Goal: Contribute content: Contribute content

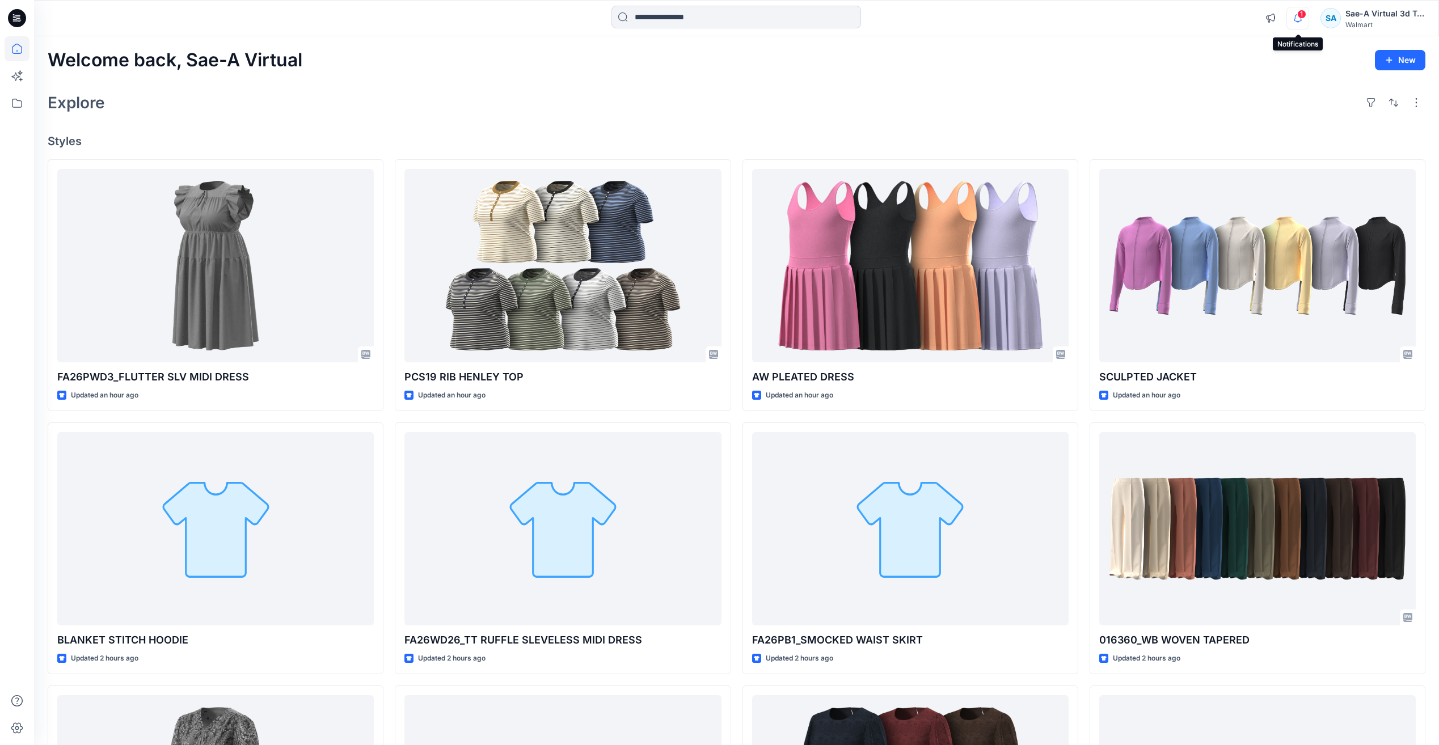
click at [1294, 17] on icon "button" at bounding box center [1298, 18] width 22 height 23
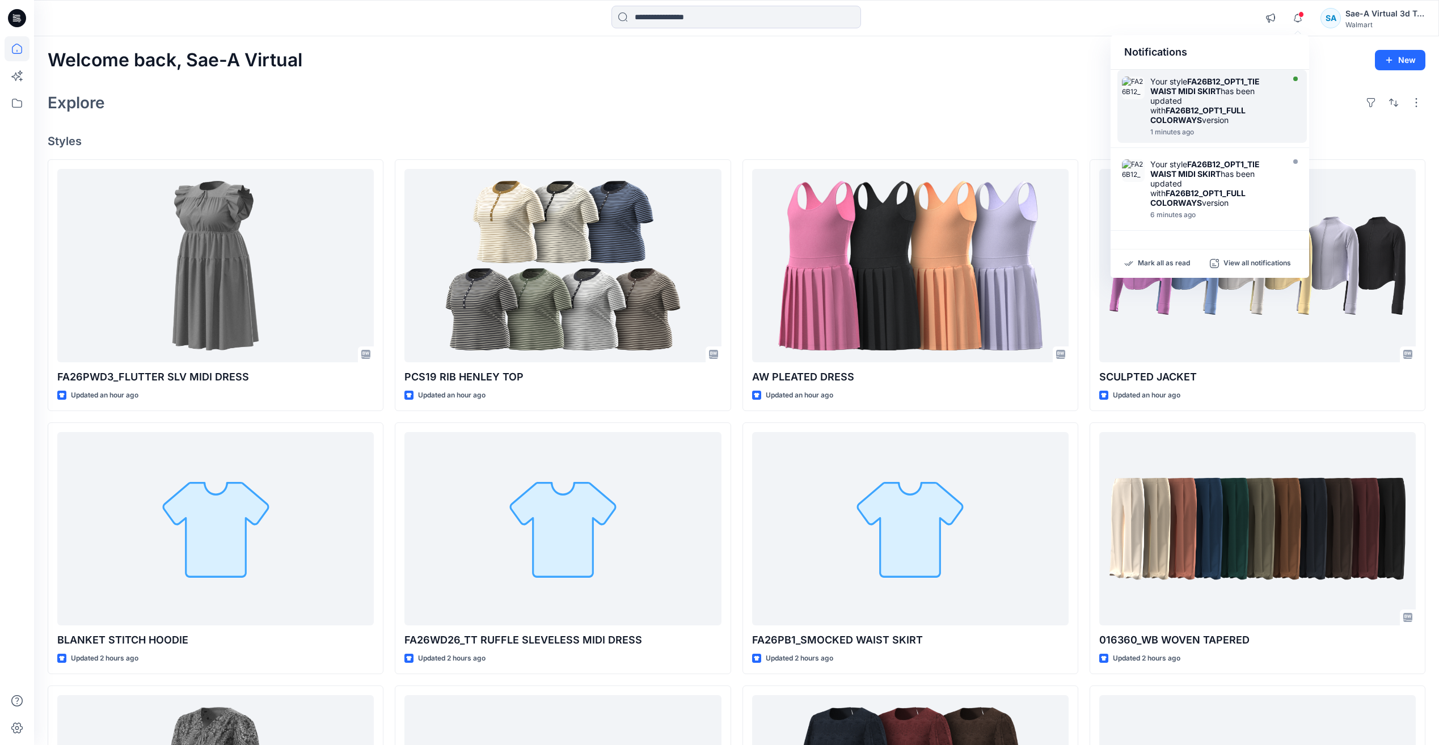
click at [1198, 113] on strong "FA26B12_OPT1_FULL COLORWAYS" at bounding box center [1197, 114] width 95 height 19
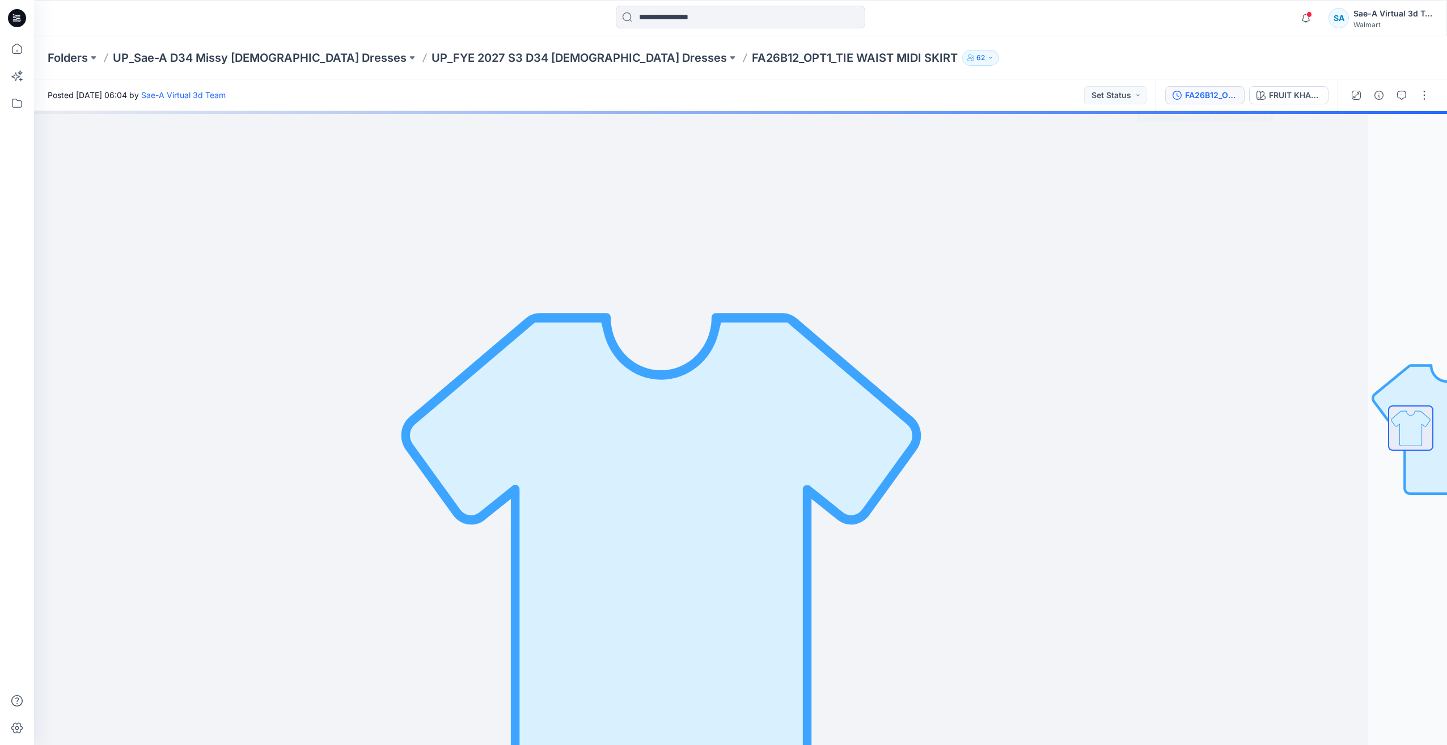
click at [1201, 90] on div "FA26B12_OPT1_FULL COLORWAYS" at bounding box center [1211, 95] width 52 height 12
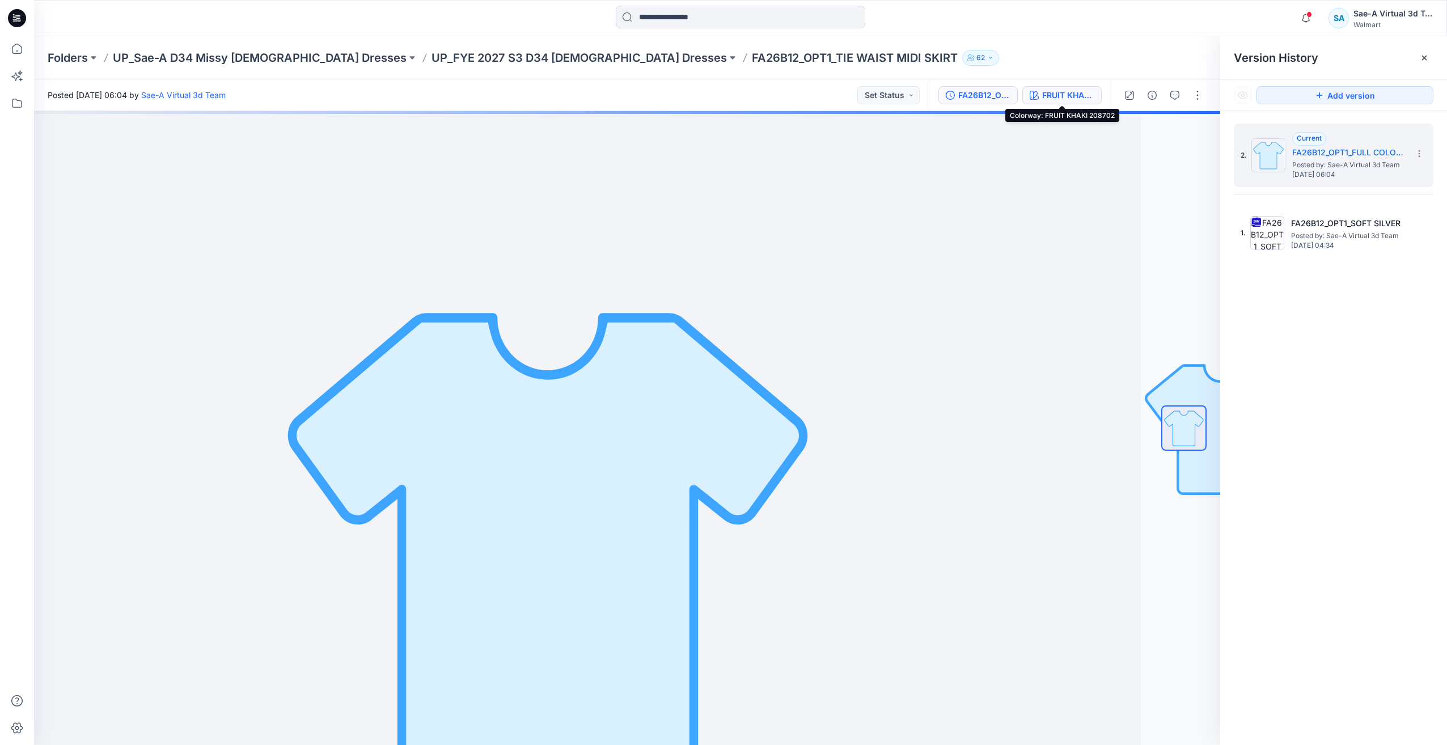
click at [1061, 102] on button "FRUIT KHAKI 208702" at bounding box center [1062, 95] width 79 height 18
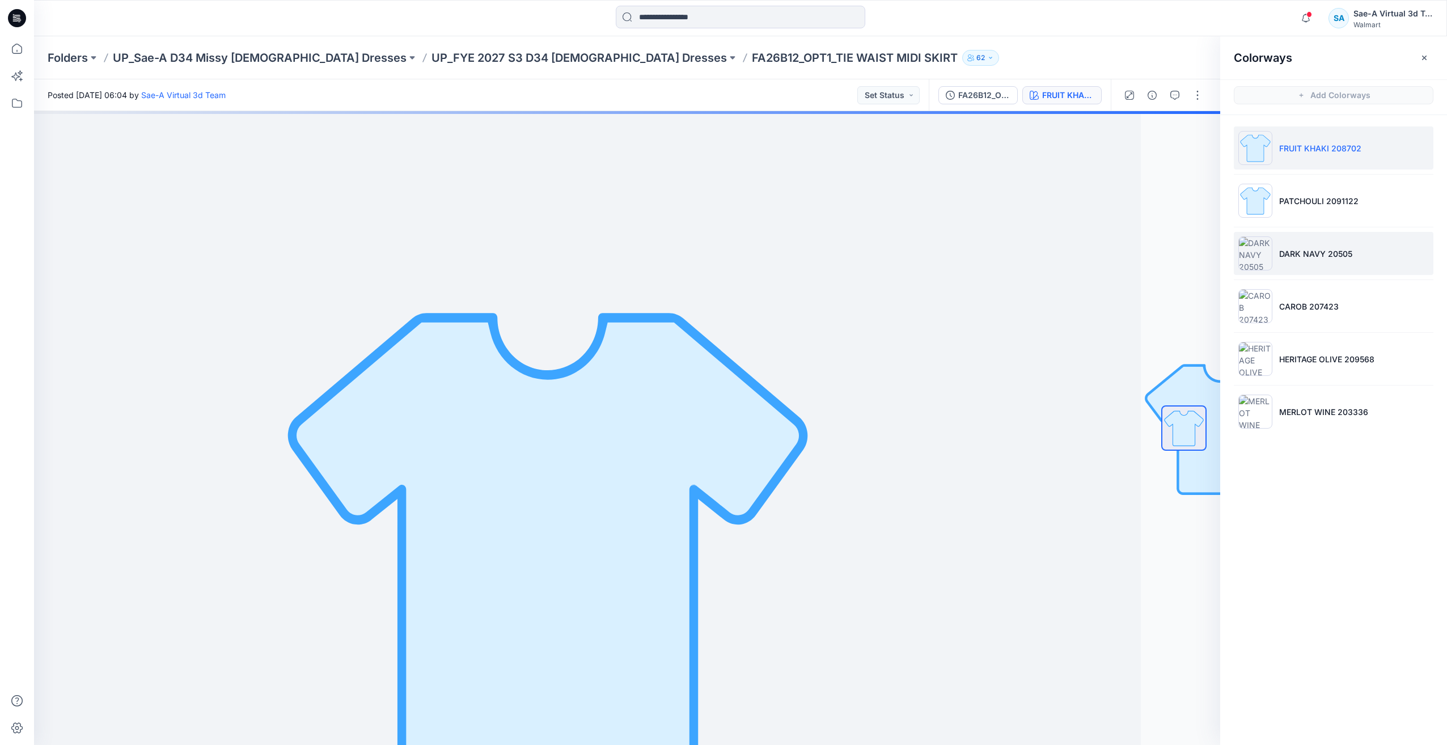
click at [1295, 259] on p "DARK NAVY 20505" at bounding box center [1316, 254] width 73 height 12
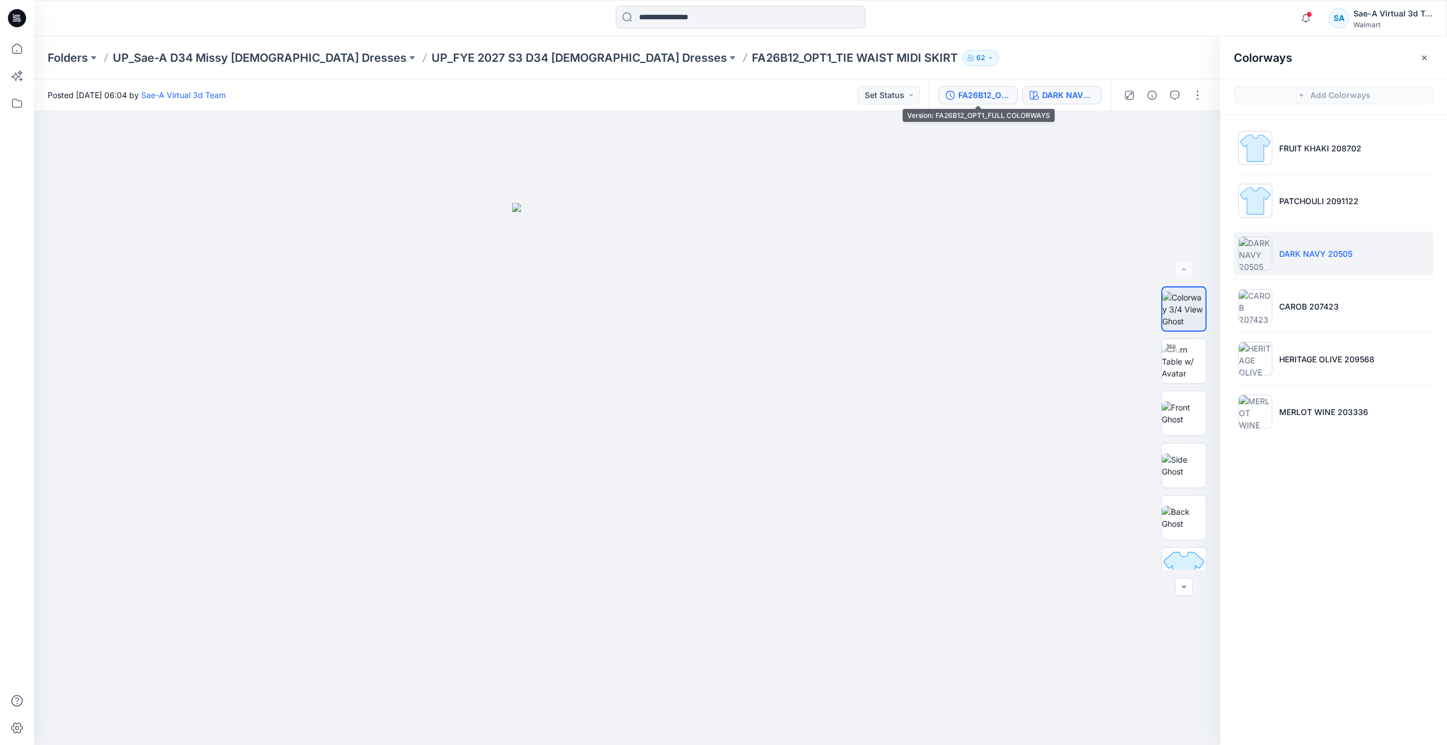
click at [983, 92] on div "FA26B12_OPT1_FULL COLORWAYS" at bounding box center [985, 95] width 52 height 12
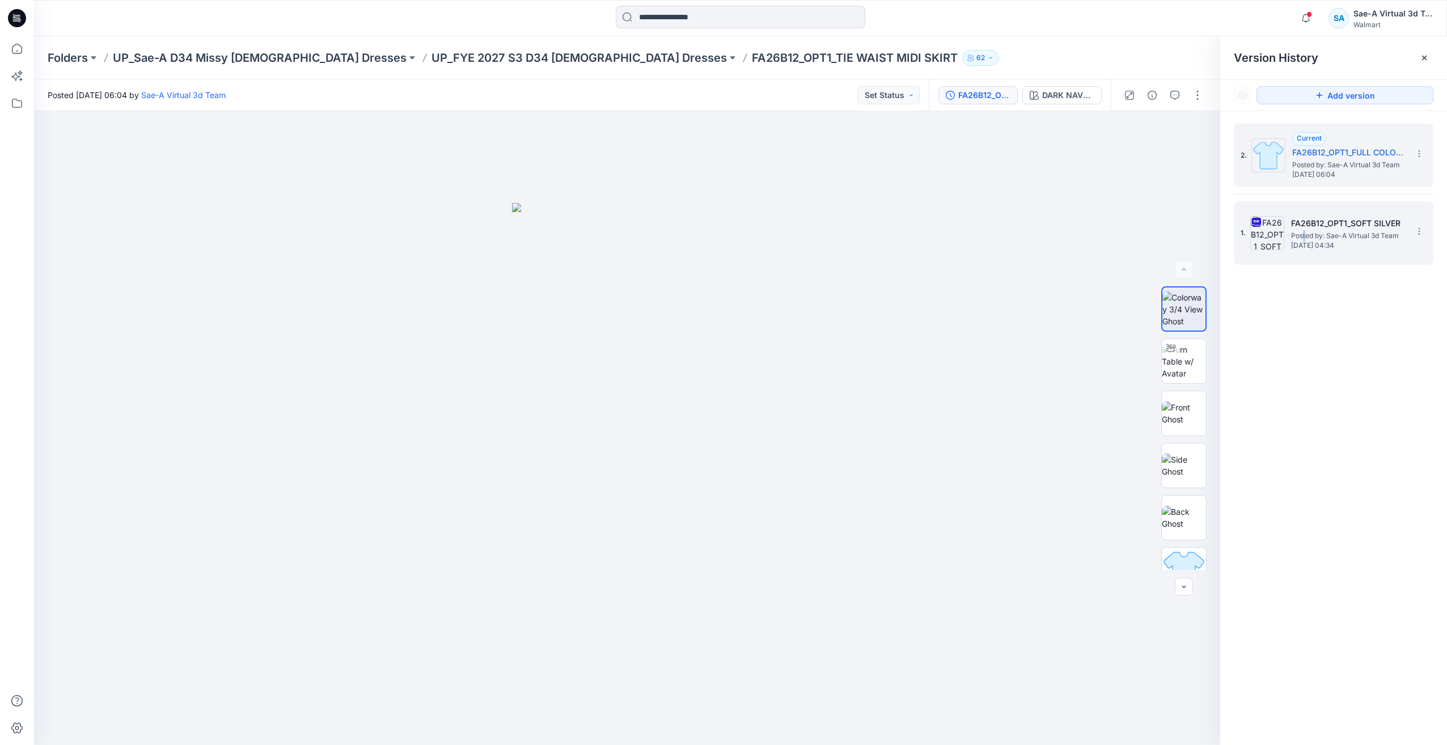
click at [1304, 235] on span "Posted by: Sae-A Virtual 3d Team" at bounding box center [1347, 235] width 113 height 11
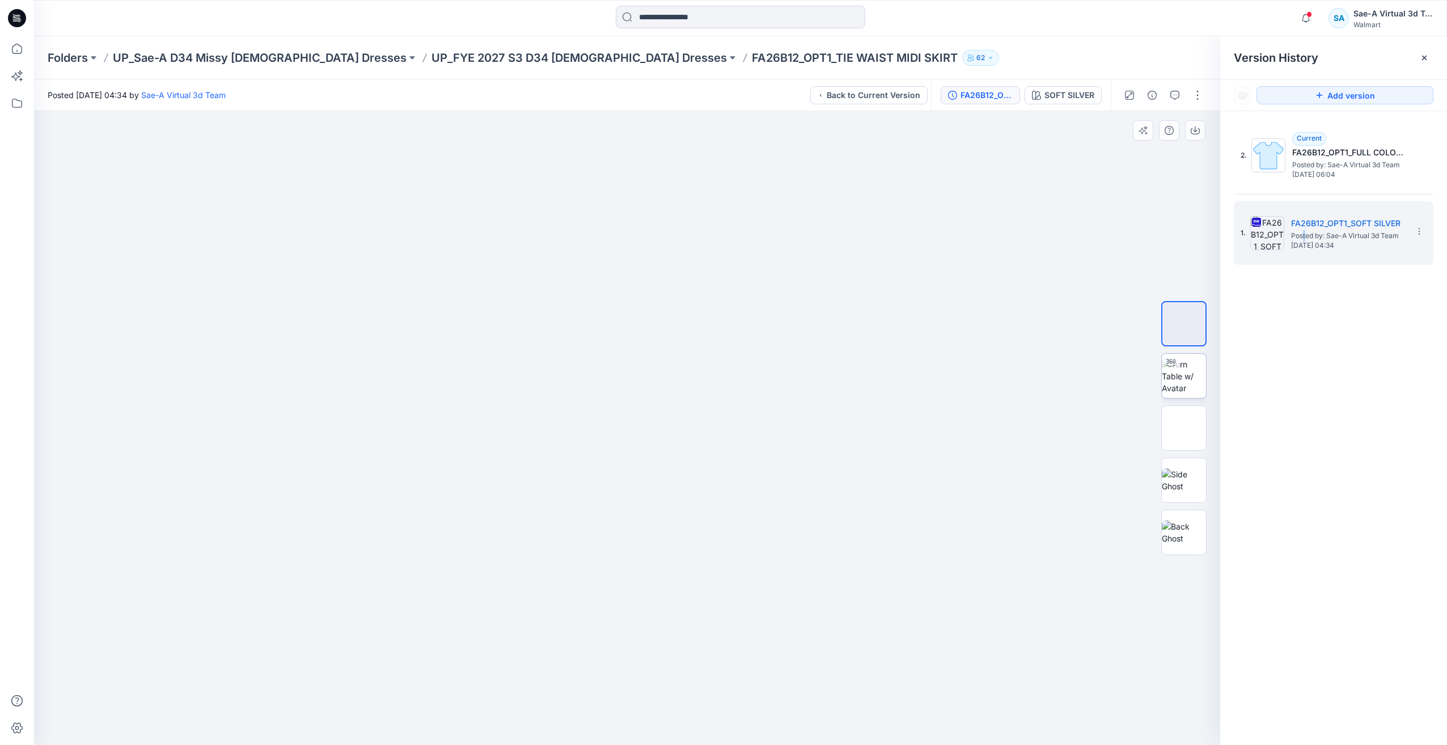
click at [1189, 373] on img at bounding box center [1184, 376] width 44 height 36
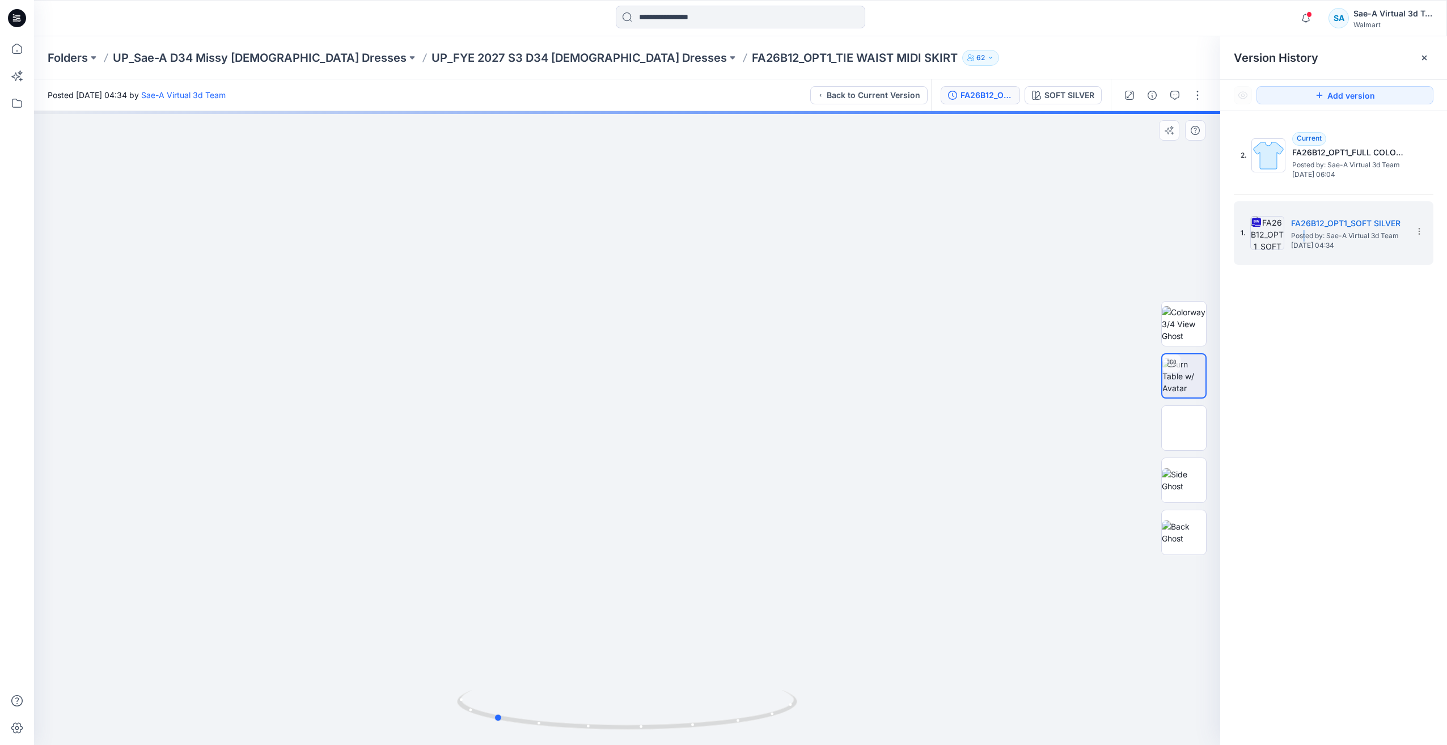
drag, startPoint x: 756, startPoint y: 723, endPoint x: 963, endPoint y: 700, distance: 208.3
click at [963, 700] on div at bounding box center [627, 428] width 1187 height 634
click at [1015, 97] on button "FA26B12_OPT1_SOFT SILVER" at bounding box center [980, 95] width 79 height 18
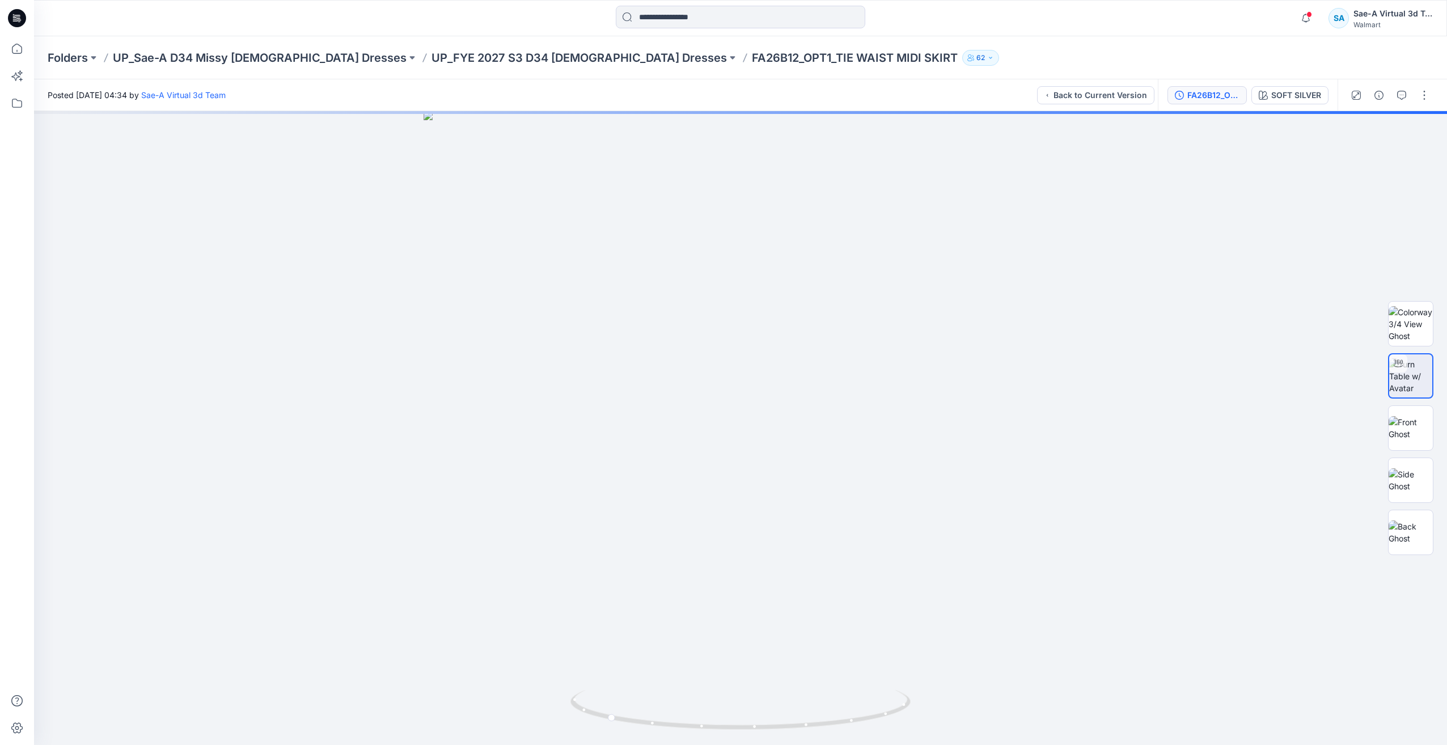
click at [1201, 102] on button "FA26B12_OPT1_SOFT SILVER" at bounding box center [1207, 95] width 79 height 18
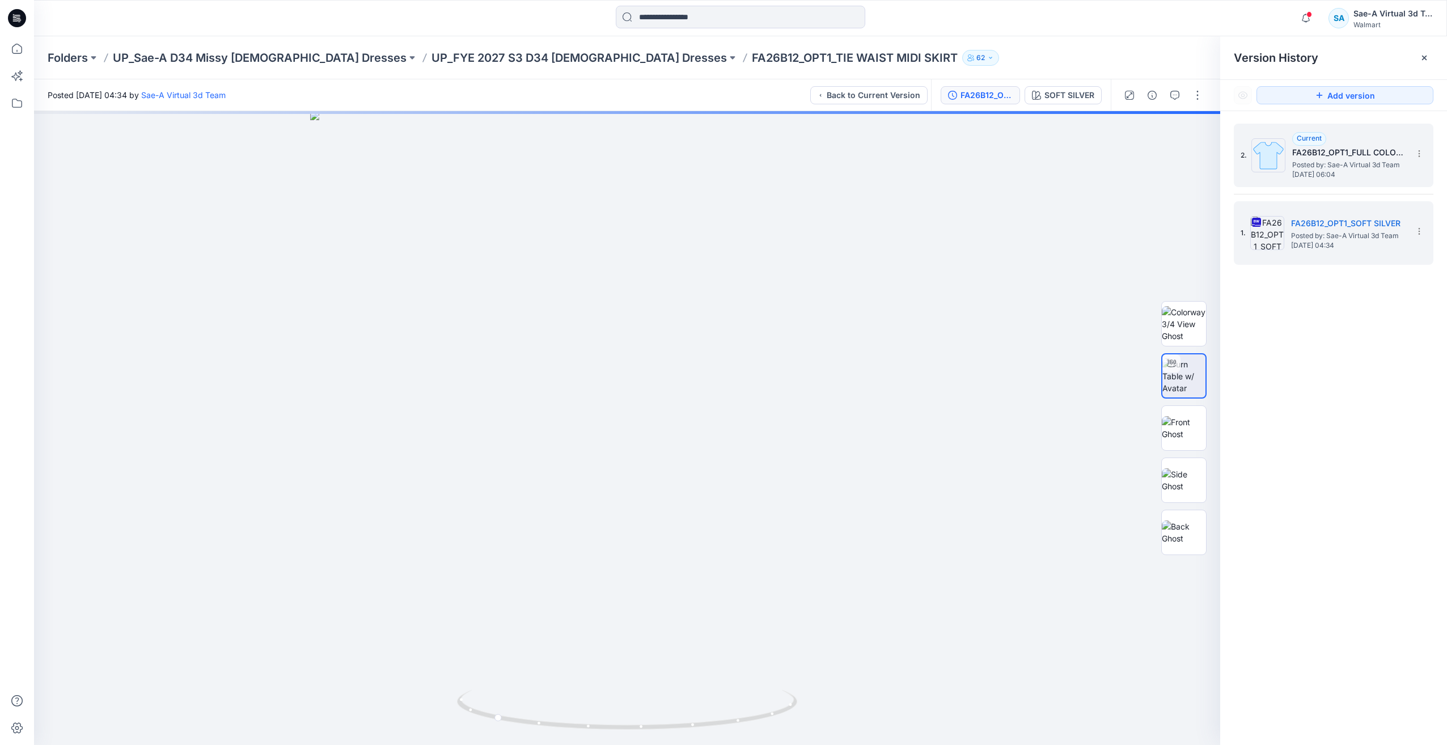
click at [1335, 171] on span "[DATE] 06:04" at bounding box center [1349, 175] width 113 height 8
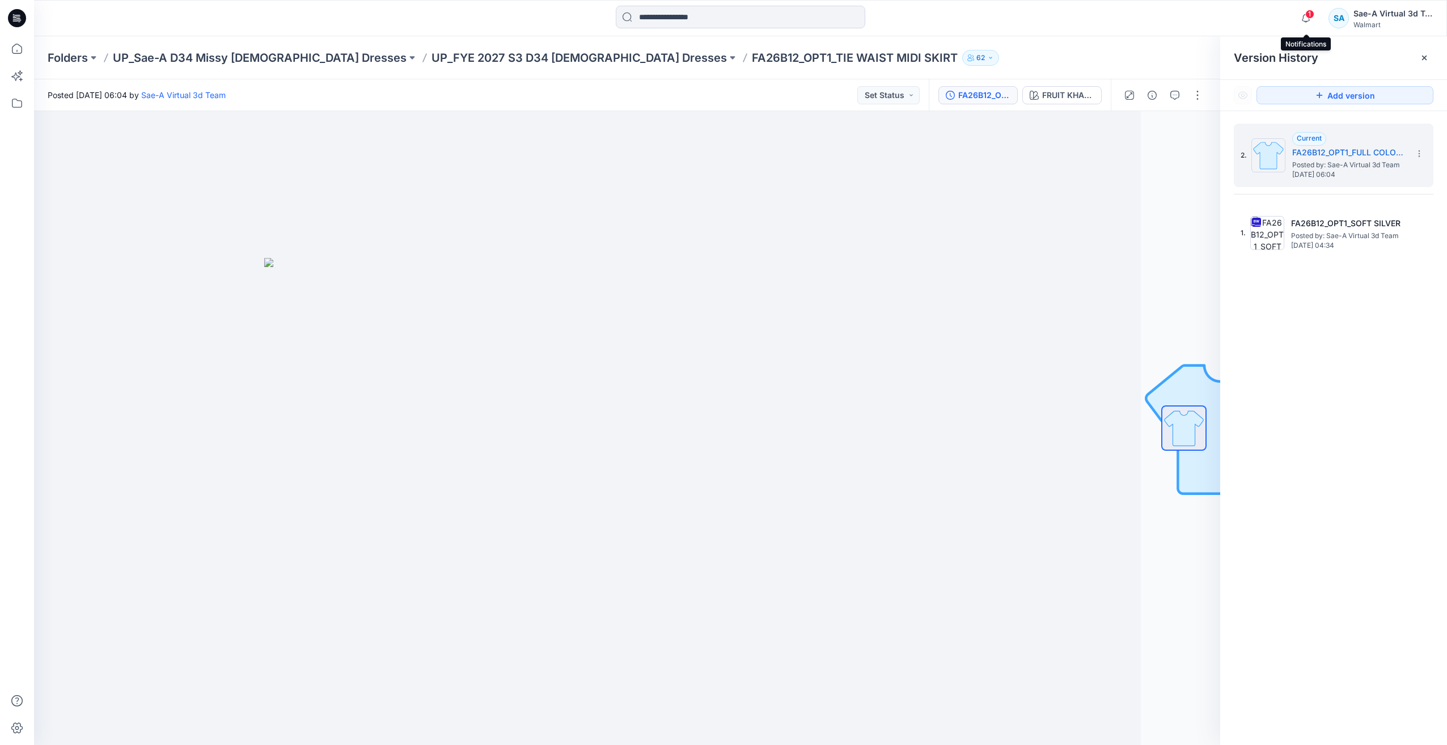
click at [1311, 14] on span "1" at bounding box center [1310, 14] width 9 height 9
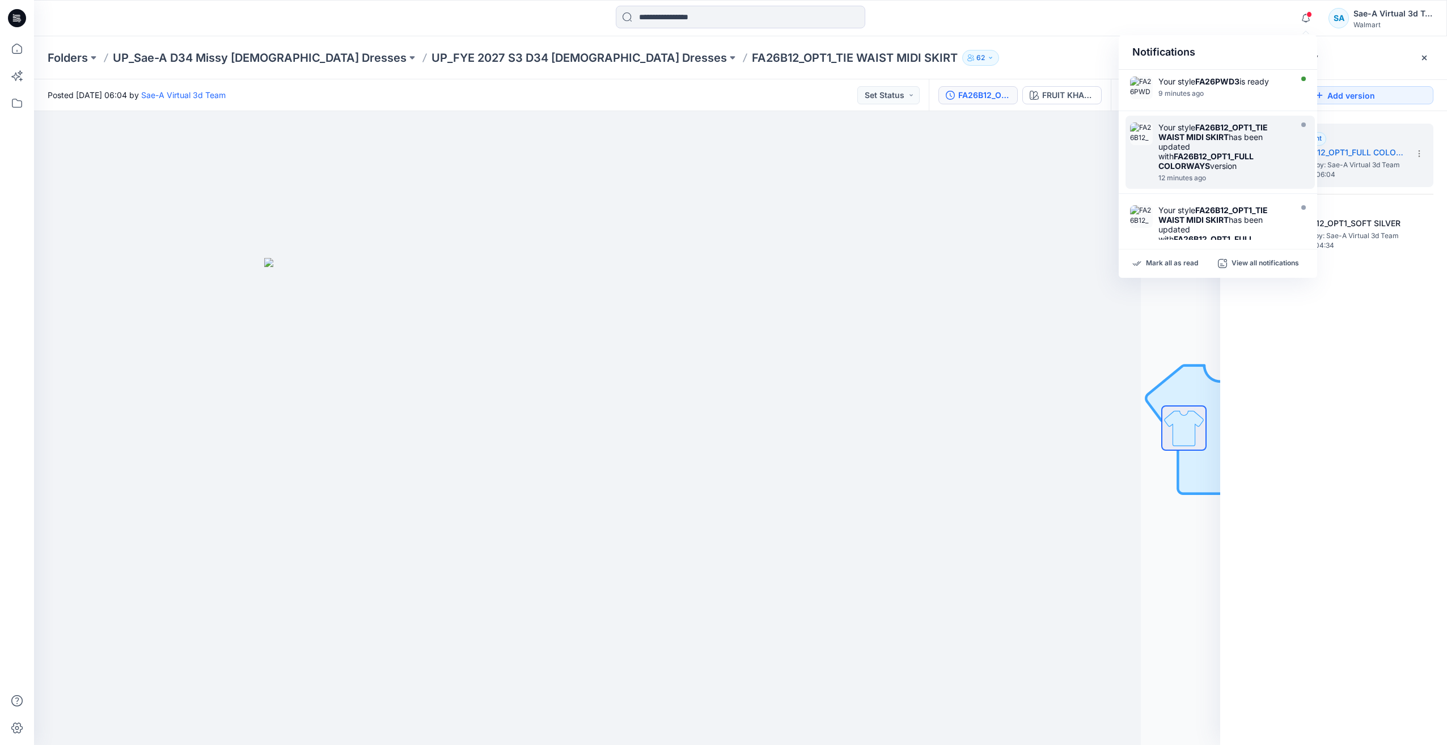
click at [1238, 144] on div "Your style FA26B12_OPT1_TIE WAIST MIDI SKIRT has been updated with FA26B12_OPT1…" at bounding box center [1224, 147] width 130 height 48
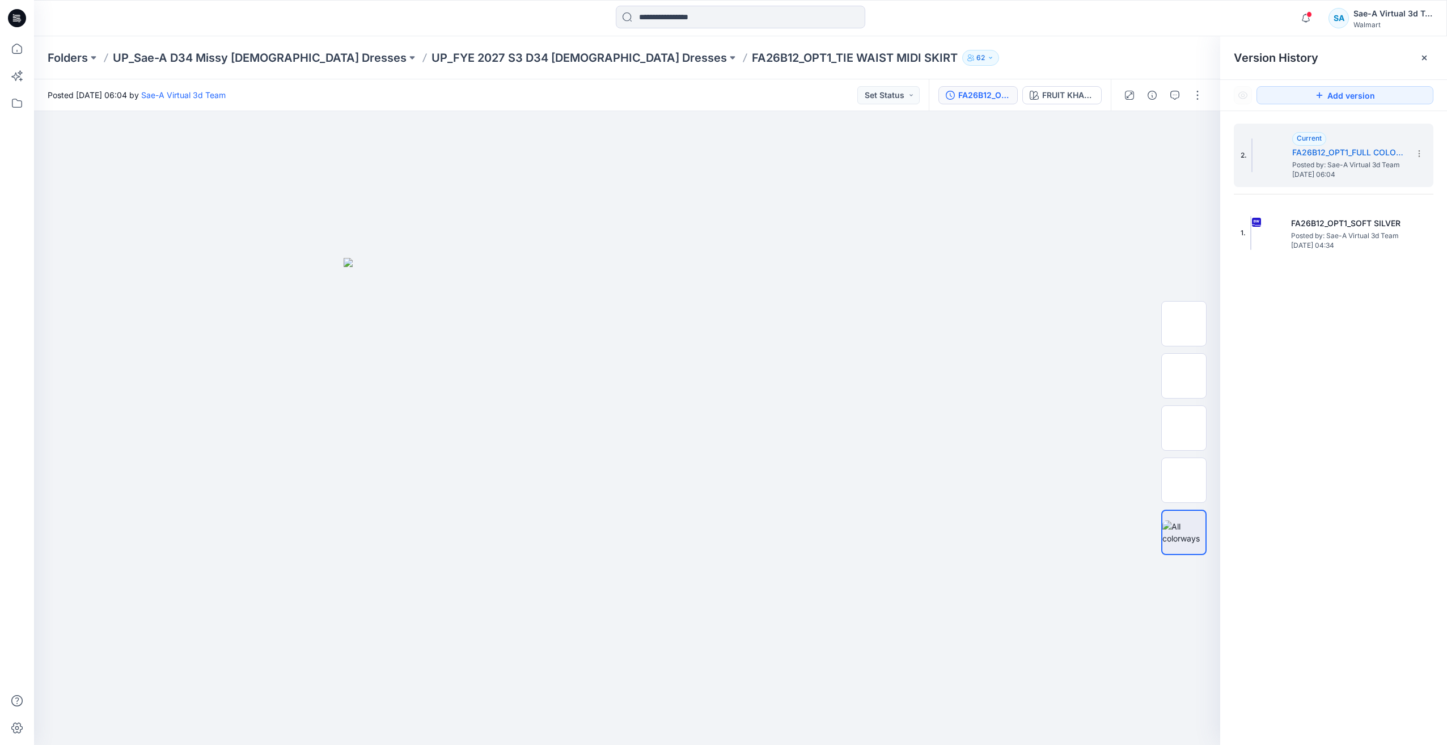
click at [20, 16] on icon at bounding box center [17, 18] width 18 height 18
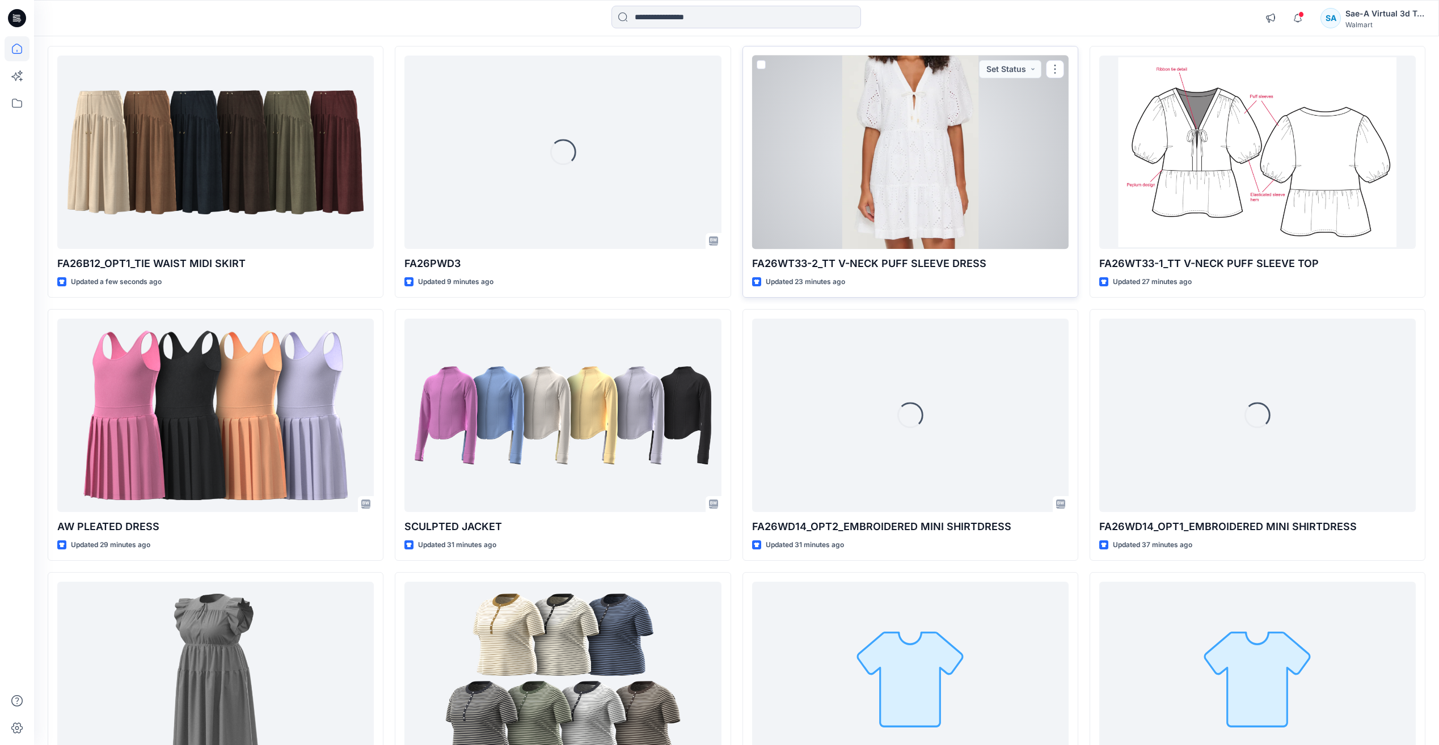
scroll to position [57, 0]
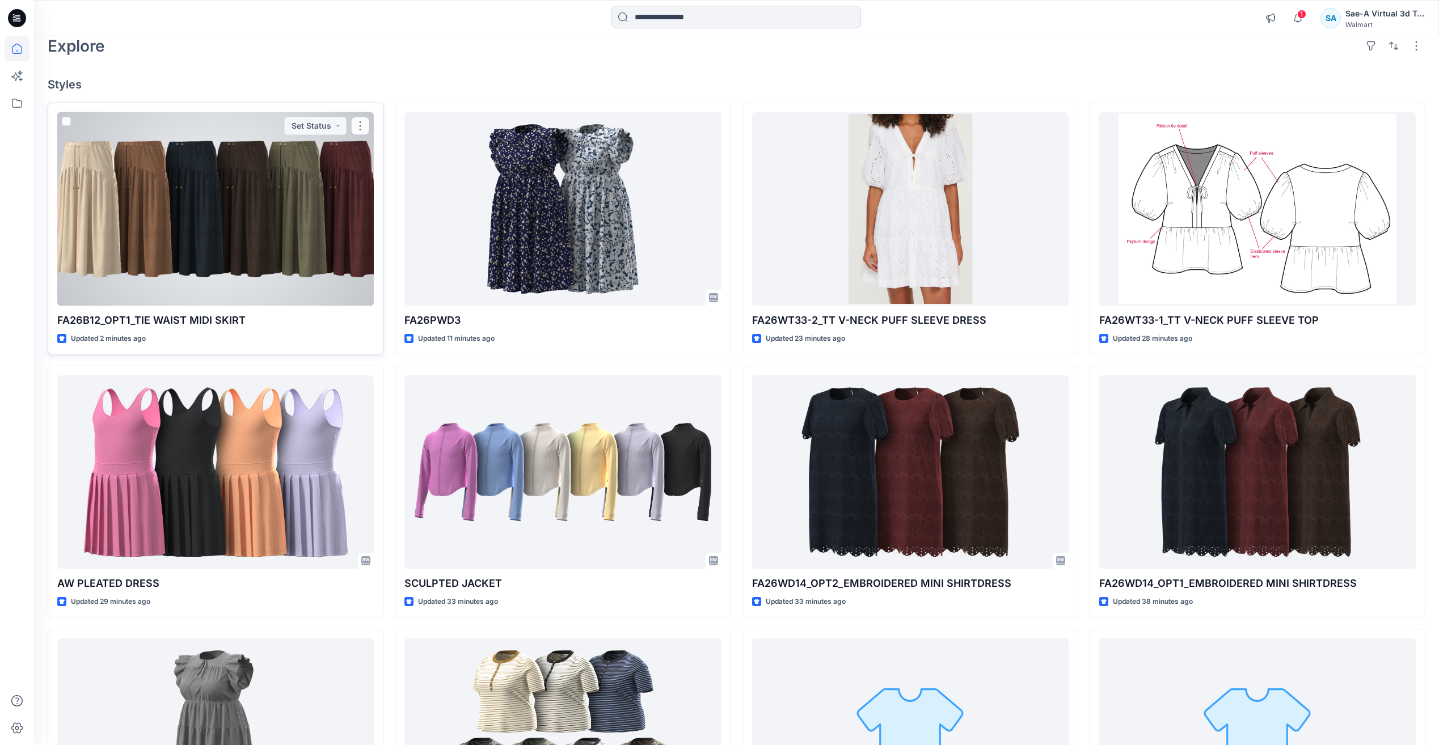
click at [249, 161] on div at bounding box center [215, 208] width 316 height 193
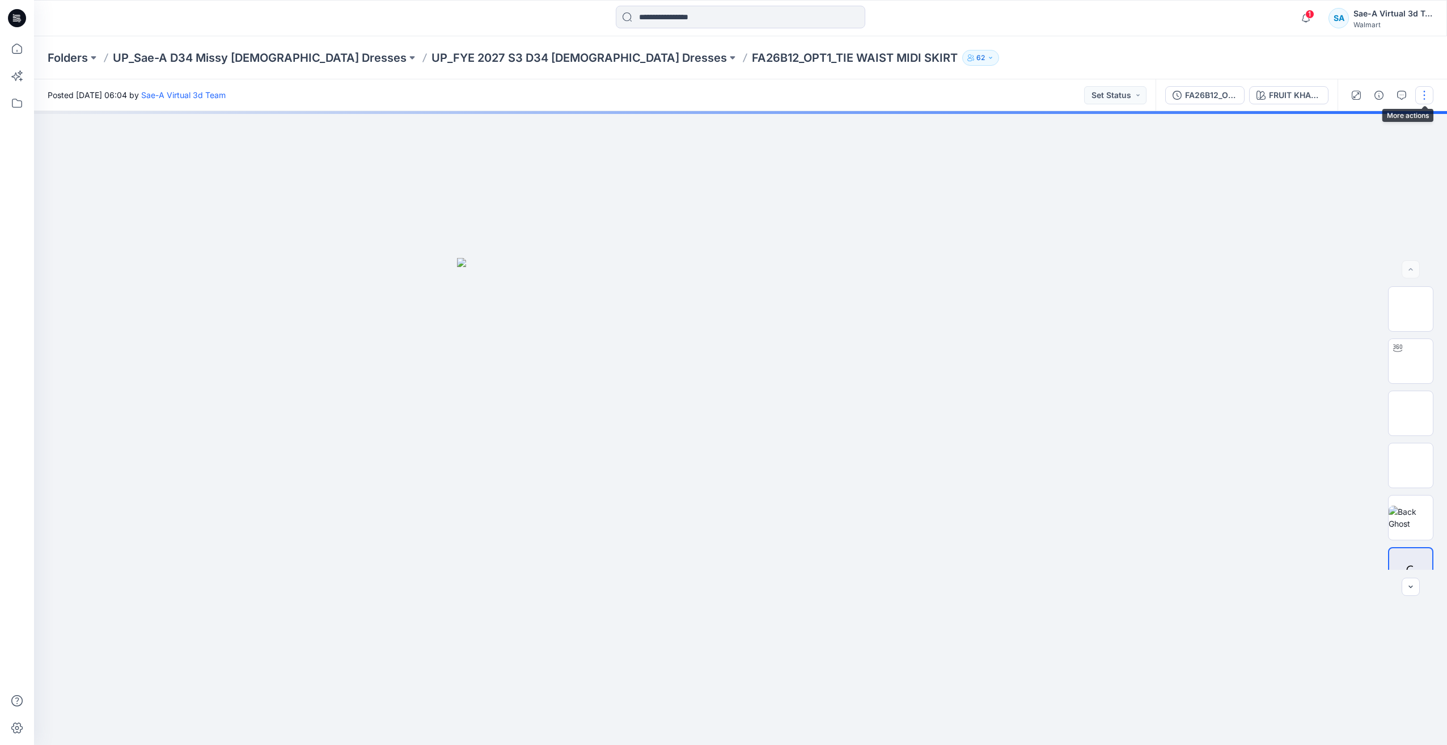
click at [1422, 92] on button "button" at bounding box center [1425, 95] width 18 height 18
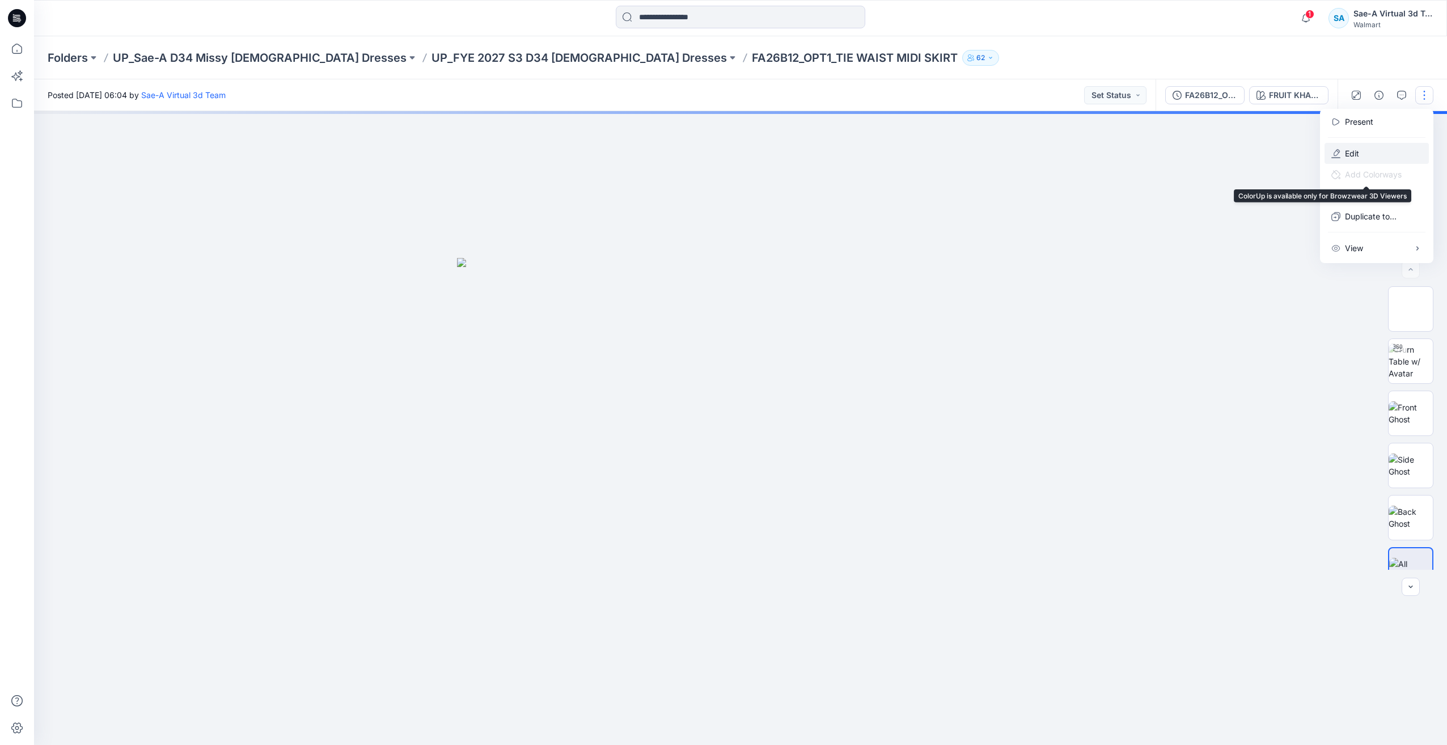
click at [1350, 161] on button "Edit" at bounding box center [1377, 153] width 104 height 21
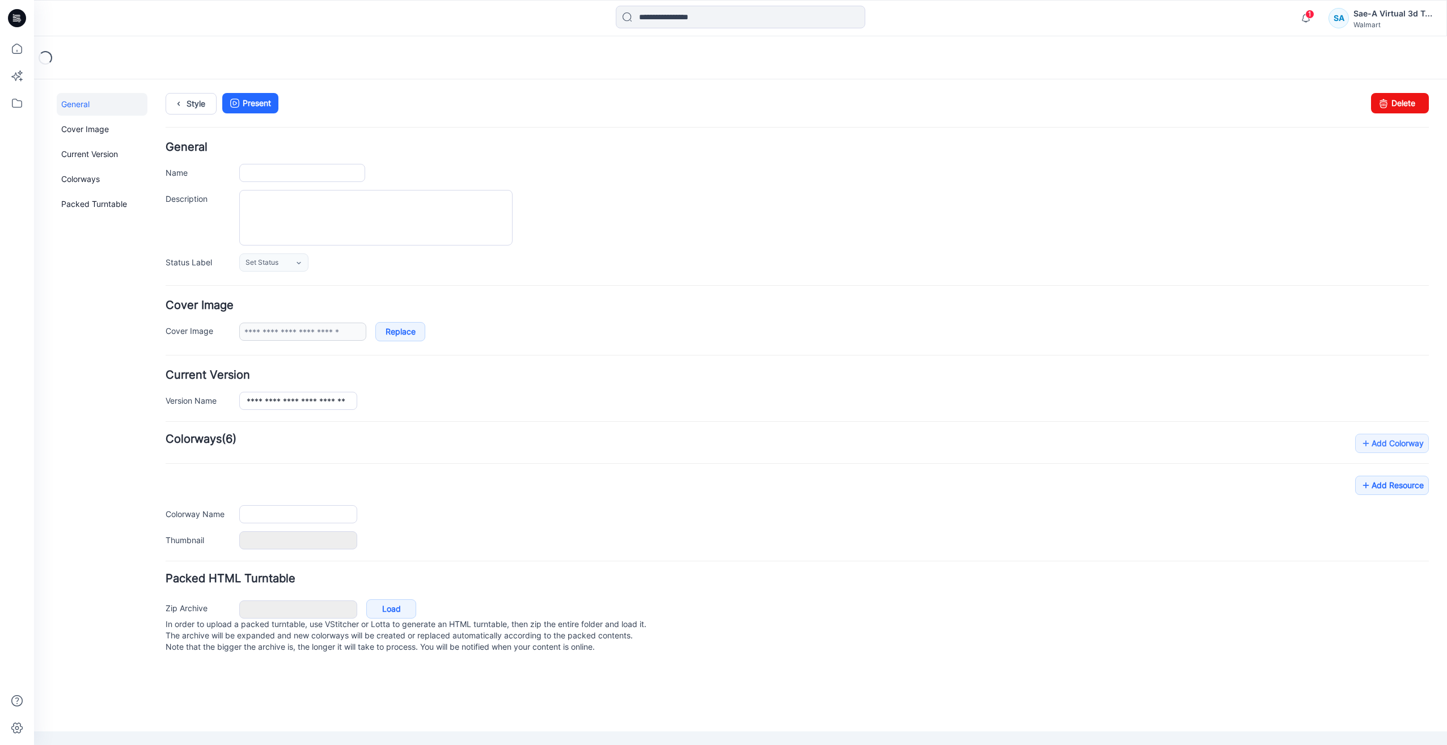
type input "**********"
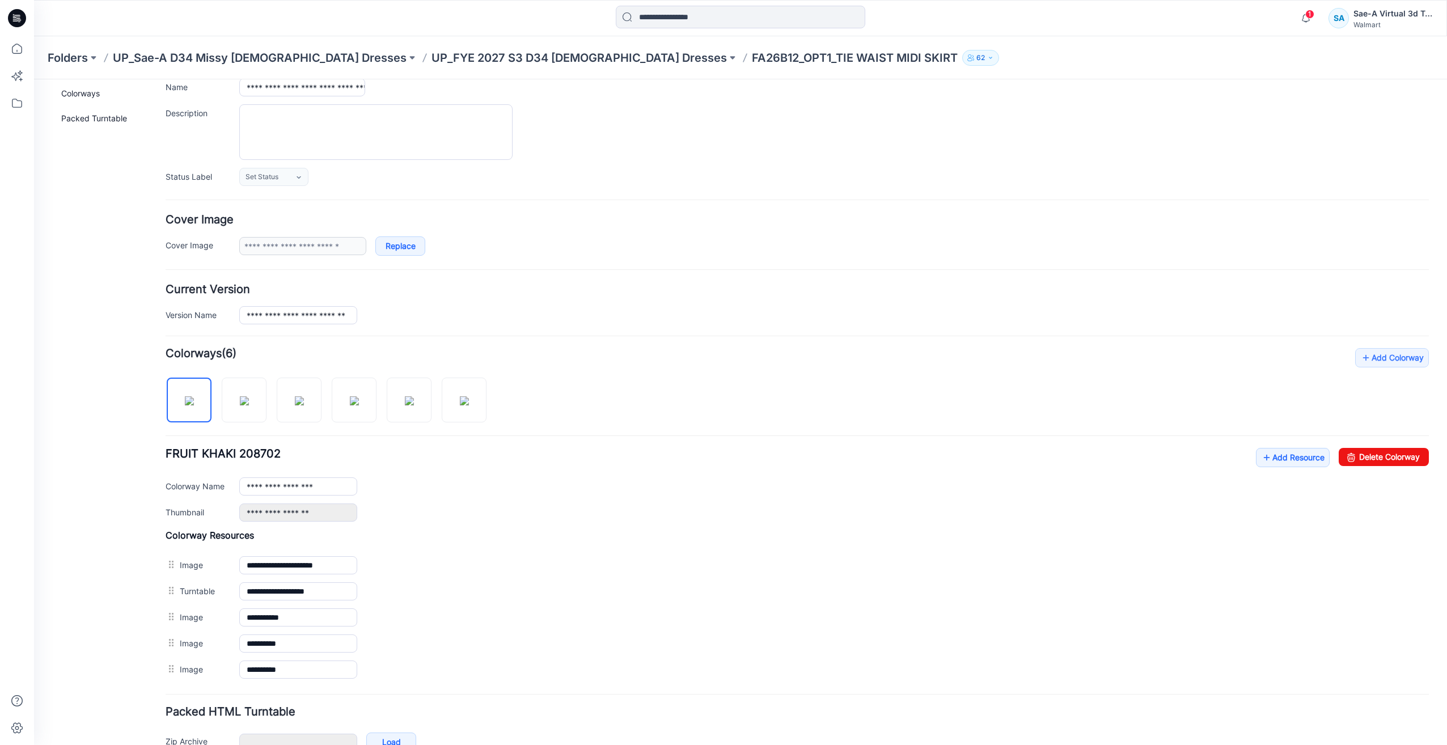
scroll to position [153, 0]
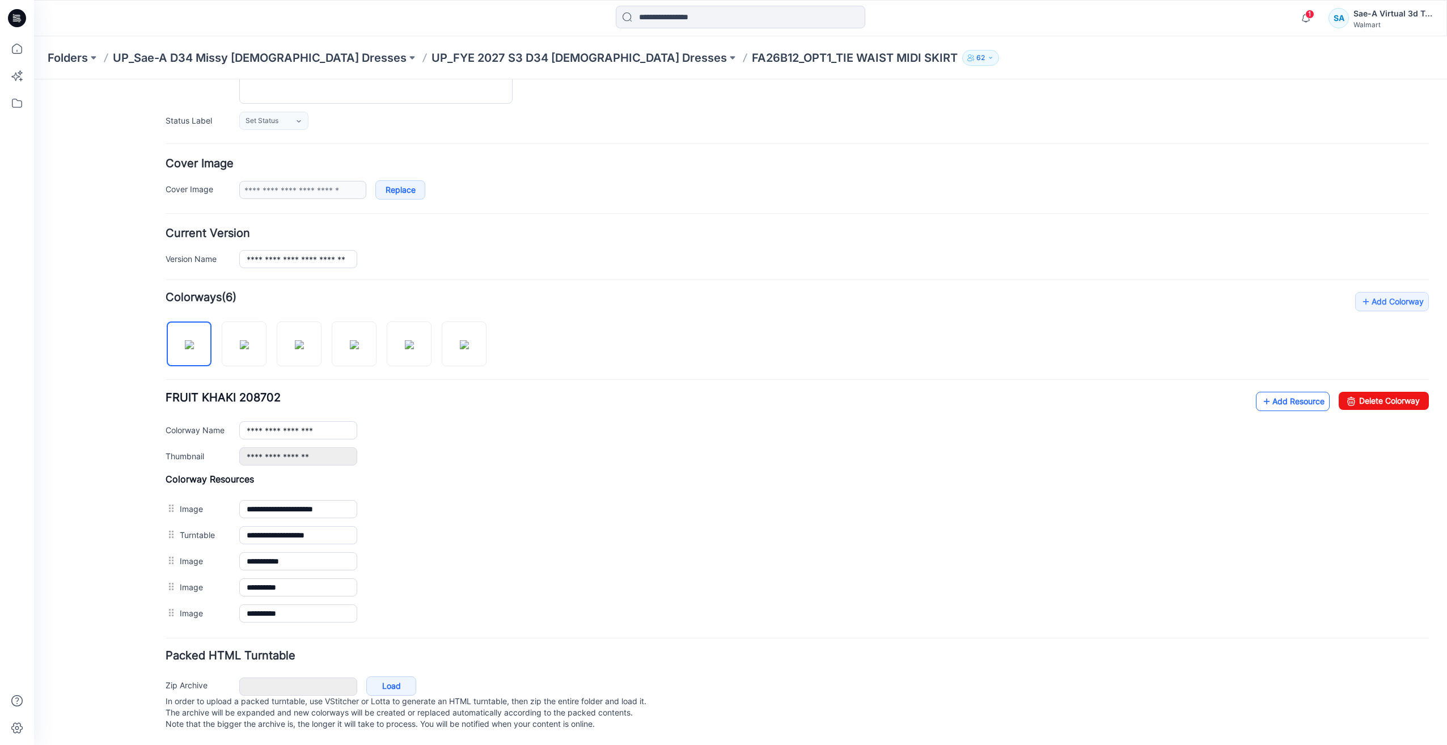
click at [1268, 395] on link "Add Resource" at bounding box center [1293, 401] width 74 height 19
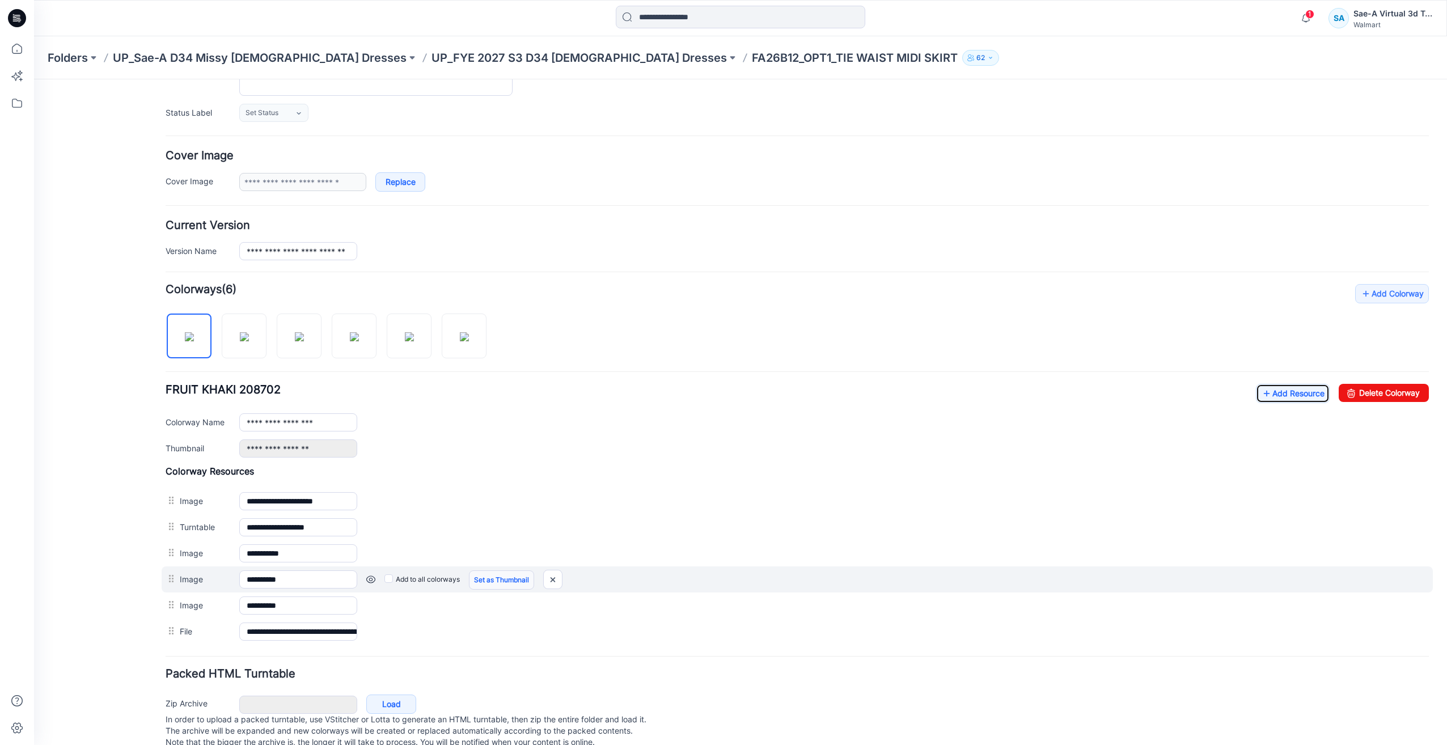
scroll to position [179, 0]
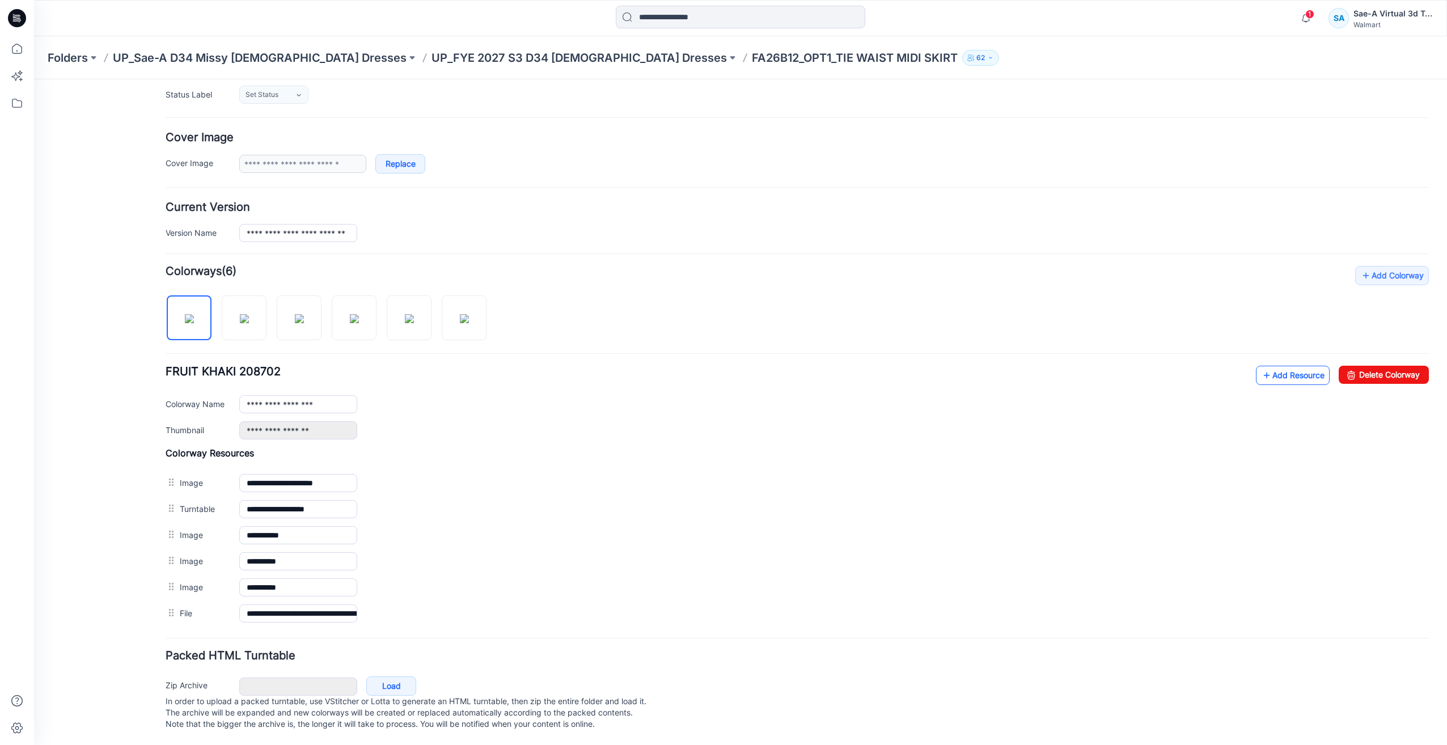
click at [1282, 366] on link "Add Resource" at bounding box center [1293, 375] width 74 height 19
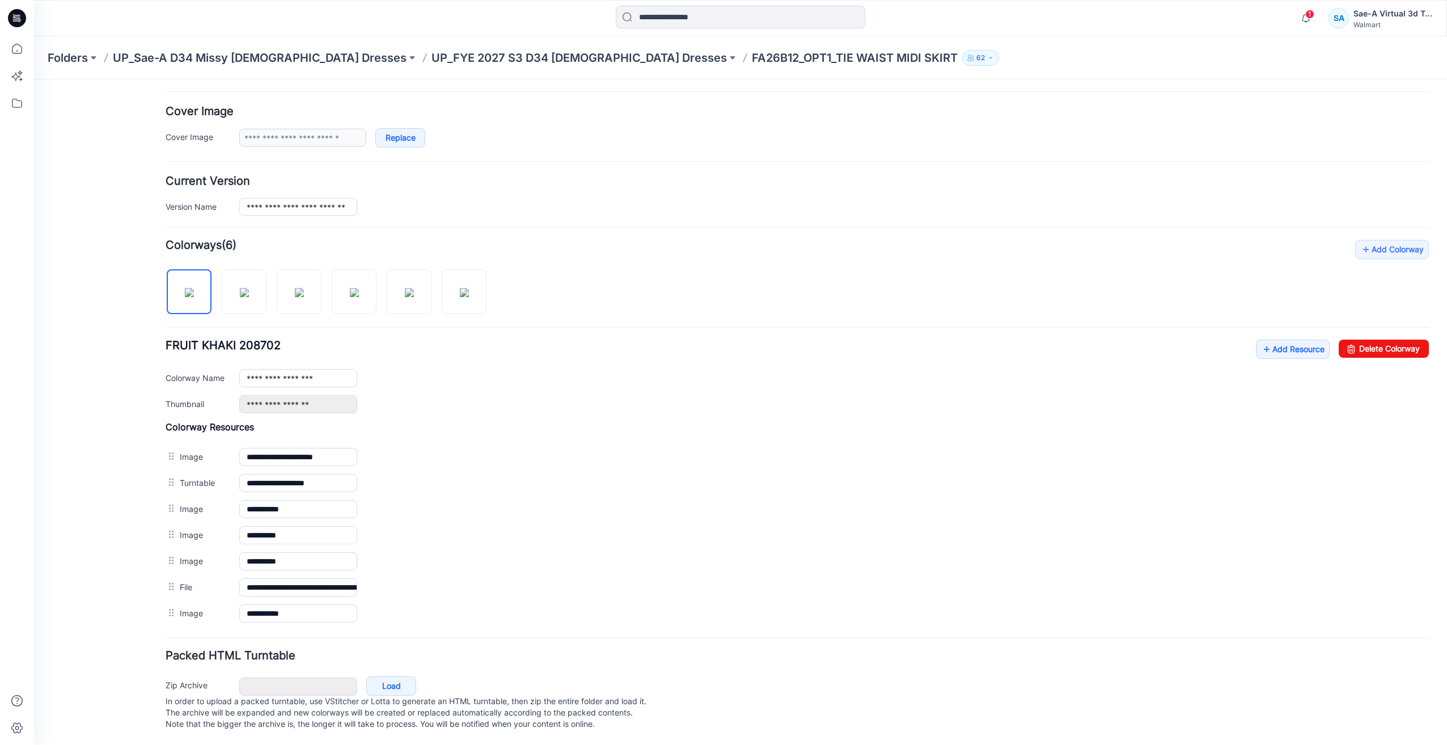
scroll to position [0, 0]
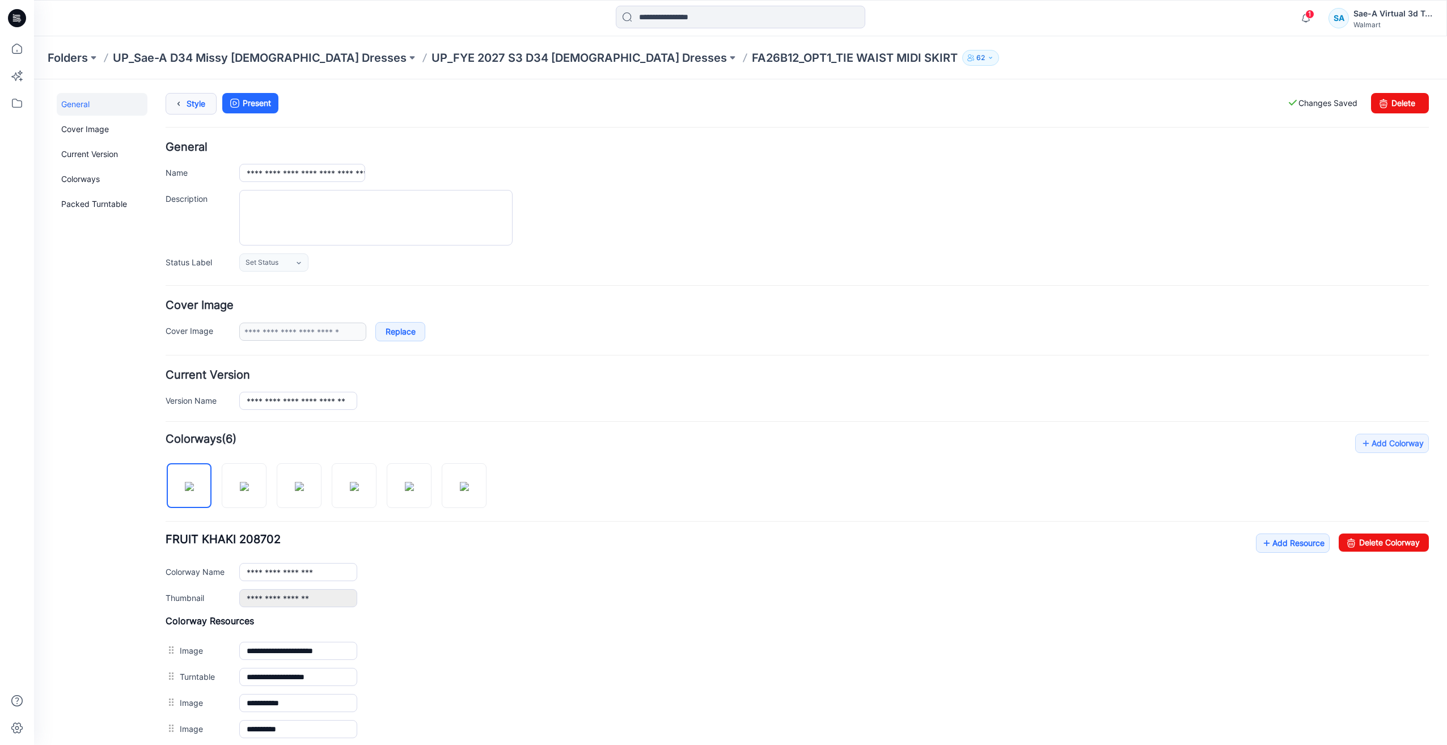
click at [205, 102] on link "Style" at bounding box center [191, 104] width 51 height 22
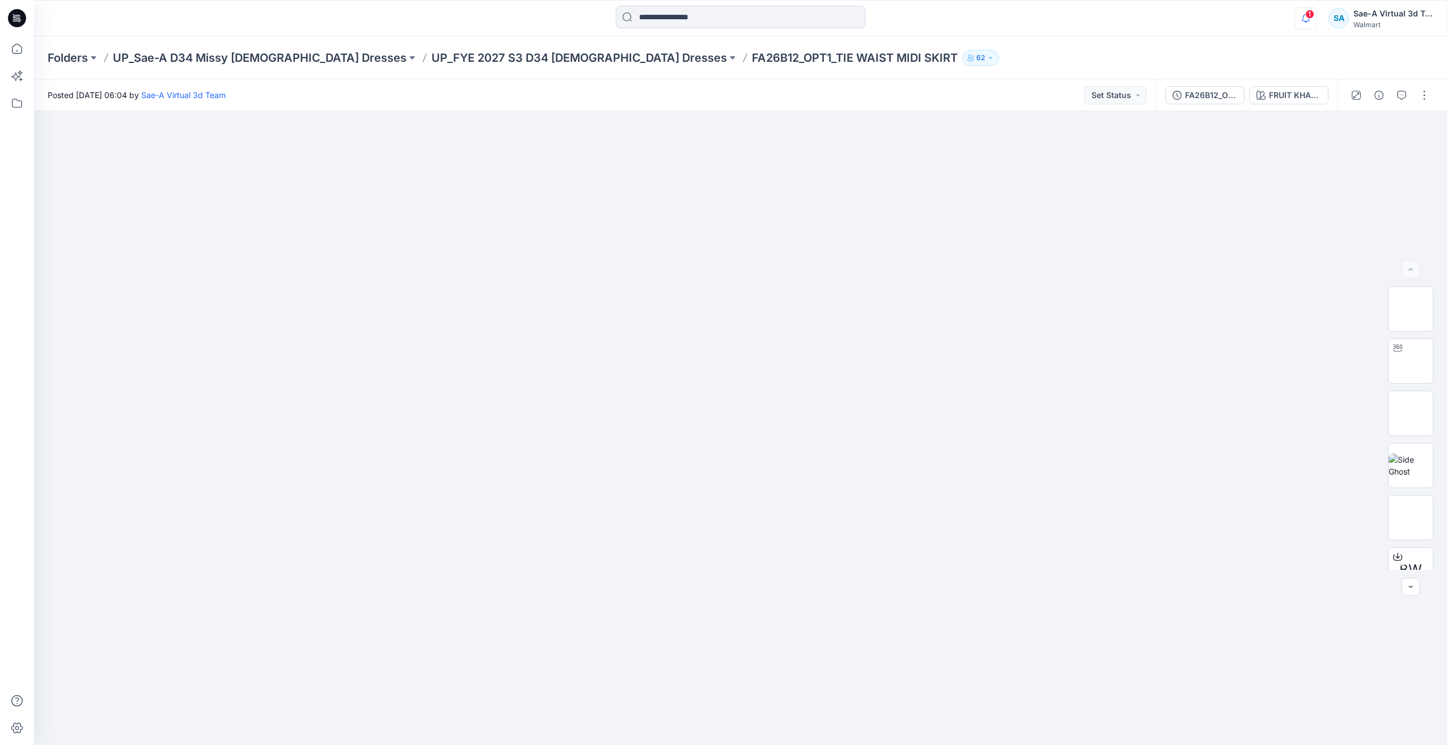
click at [1300, 16] on icon "button" at bounding box center [1306, 18] width 22 height 23
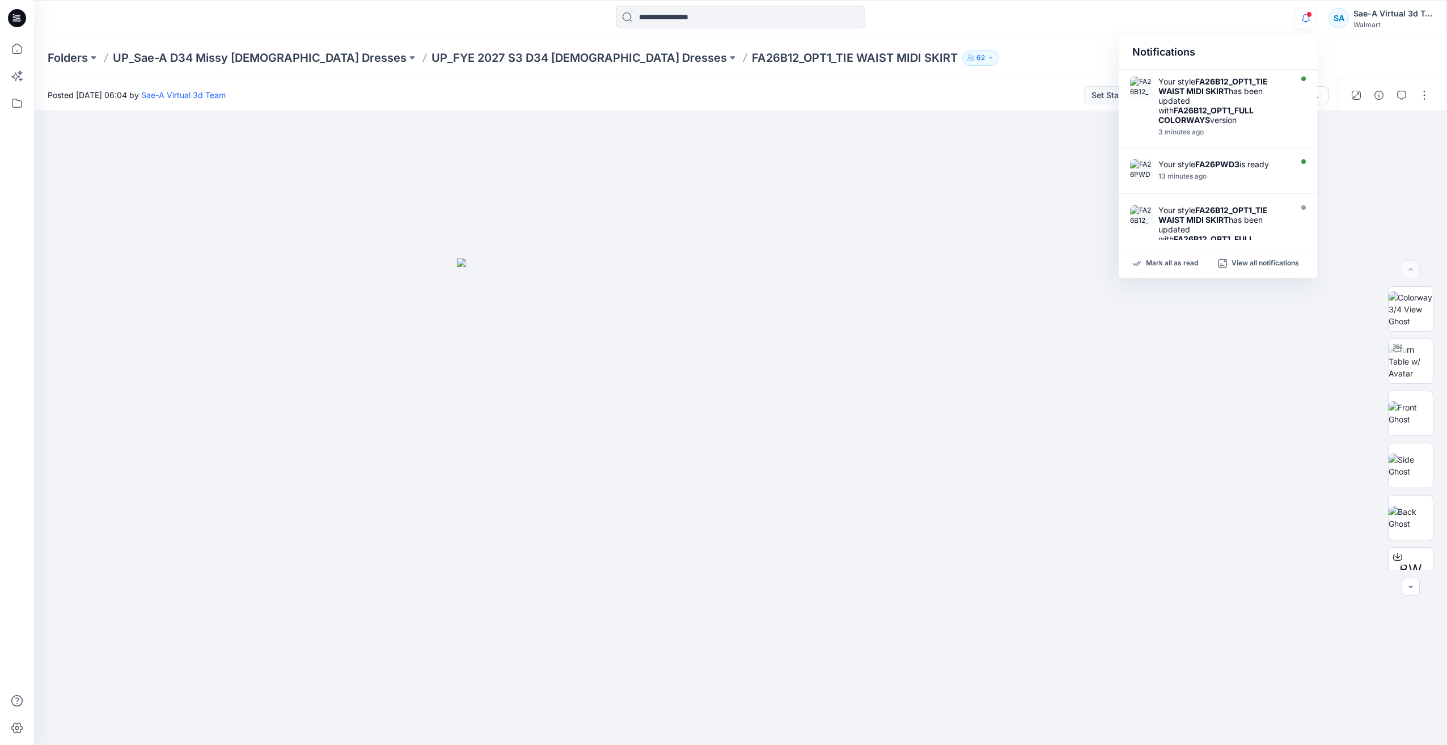
click at [21, 16] on icon at bounding box center [17, 18] width 18 height 18
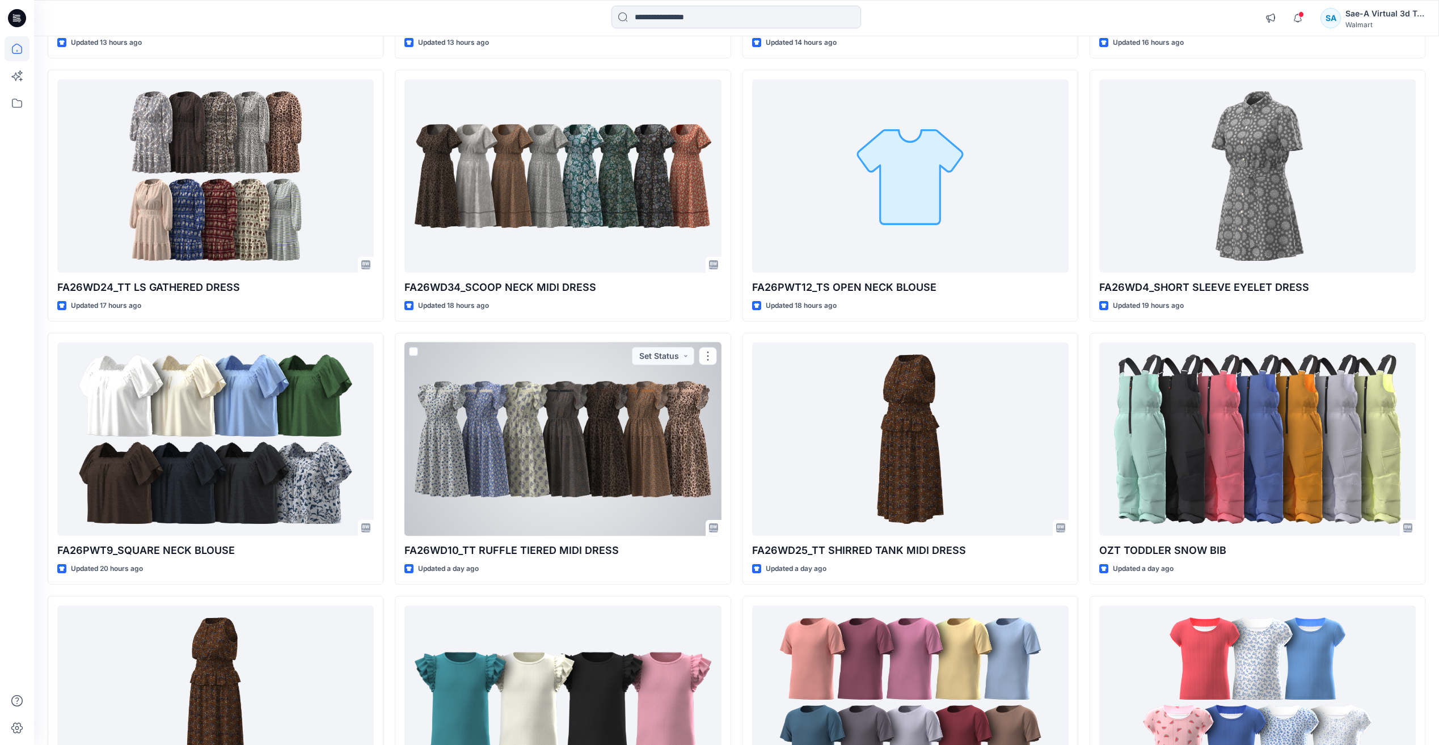
scroll to position [1826, 0]
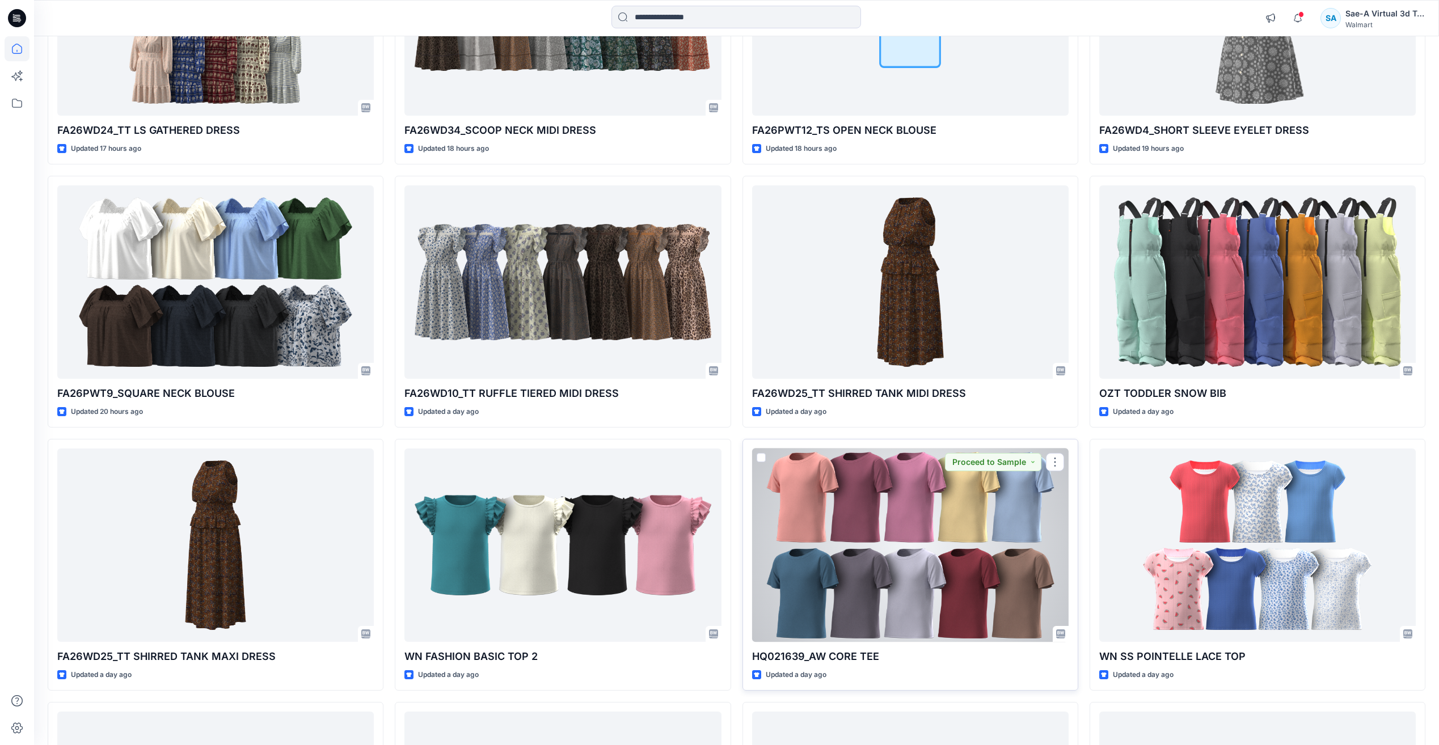
click at [955, 559] on div at bounding box center [910, 545] width 316 height 193
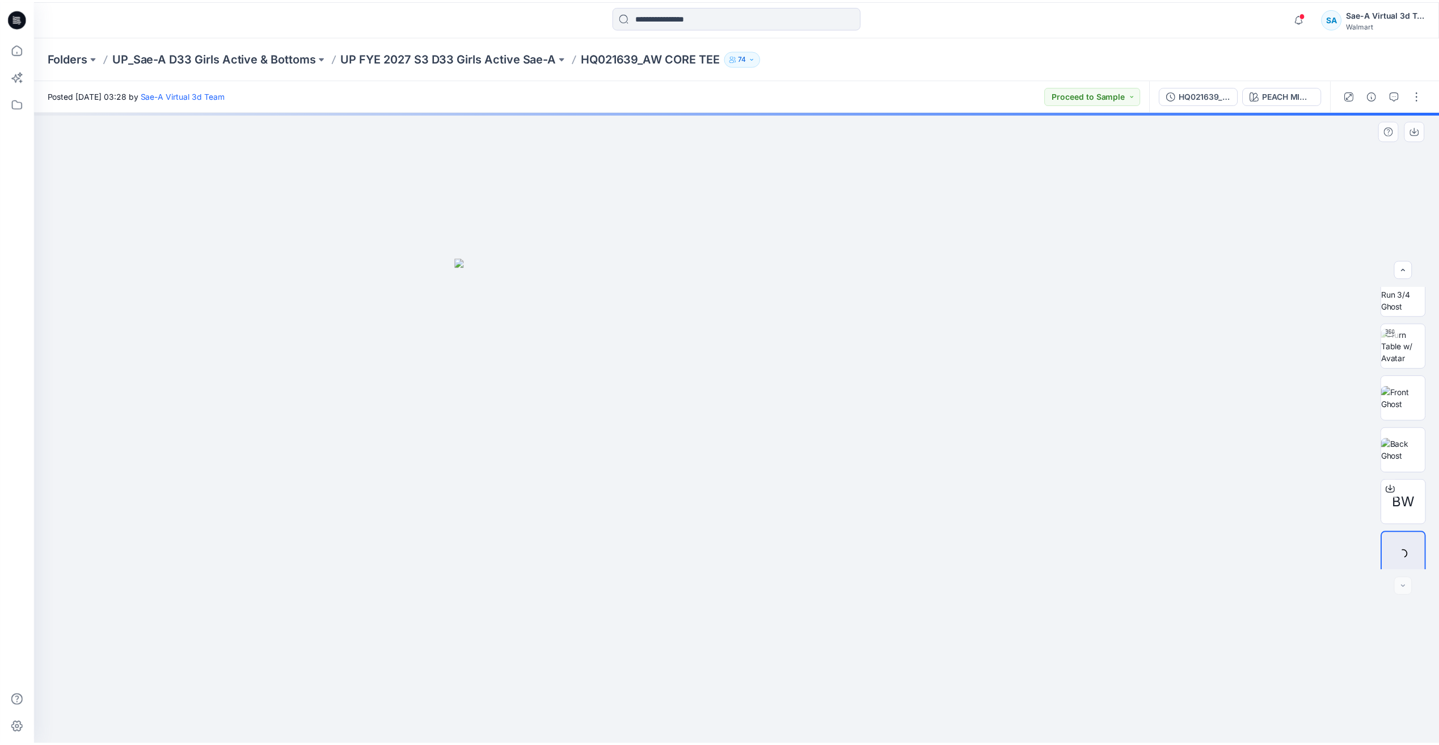
scroll to position [23, 0]
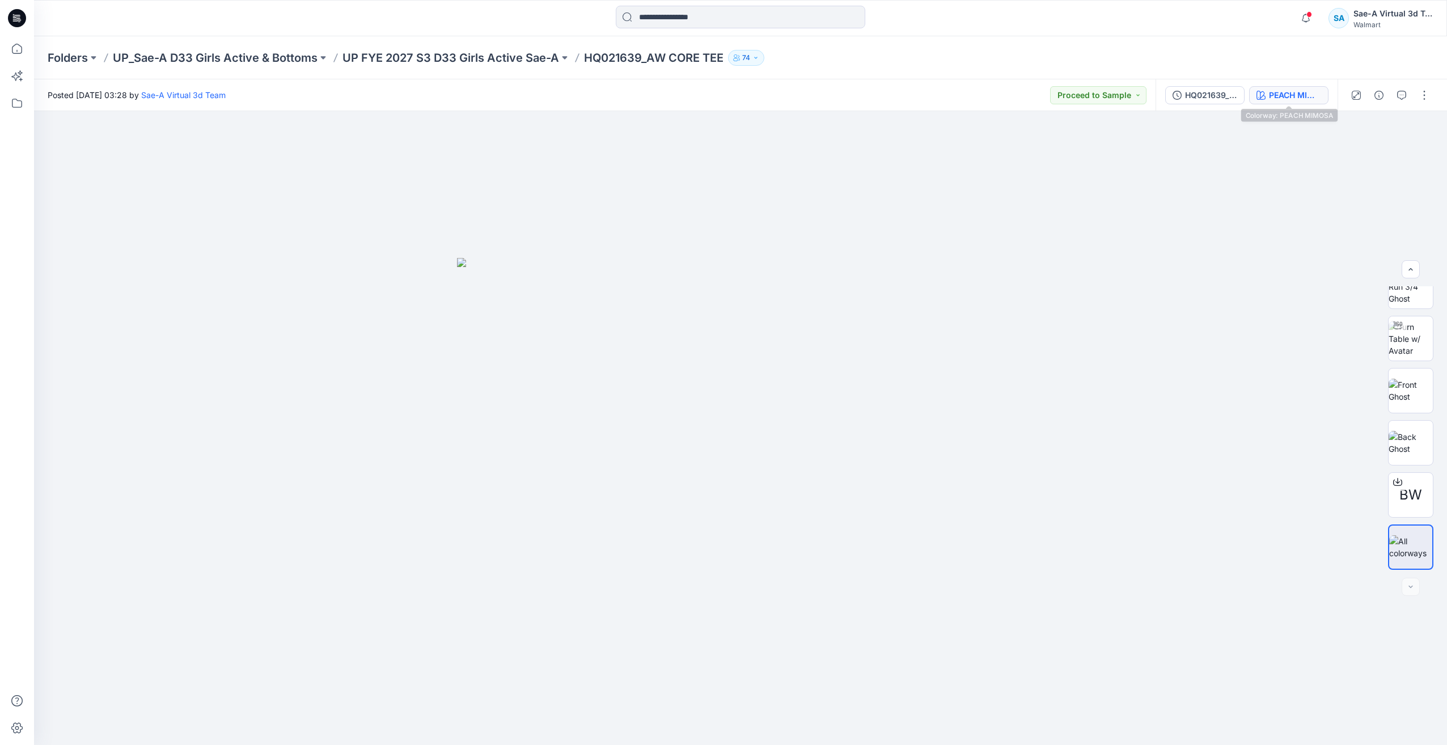
click at [1274, 93] on div "PEACH MIMOSA" at bounding box center [1295, 95] width 52 height 12
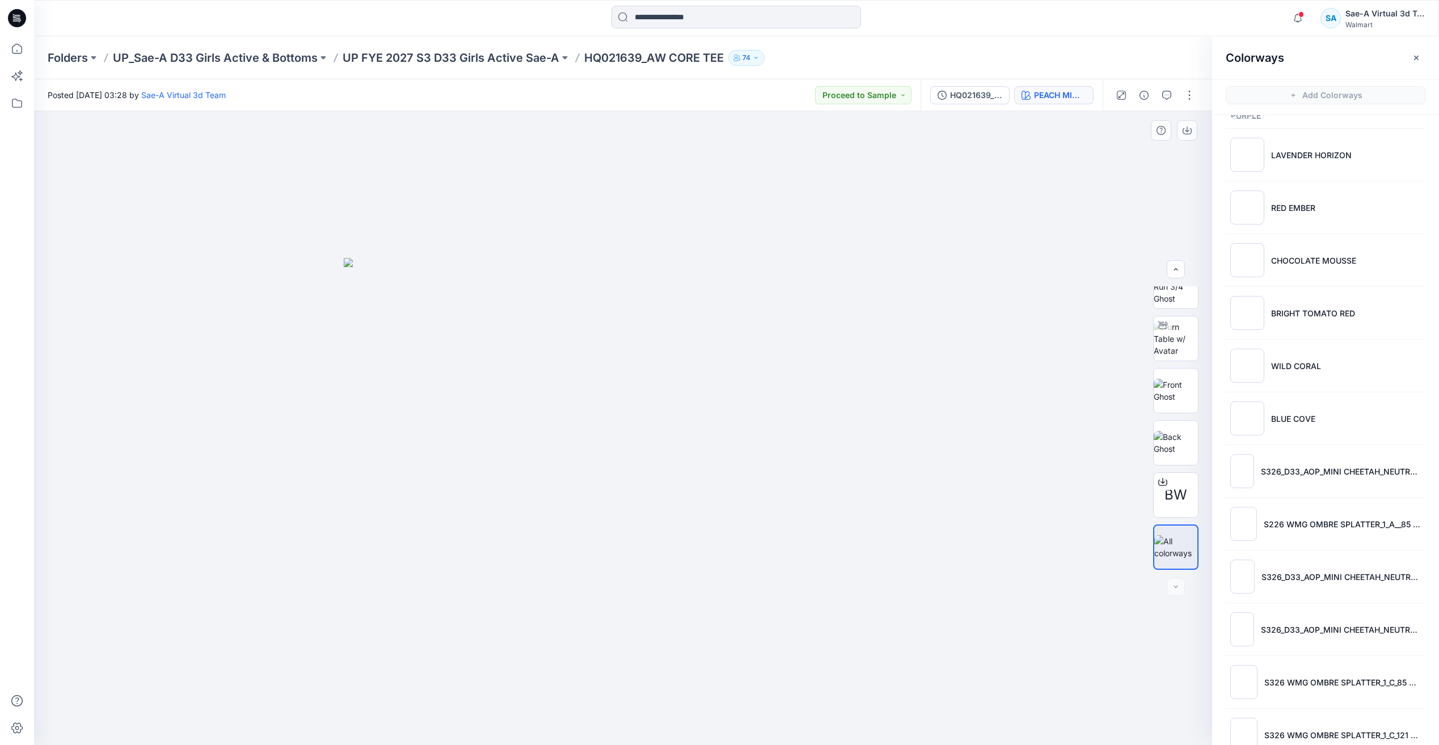
scroll to position [444, 0]
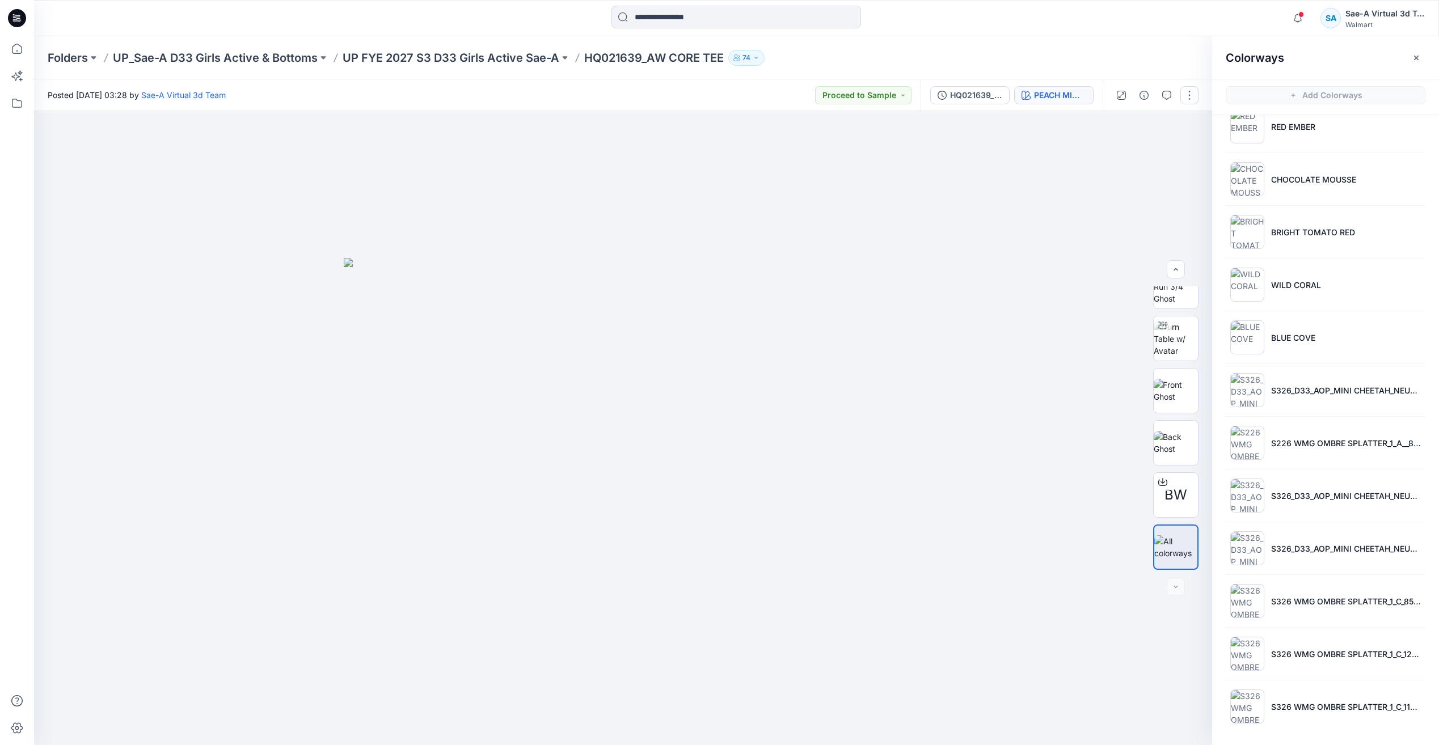
click at [1188, 97] on button "button" at bounding box center [1189, 95] width 18 height 18
click at [1143, 160] on button "Edit" at bounding box center [1142, 153] width 104 height 21
click at [1141, 160] on button "Edit" at bounding box center [1142, 153] width 104 height 21
click at [1114, 151] on p "Edit" at bounding box center [1117, 153] width 14 height 12
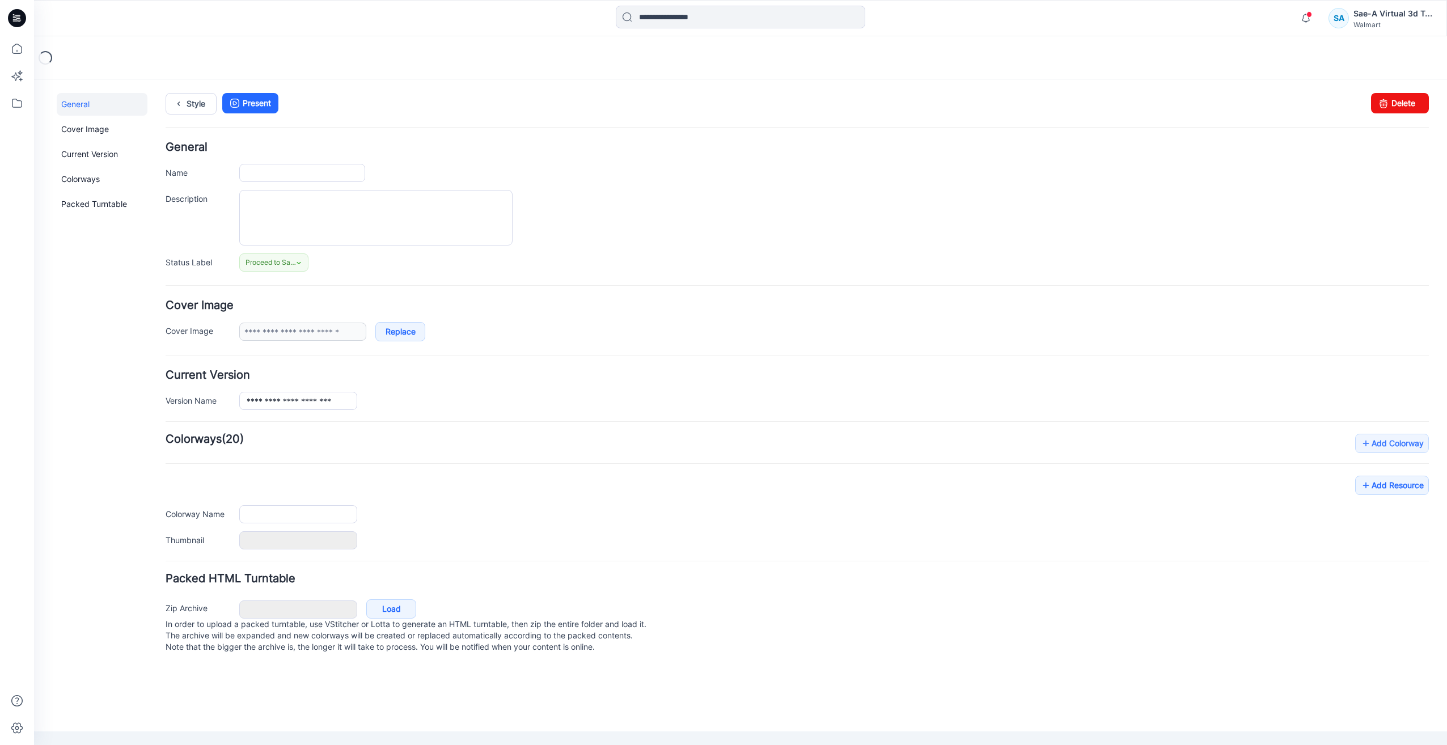
type input "**********"
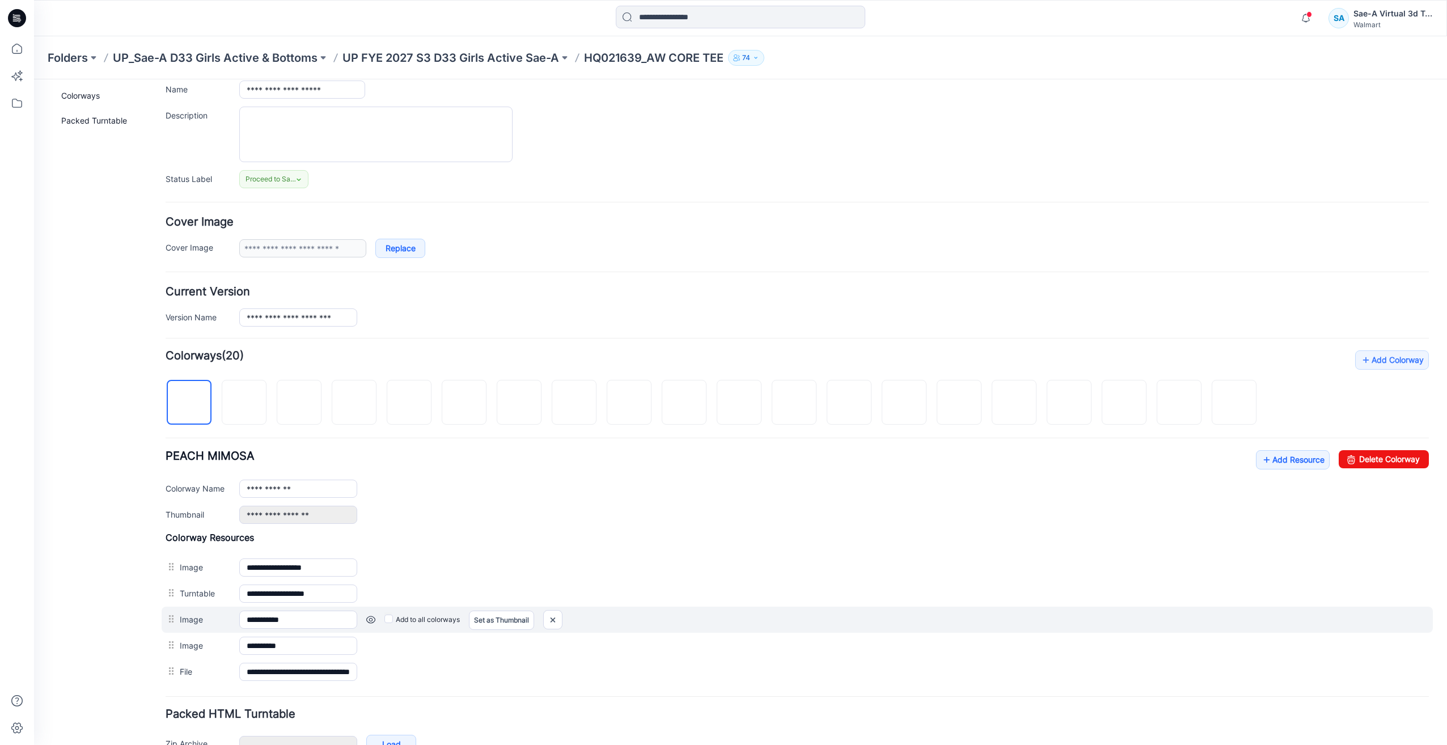
scroll to position [153, 0]
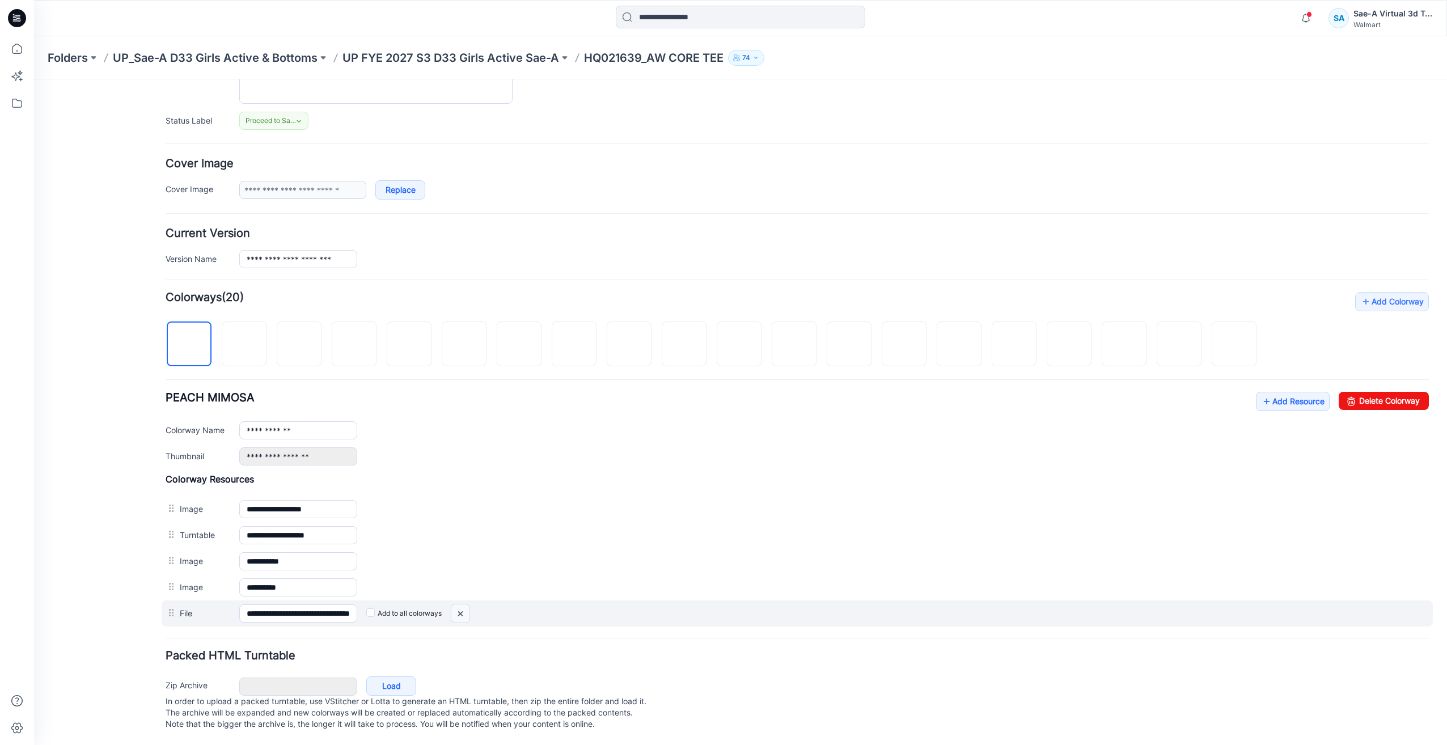
drag, startPoint x: 814, startPoint y: 149, endPoint x: 465, endPoint y: 605, distance: 574.4
click at [465, 605] on img at bounding box center [460, 614] width 18 height 19
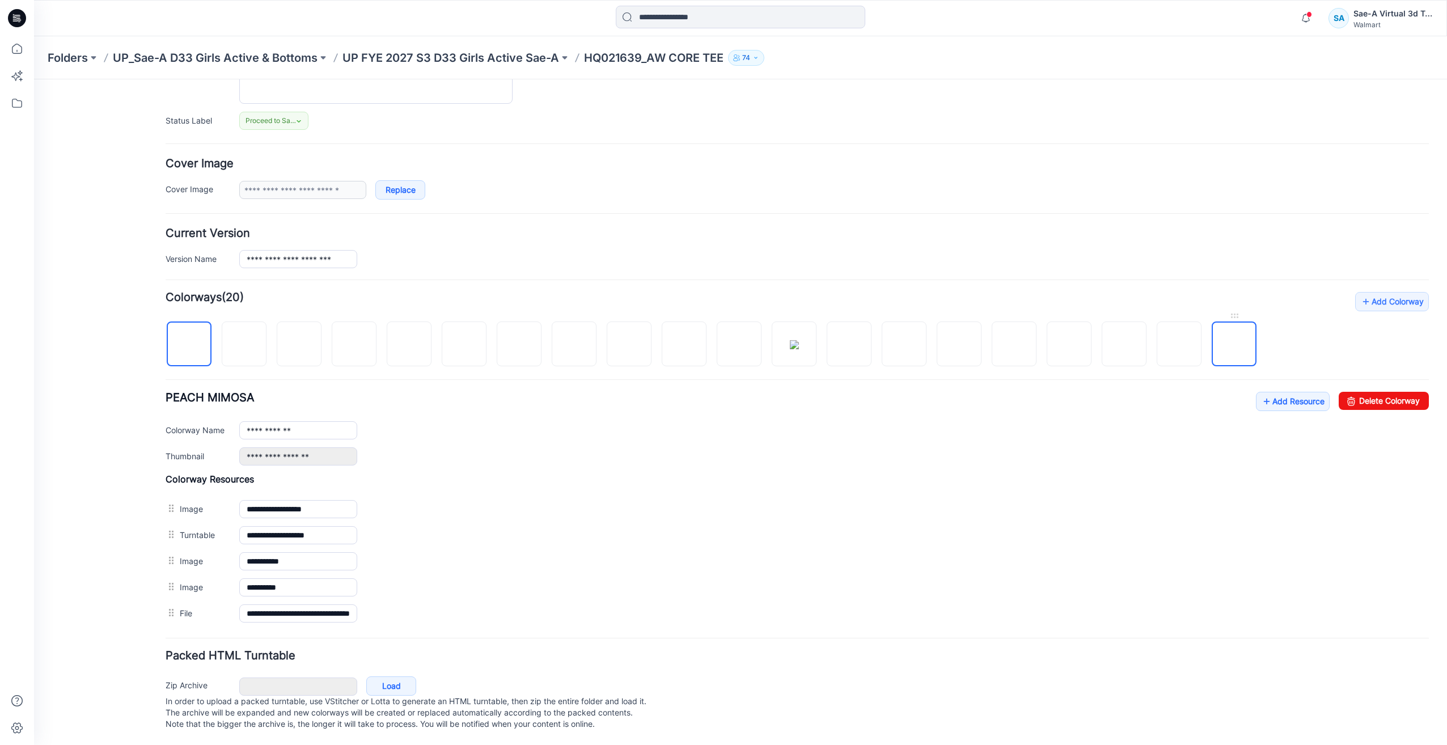
scroll to position [127, 0]
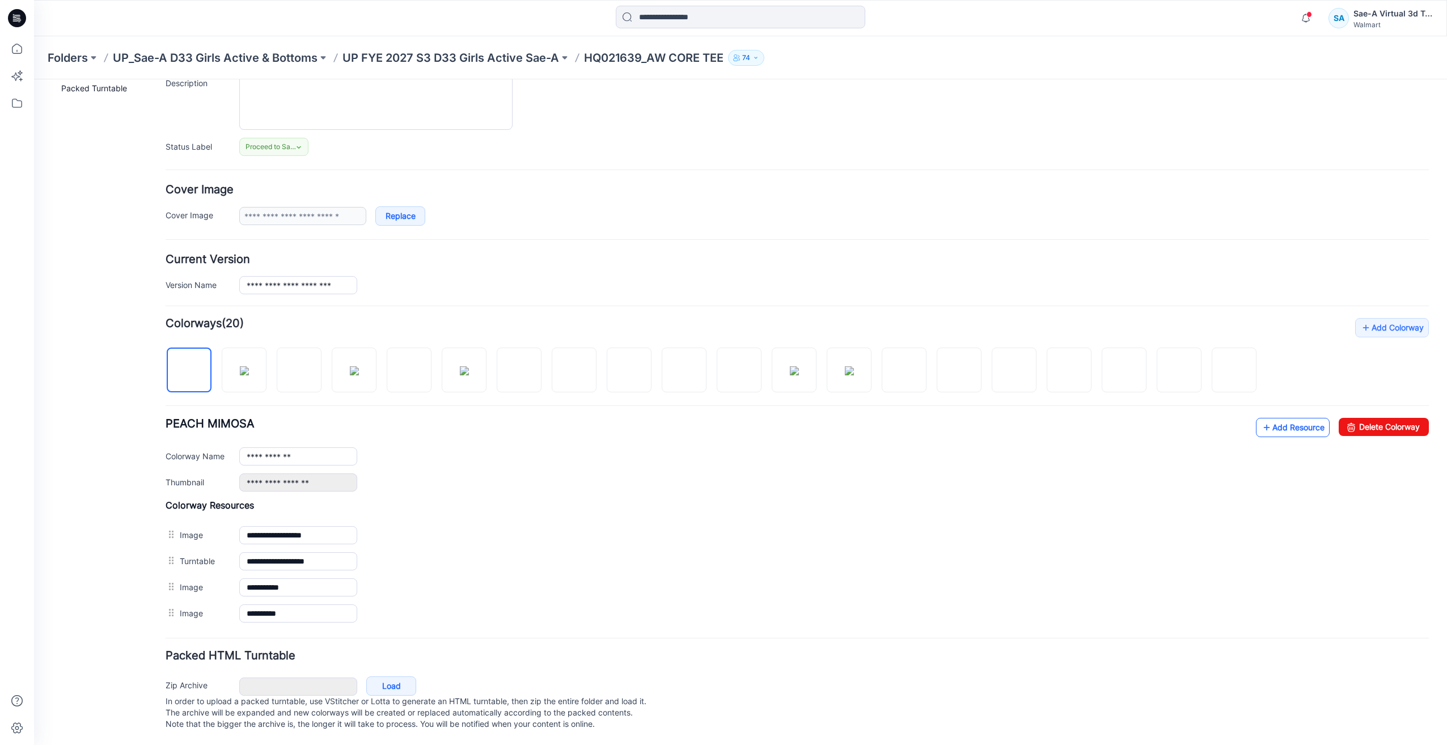
click at [1280, 420] on link "Add Resource" at bounding box center [1293, 427] width 74 height 19
click at [1275, 418] on link "Add Resource" at bounding box center [1293, 427] width 74 height 19
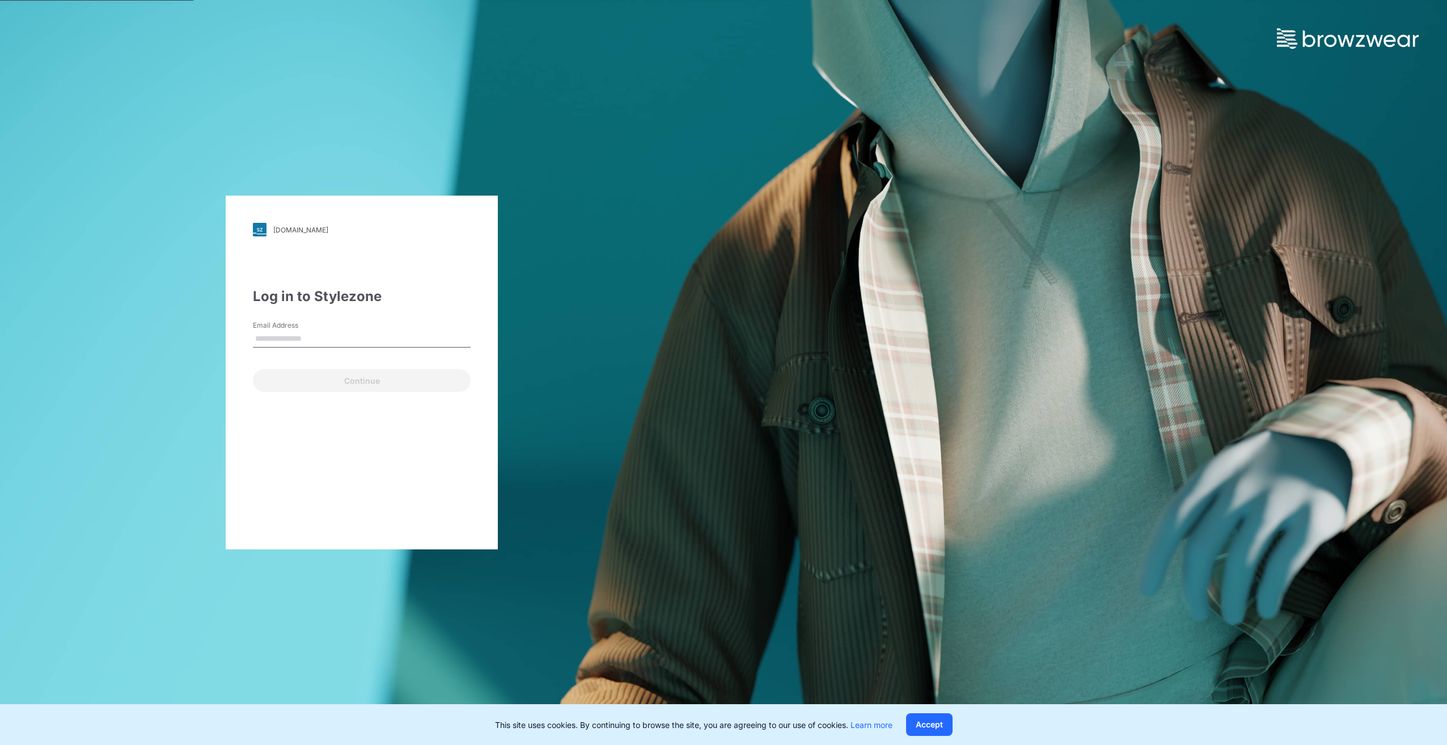
click at [329, 334] on input "Email Address" at bounding box center [362, 339] width 218 height 17
type input "**********"
click at [341, 377] on button "Continue" at bounding box center [362, 380] width 218 height 23
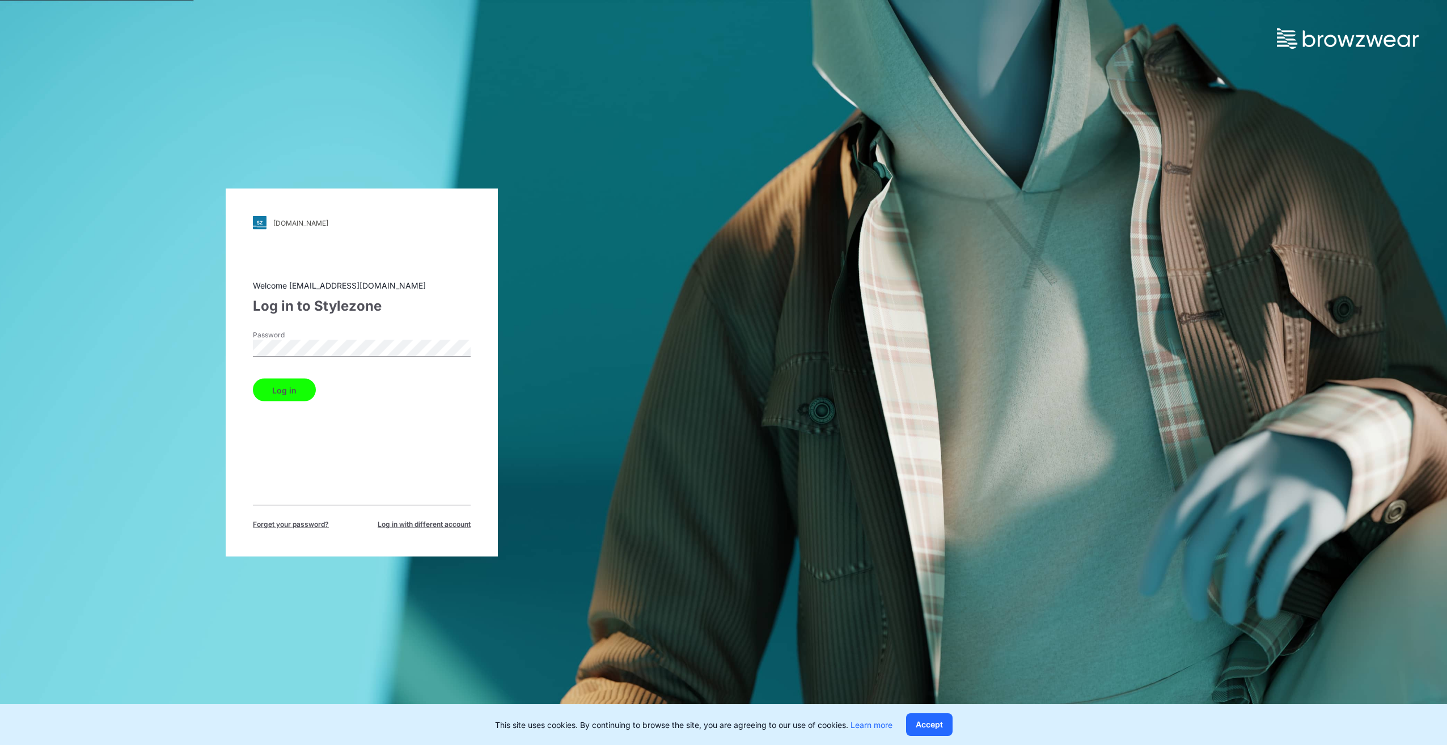
click at [253, 379] on button "Log in" at bounding box center [284, 390] width 63 height 23
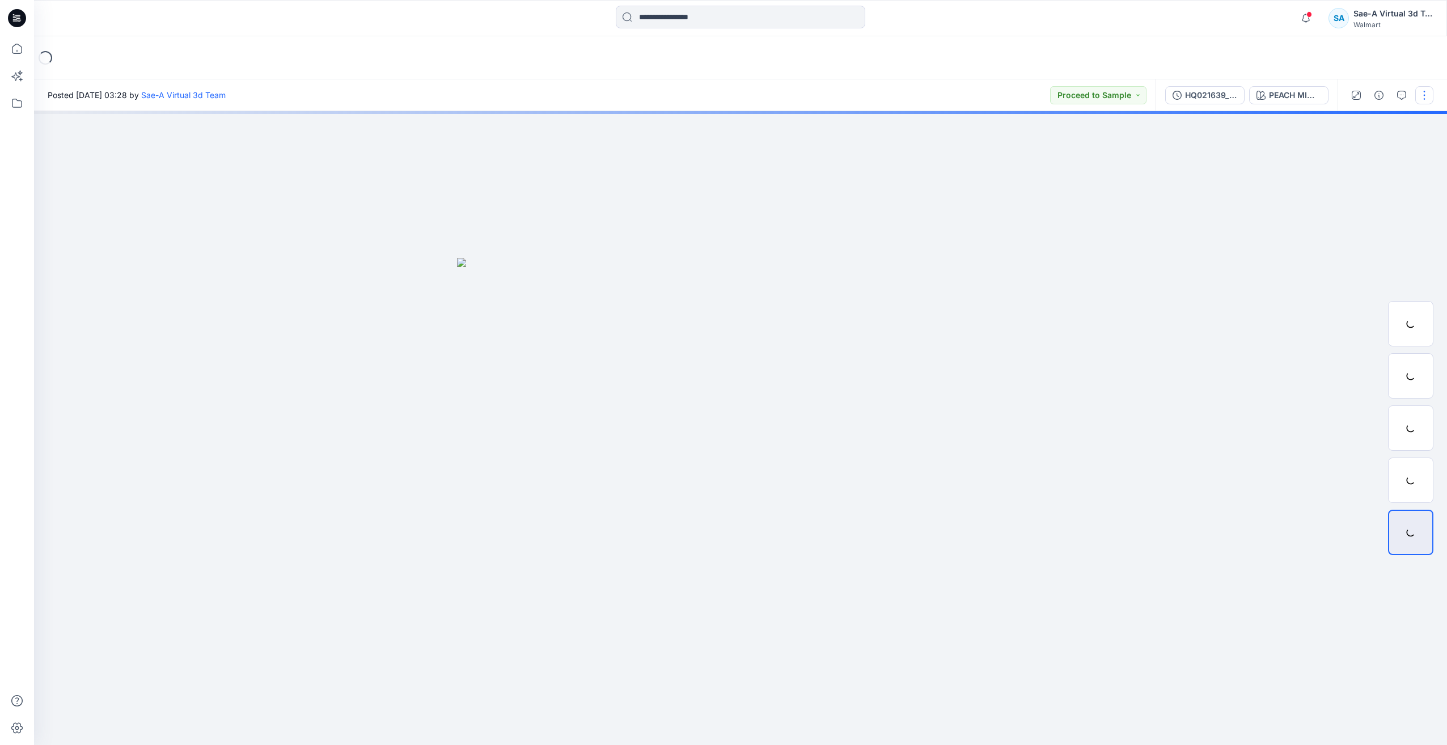
click at [1425, 97] on button "button" at bounding box center [1425, 95] width 18 height 18
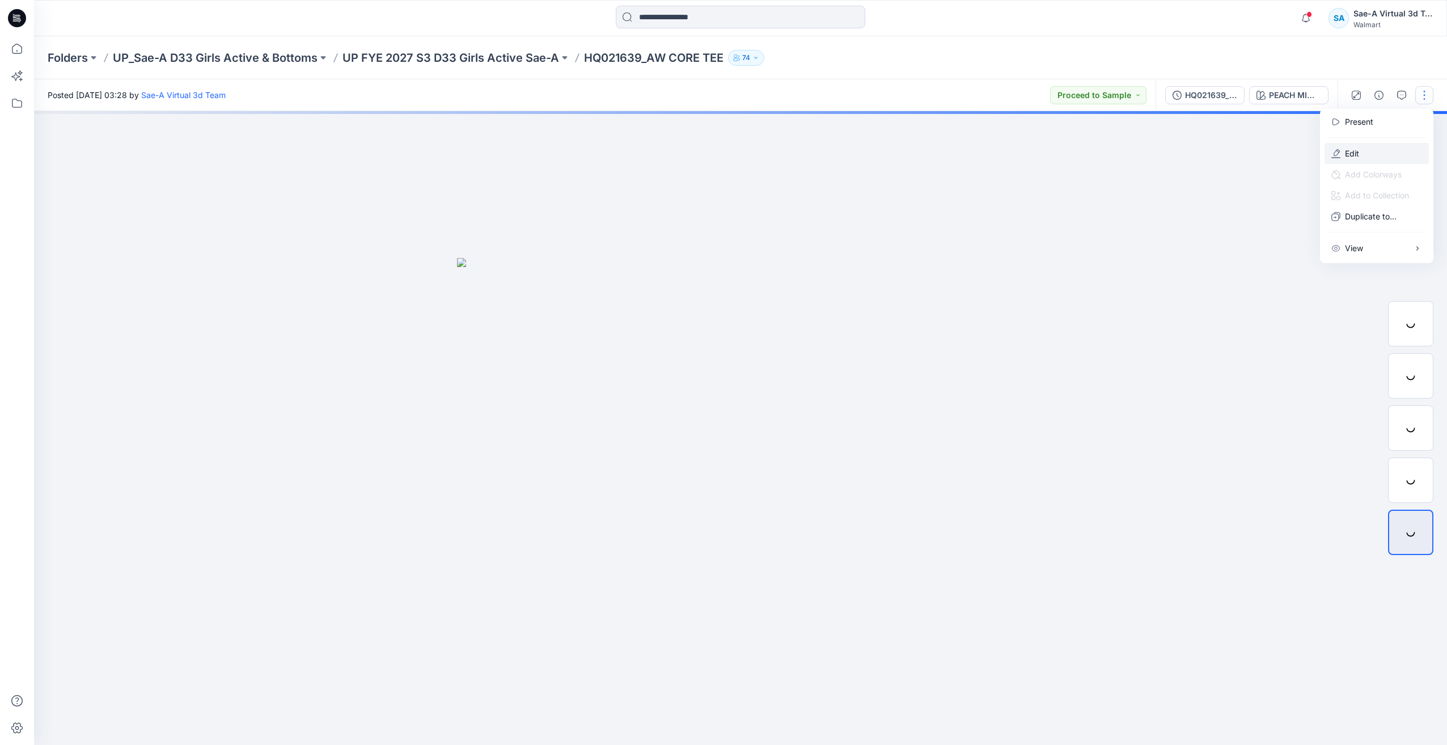
click at [1356, 152] on p "Edit" at bounding box center [1352, 153] width 14 height 12
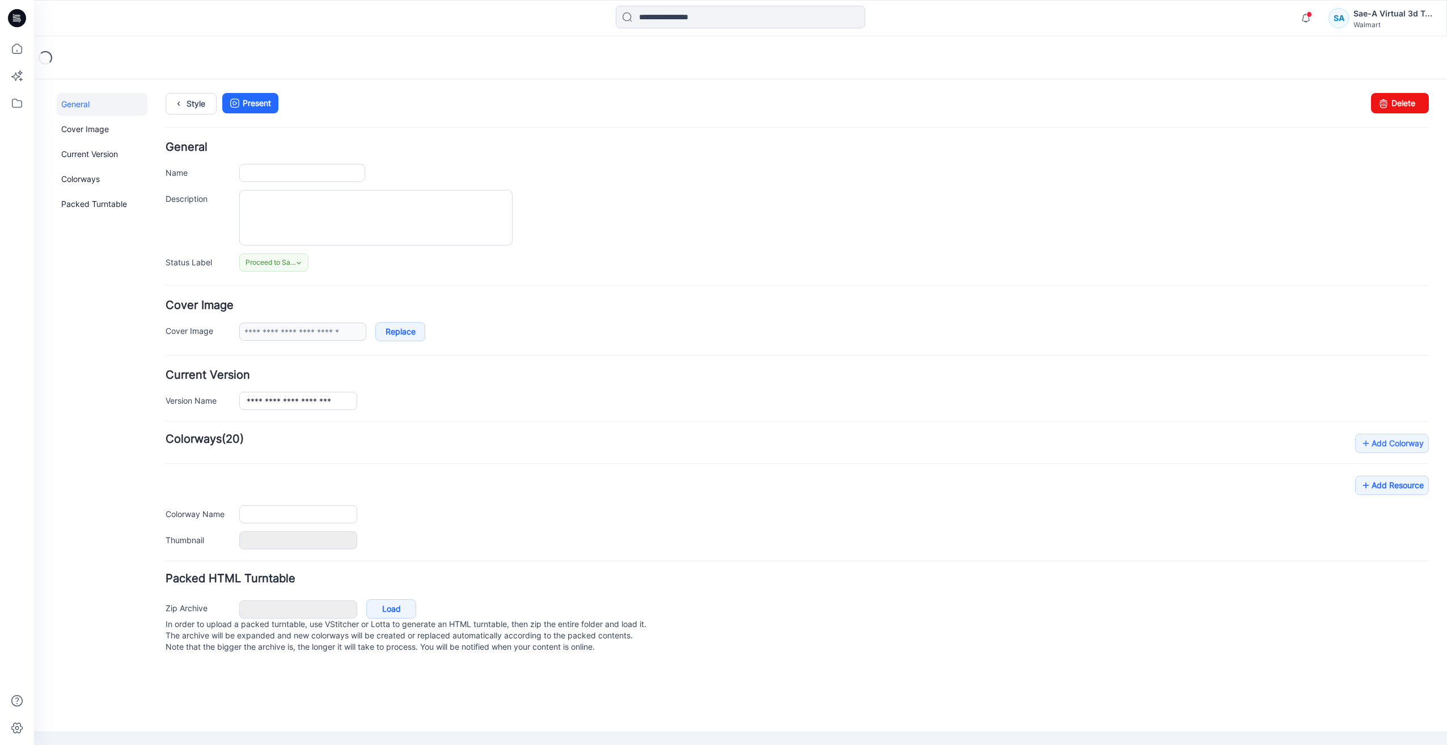
type input "**********"
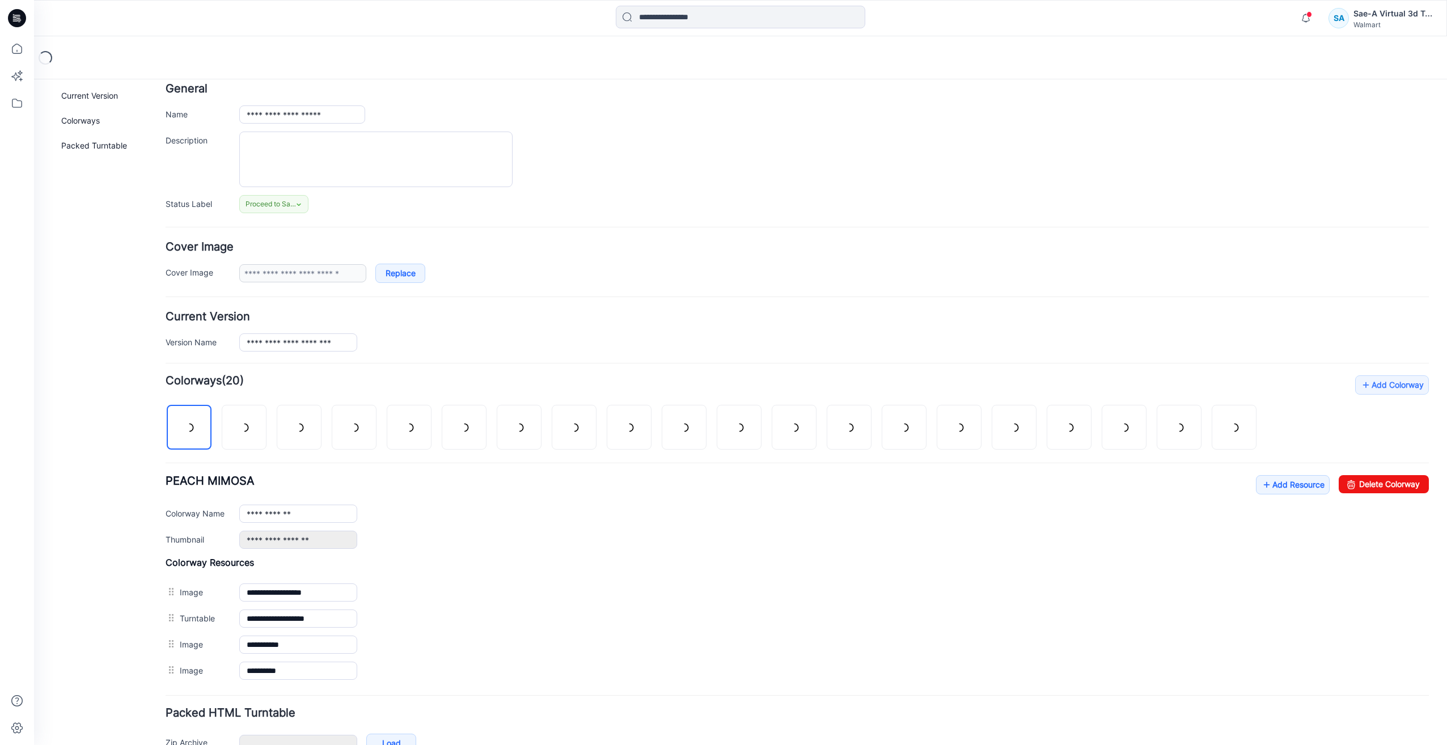
scroll to position [127, 0]
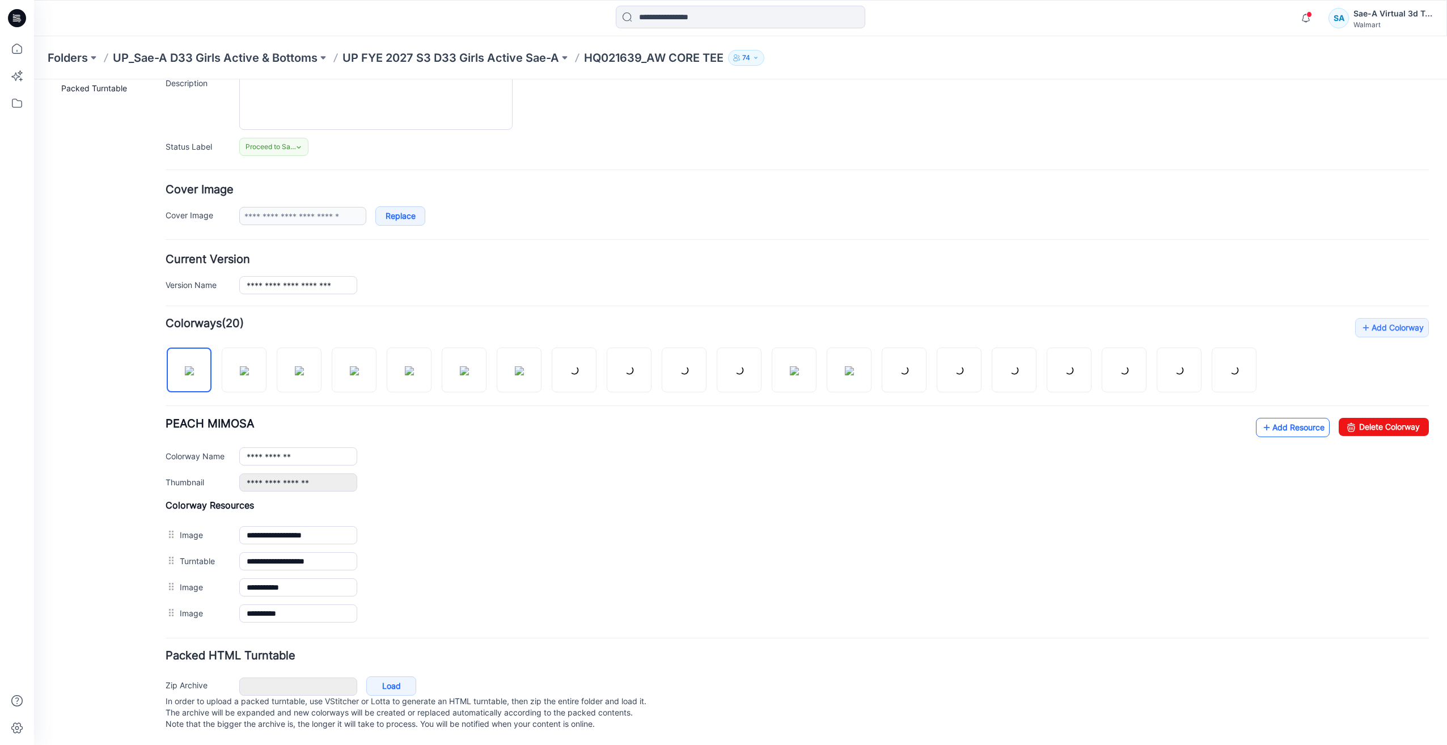
click at [1273, 418] on link "Add Resource" at bounding box center [1293, 427] width 74 height 19
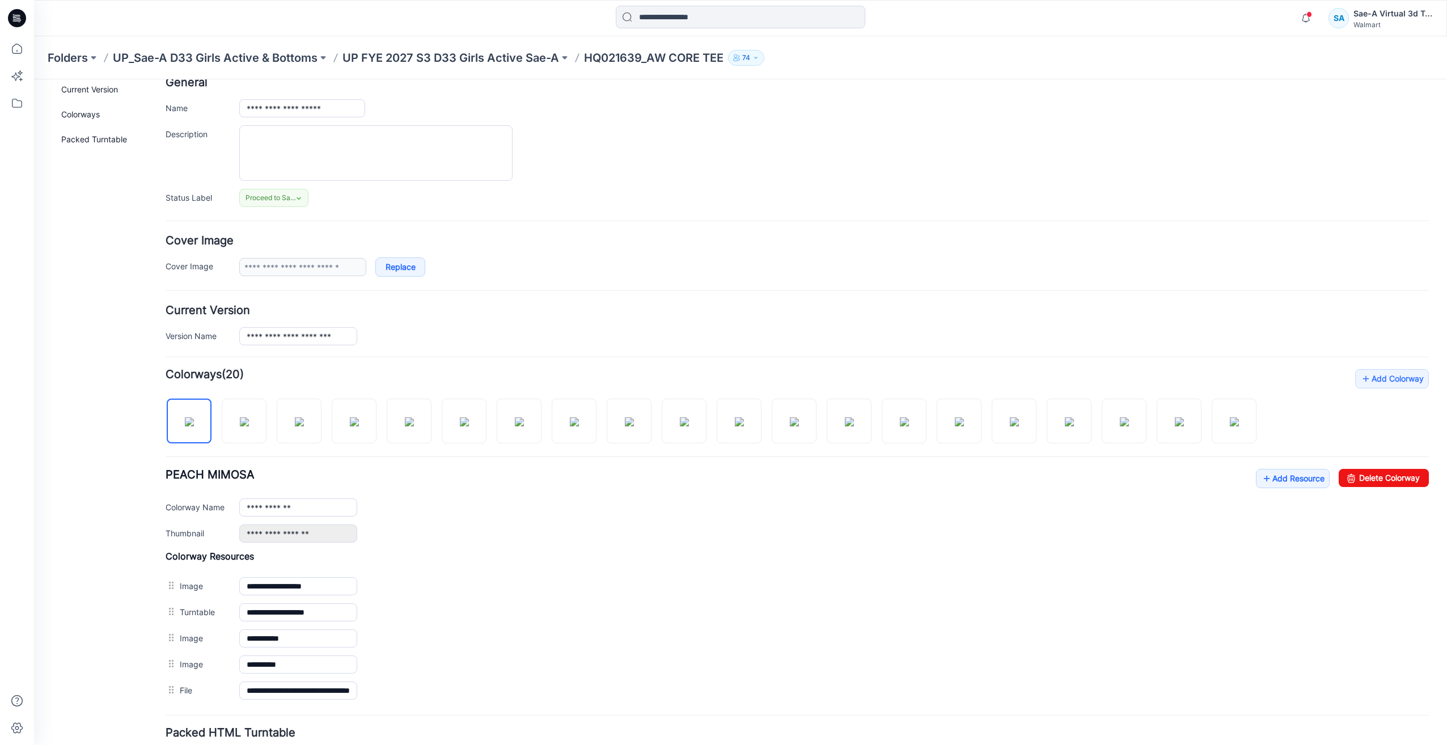
scroll to position [0, 0]
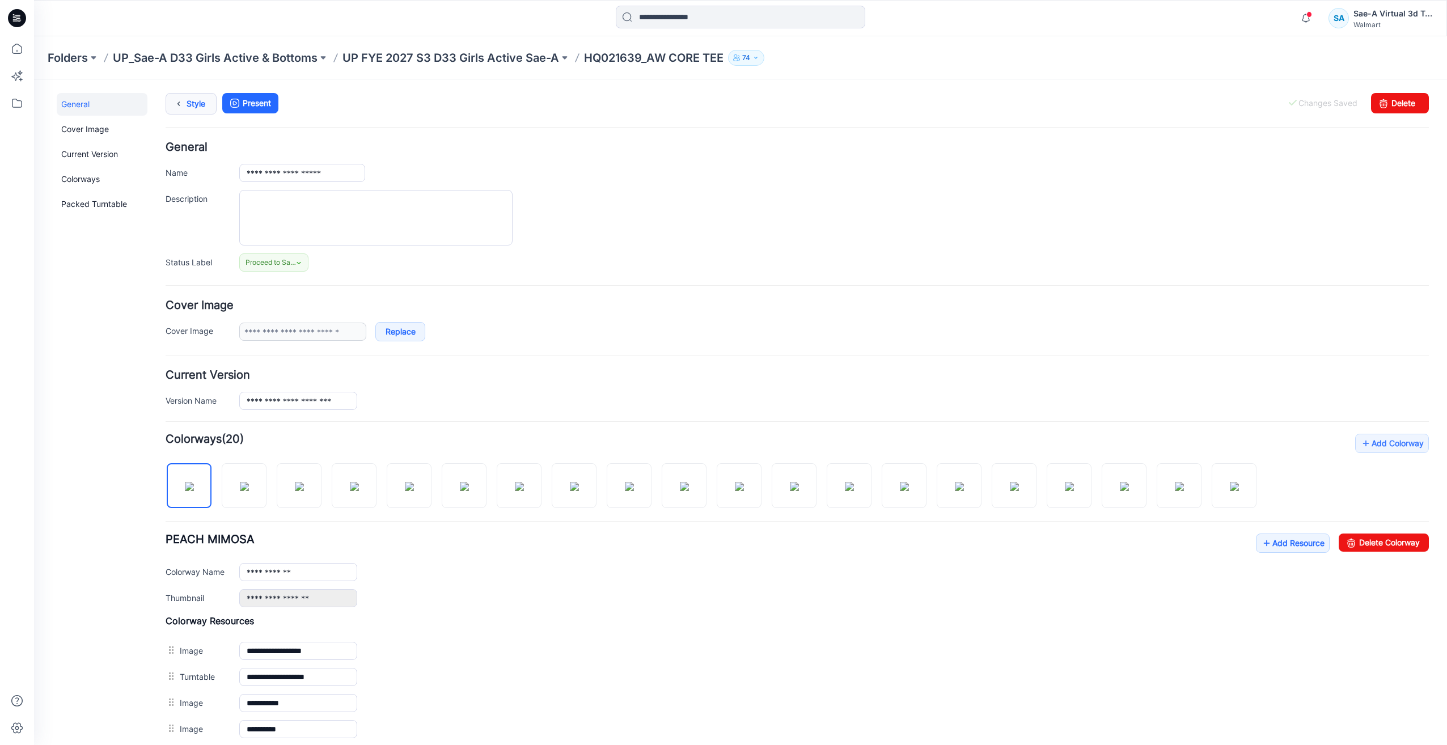
click at [200, 108] on link "Style" at bounding box center [191, 104] width 51 height 22
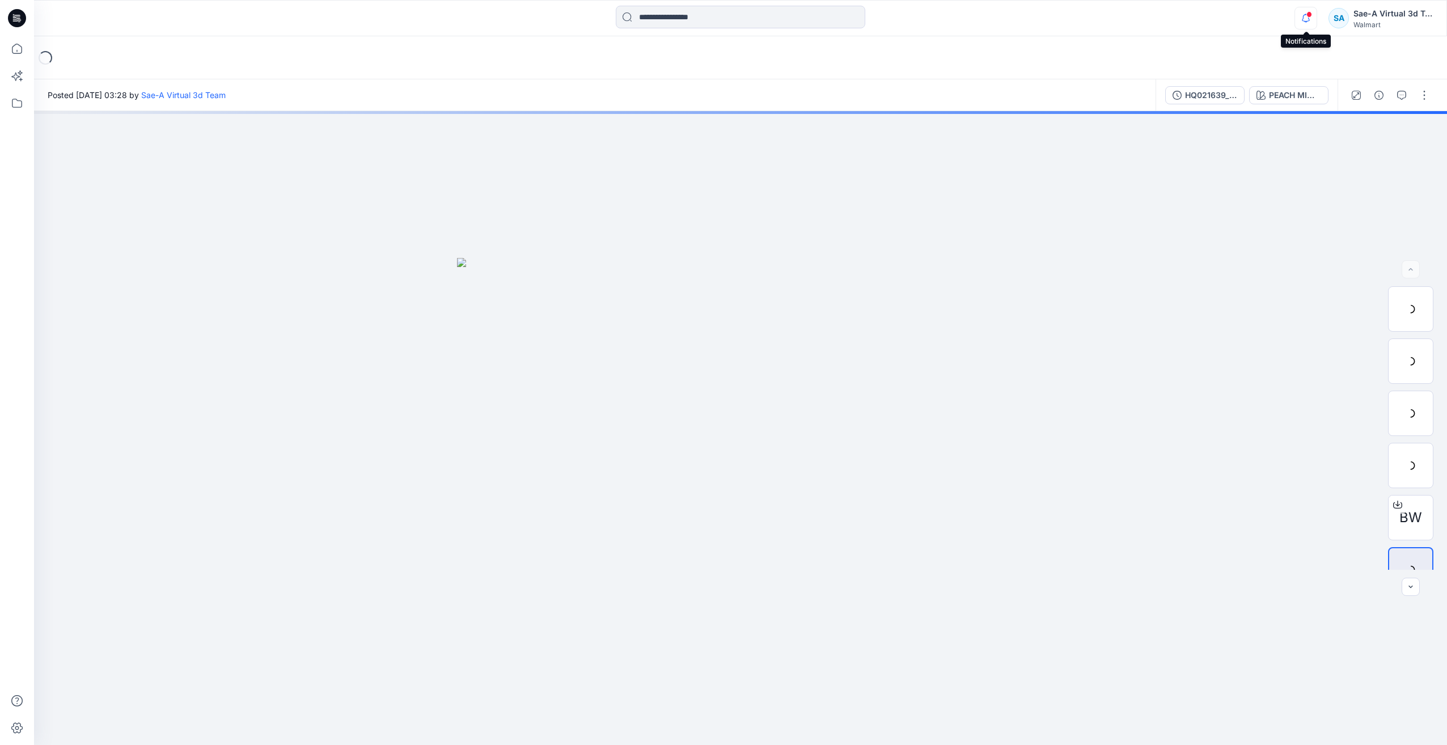
click at [1303, 22] on icon "button" at bounding box center [1306, 18] width 22 height 23
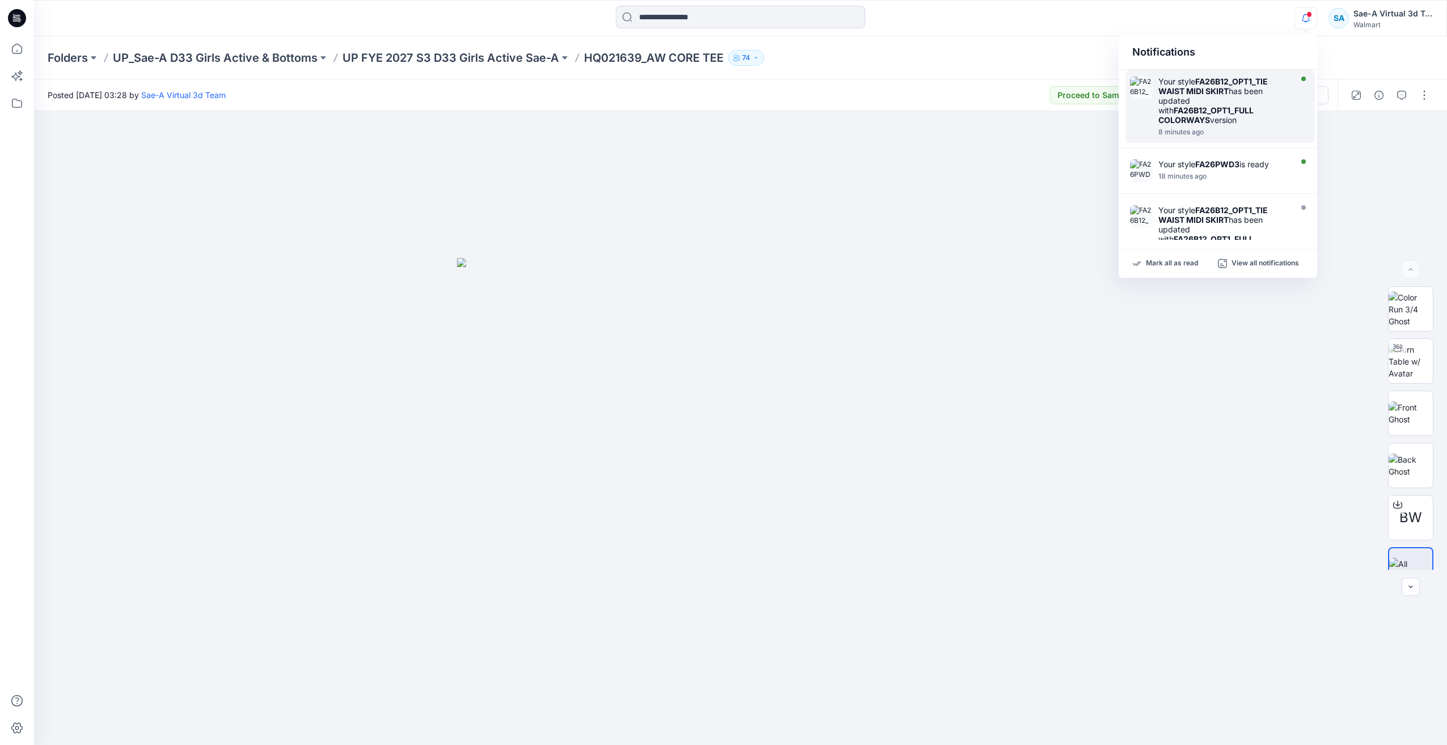
click at [1215, 110] on strong "FA26B12_OPT1_FULL COLORWAYS" at bounding box center [1206, 114] width 95 height 19
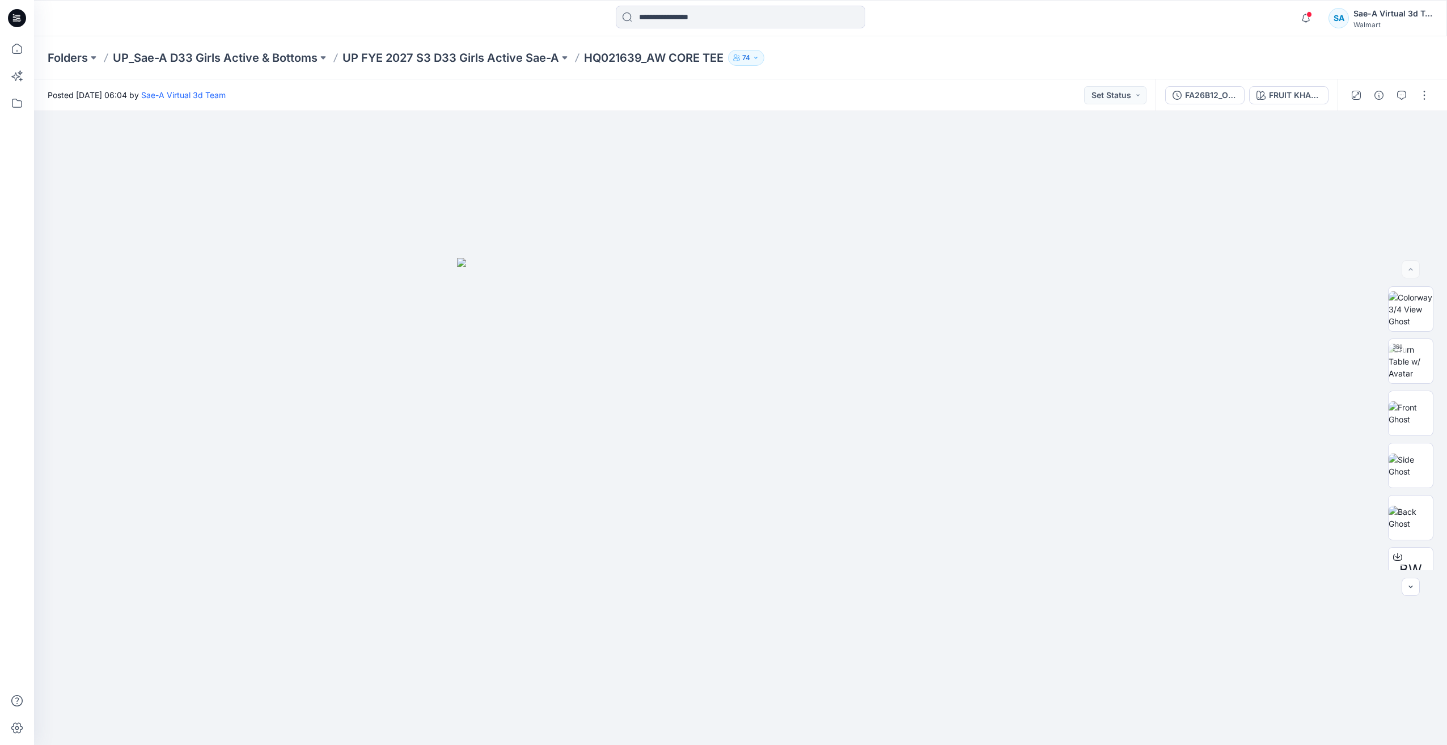
click at [16, 18] on icon at bounding box center [17, 18] width 18 height 18
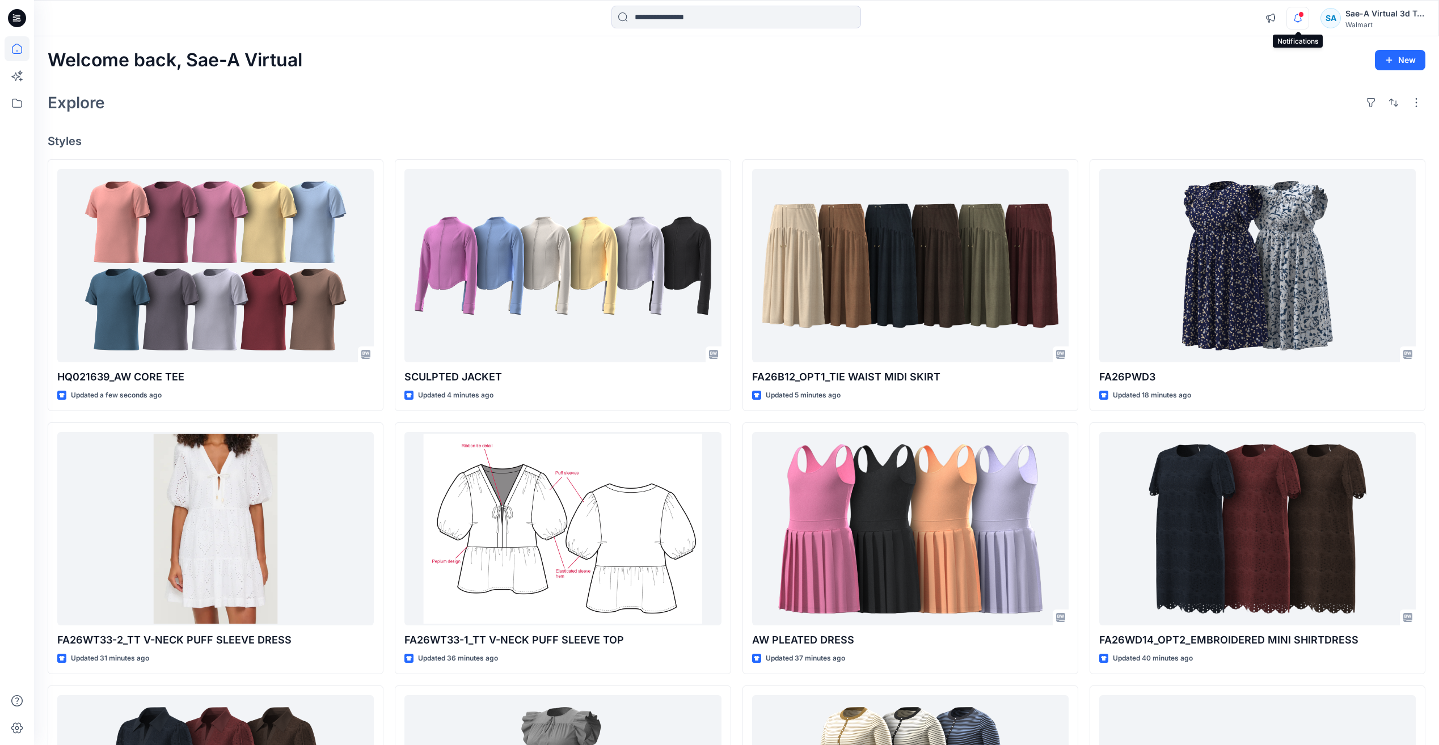
click at [1308, 18] on button "button" at bounding box center [1297, 18] width 23 height 23
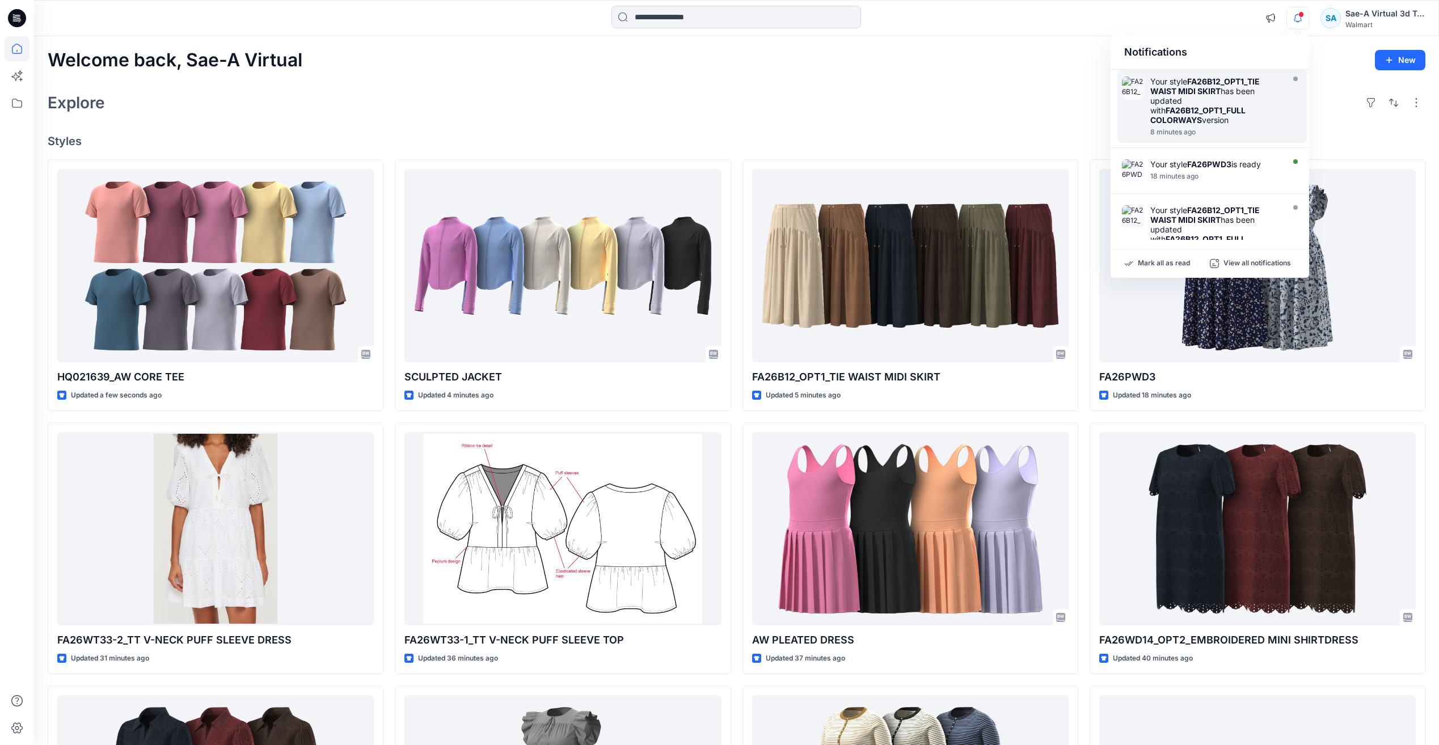
click at [1223, 124] on div "Your style FA26B12_OPT1_TIE WAIST MIDI SKIRT has been updated with FA26B12_OPT1…" at bounding box center [1215, 101] width 130 height 48
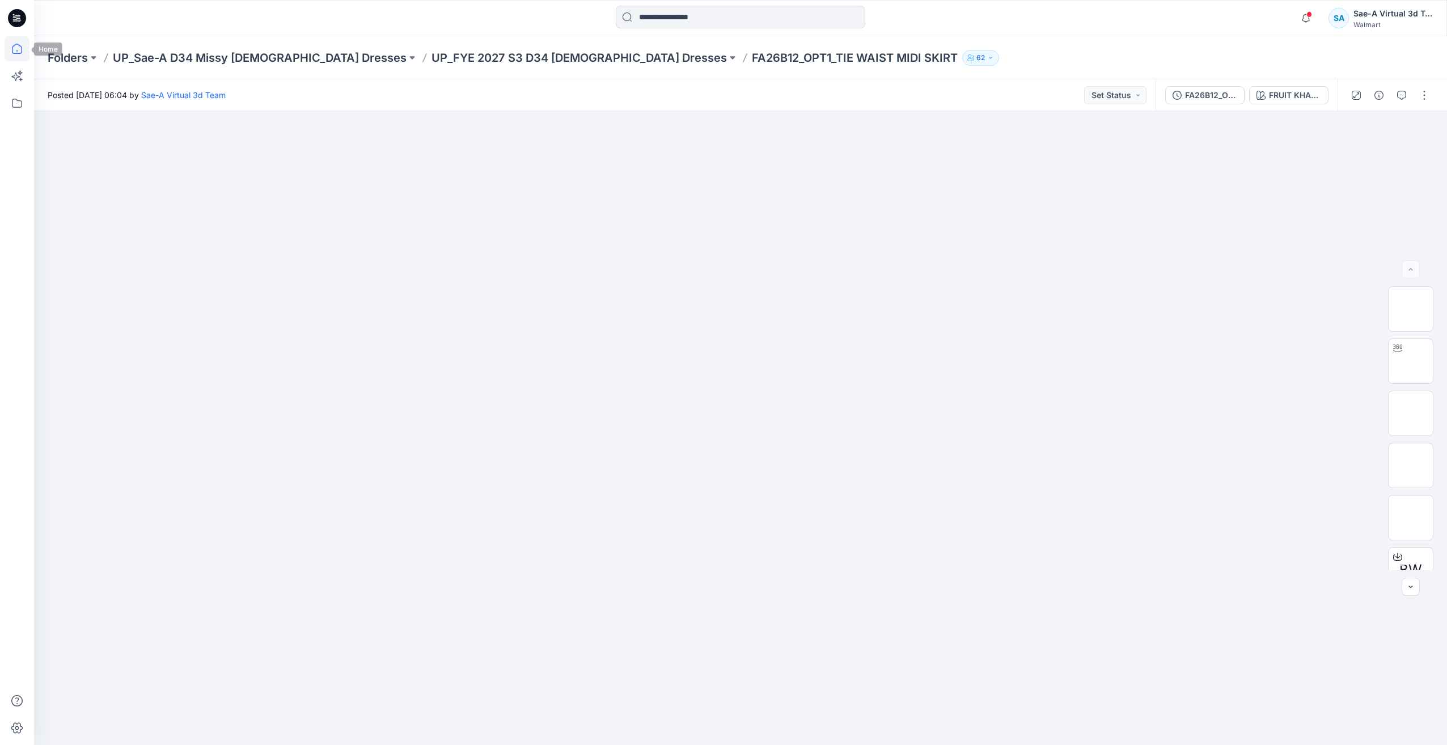
click at [23, 50] on icon at bounding box center [17, 48] width 25 height 25
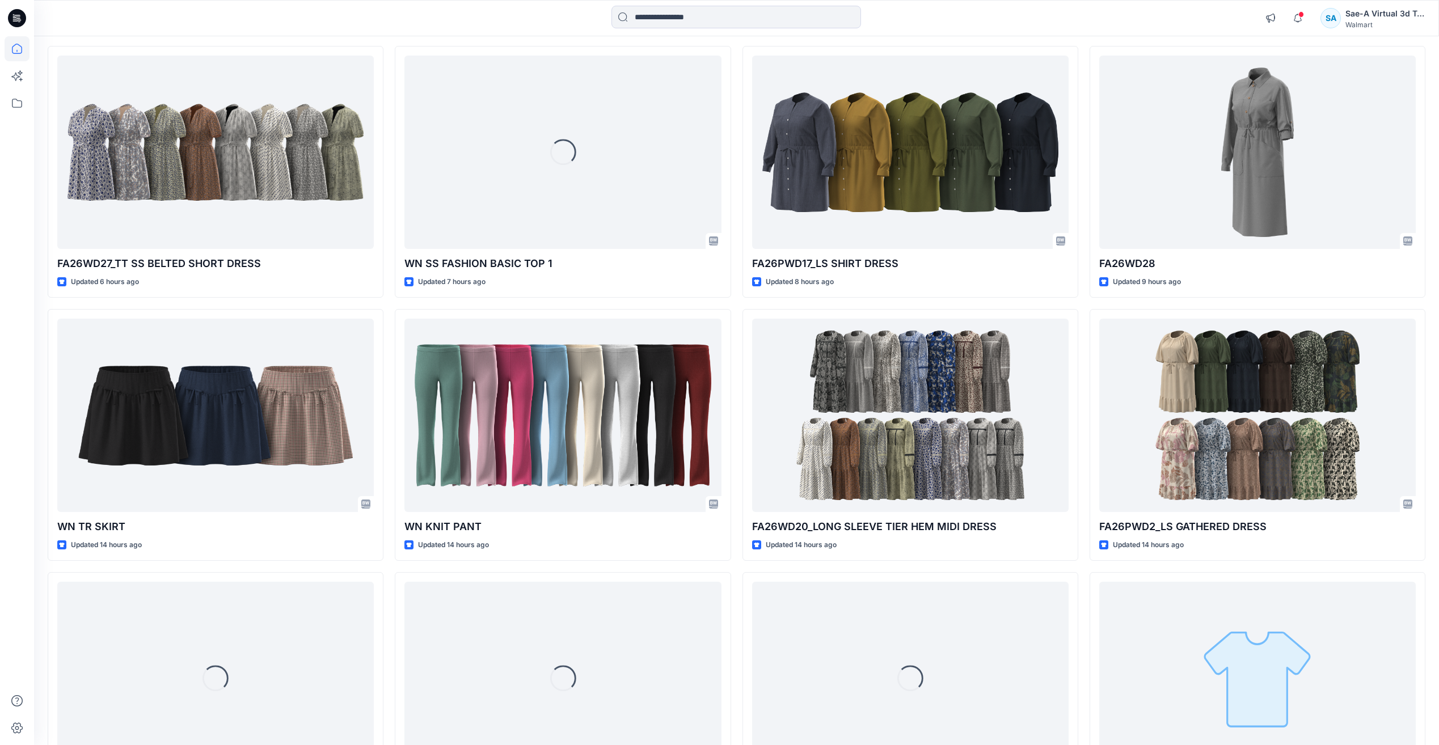
scroll to position [1320, 0]
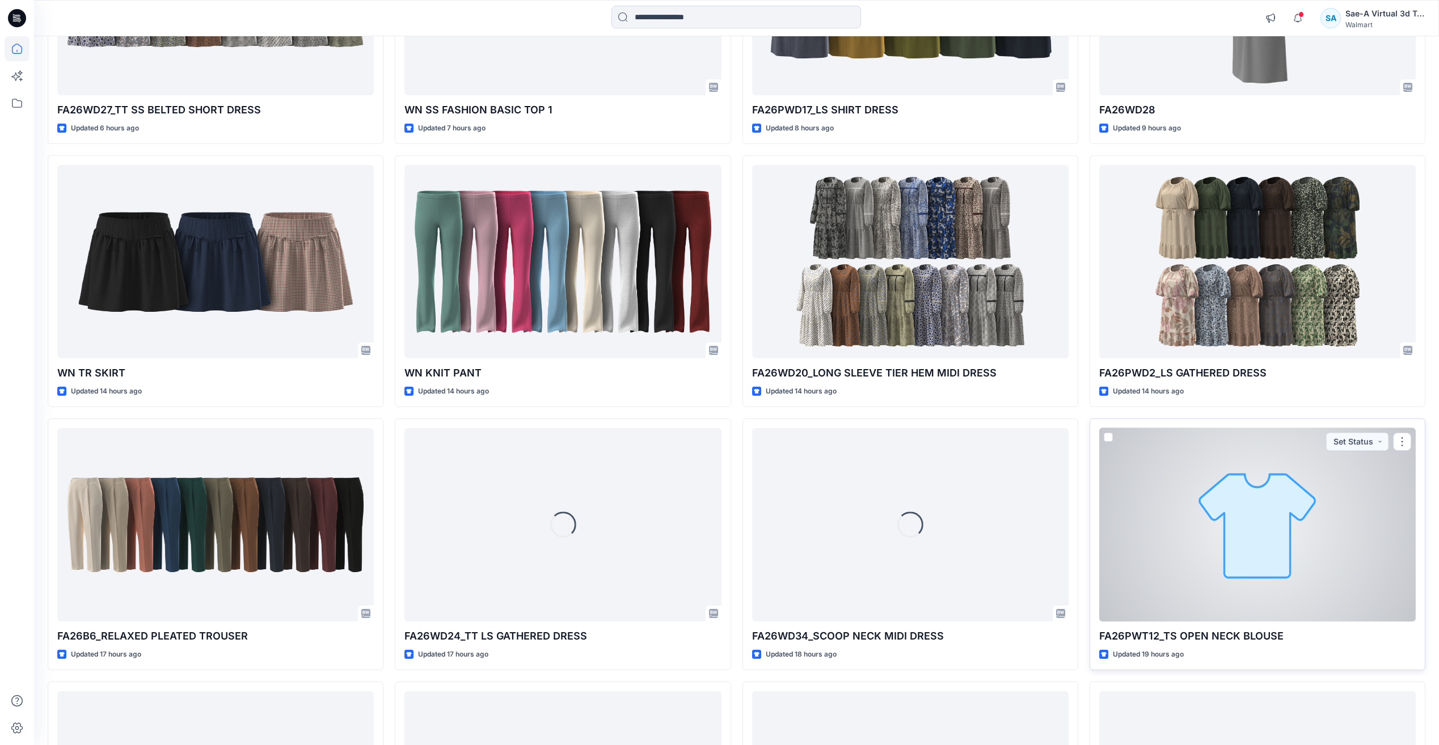
click at [1181, 562] on div at bounding box center [1257, 524] width 316 height 193
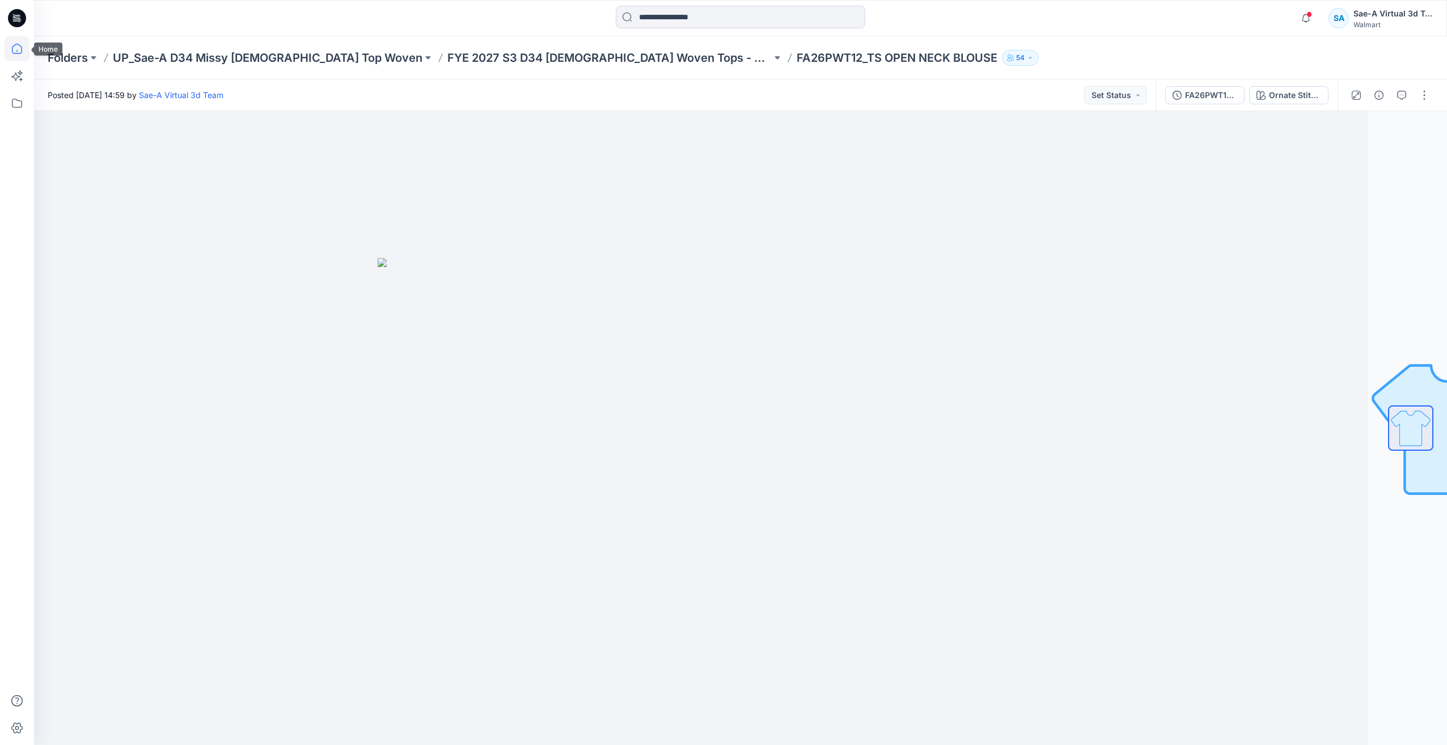
click at [24, 47] on icon at bounding box center [17, 48] width 25 height 25
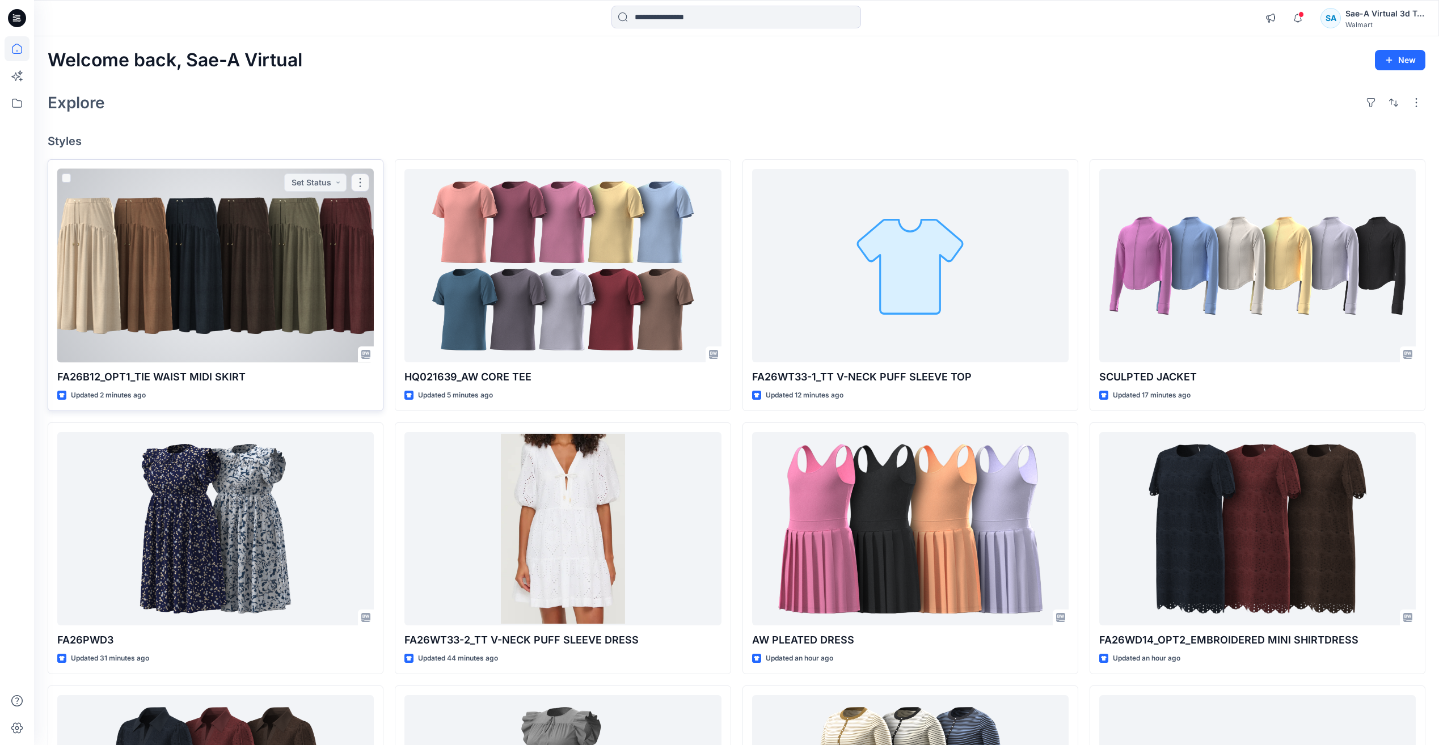
click at [183, 256] on div at bounding box center [215, 265] width 316 height 193
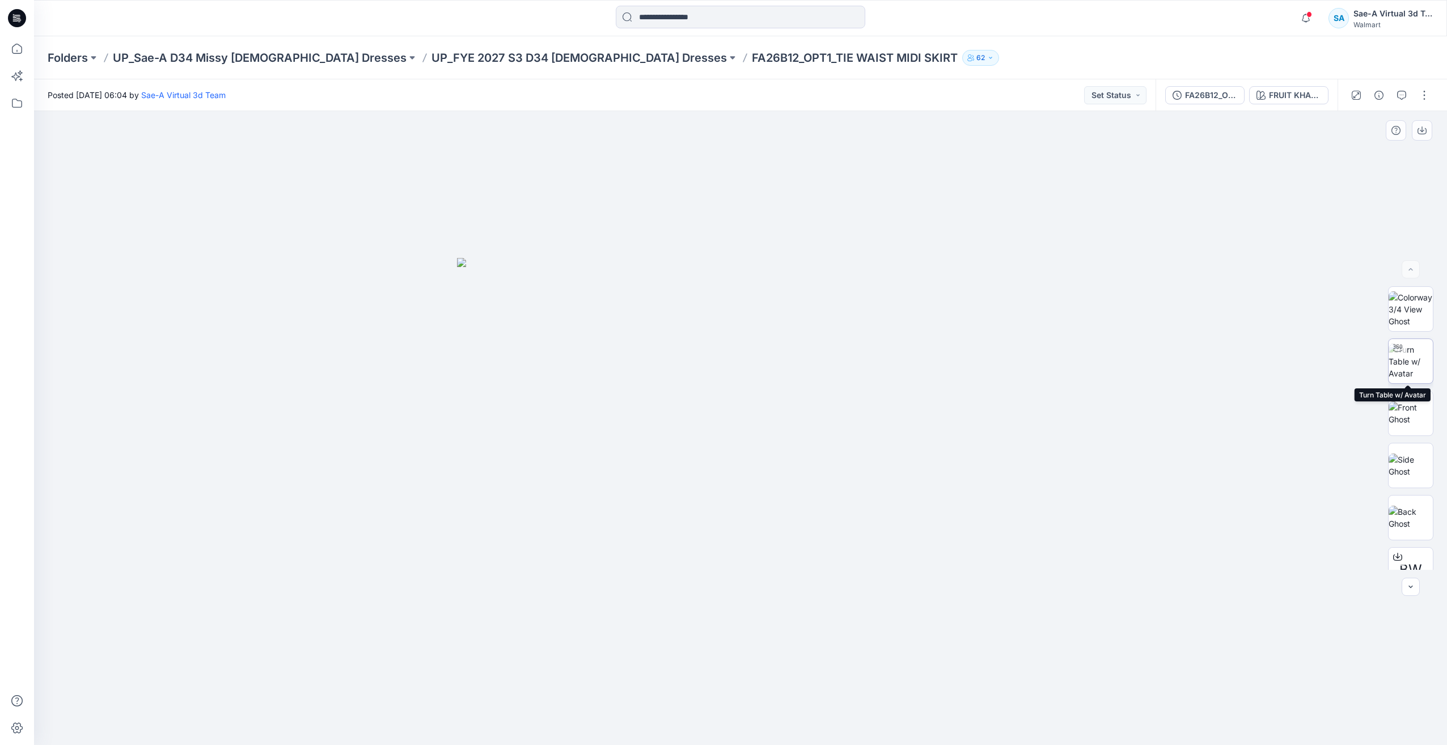
click at [1396, 370] on img at bounding box center [1411, 362] width 44 height 36
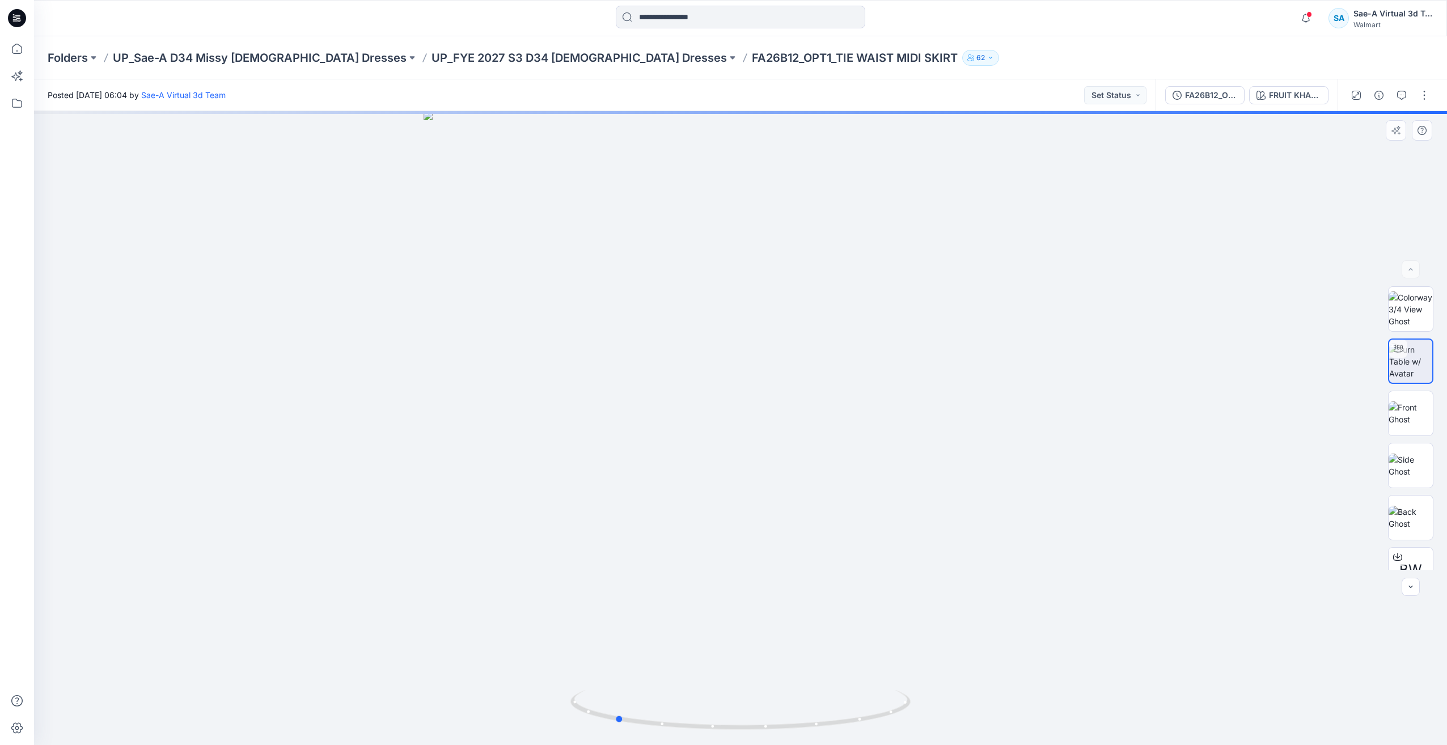
drag, startPoint x: 734, startPoint y: 727, endPoint x: 964, endPoint y: 671, distance: 236.3
click at [964, 671] on div at bounding box center [740, 428] width 1413 height 634
click at [1404, 507] on img at bounding box center [1411, 495] width 44 height 24
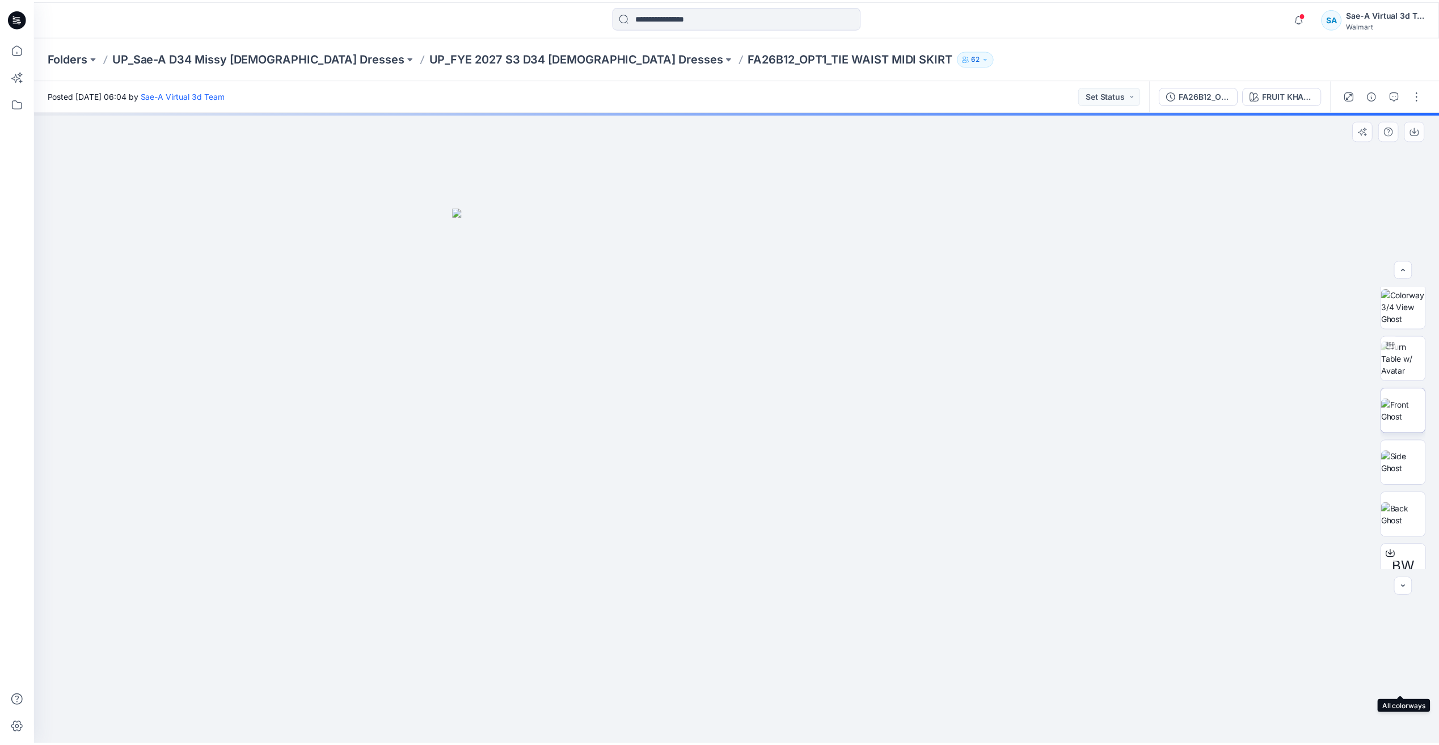
scroll to position [0, 0]
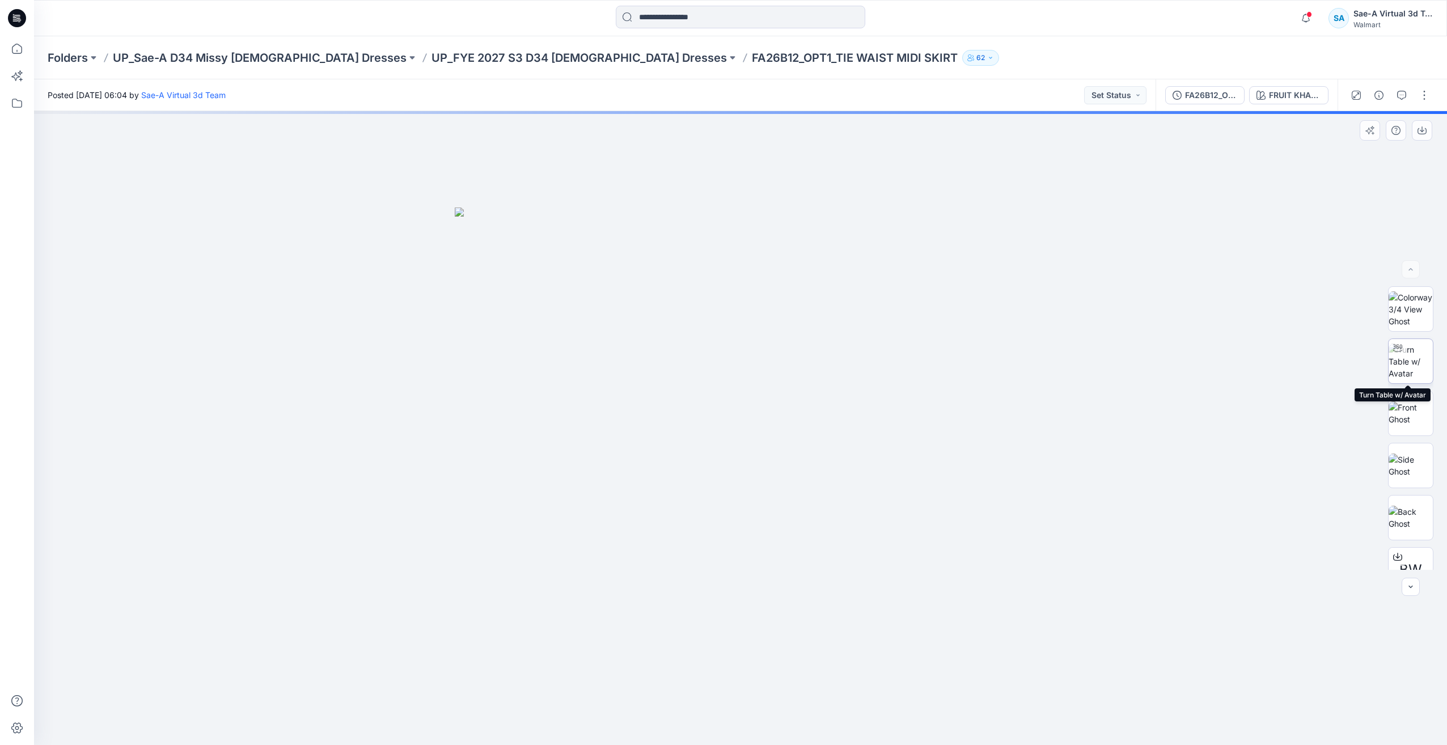
click at [1409, 356] on img at bounding box center [1411, 362] width 44 height 36
click at [12, 46] on icon at bounding box center [17, 48] width 25 height 25
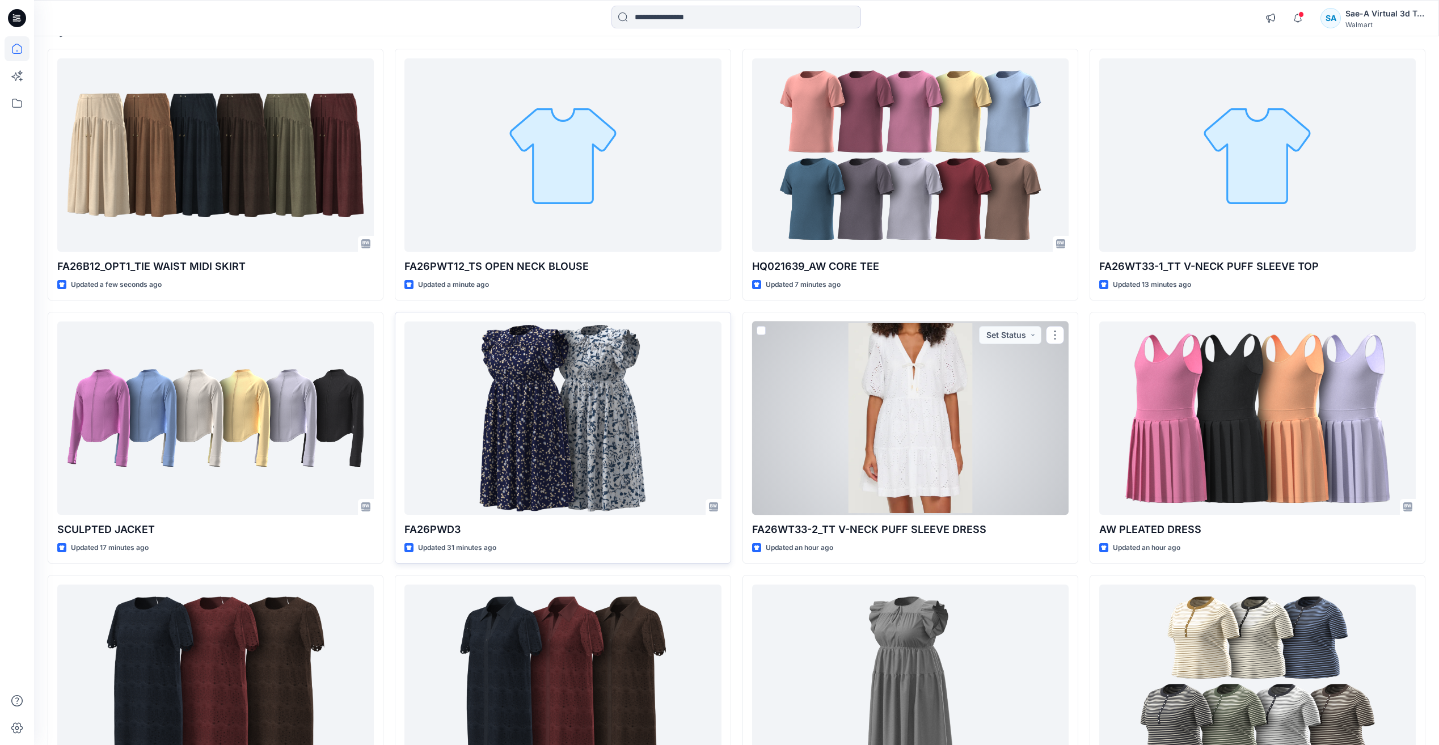
scroll to position [113, 0]
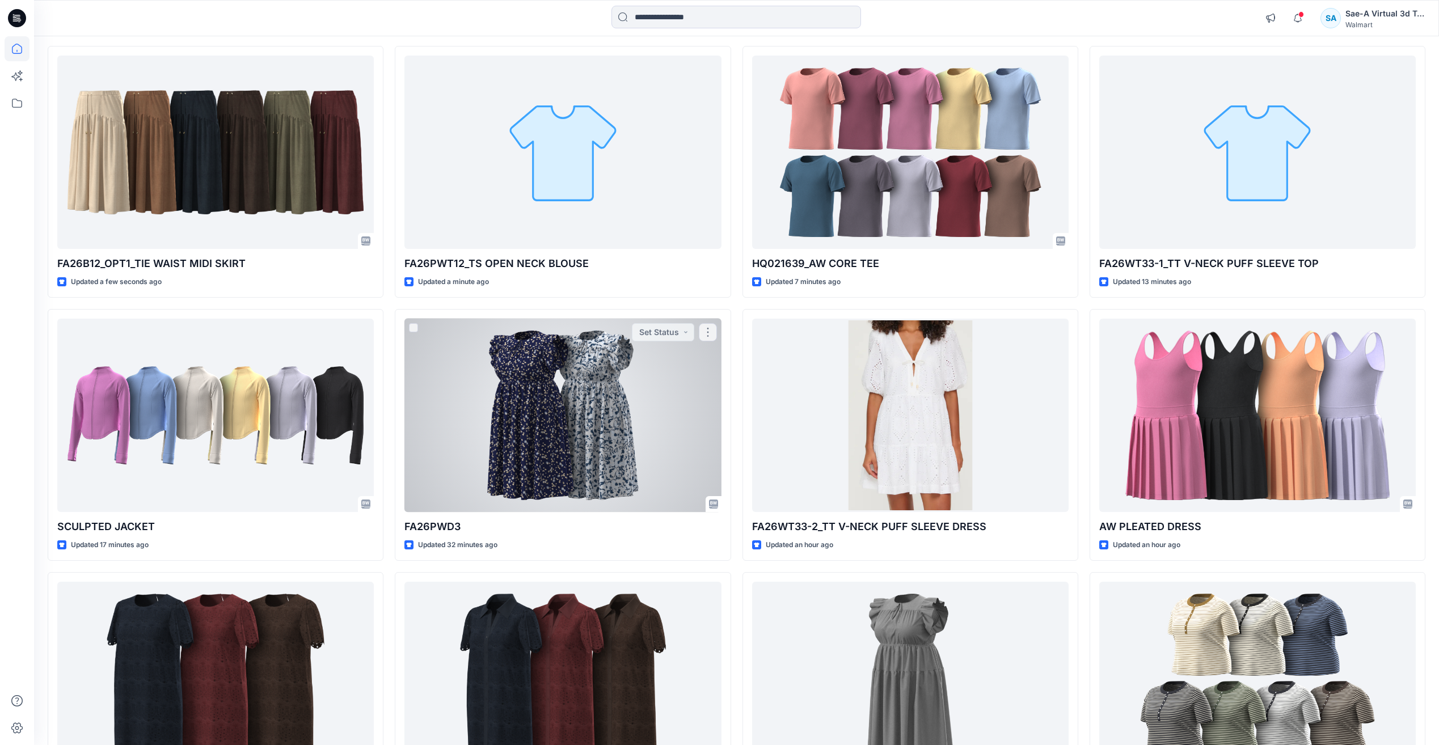
drag, startPoint x: 615, startPoint y: 472, endPoint x: 693, endPoint y: 457, distance: 79.3
click at [615, 472] on div at bounding box center [562, 415] width 316 height 193
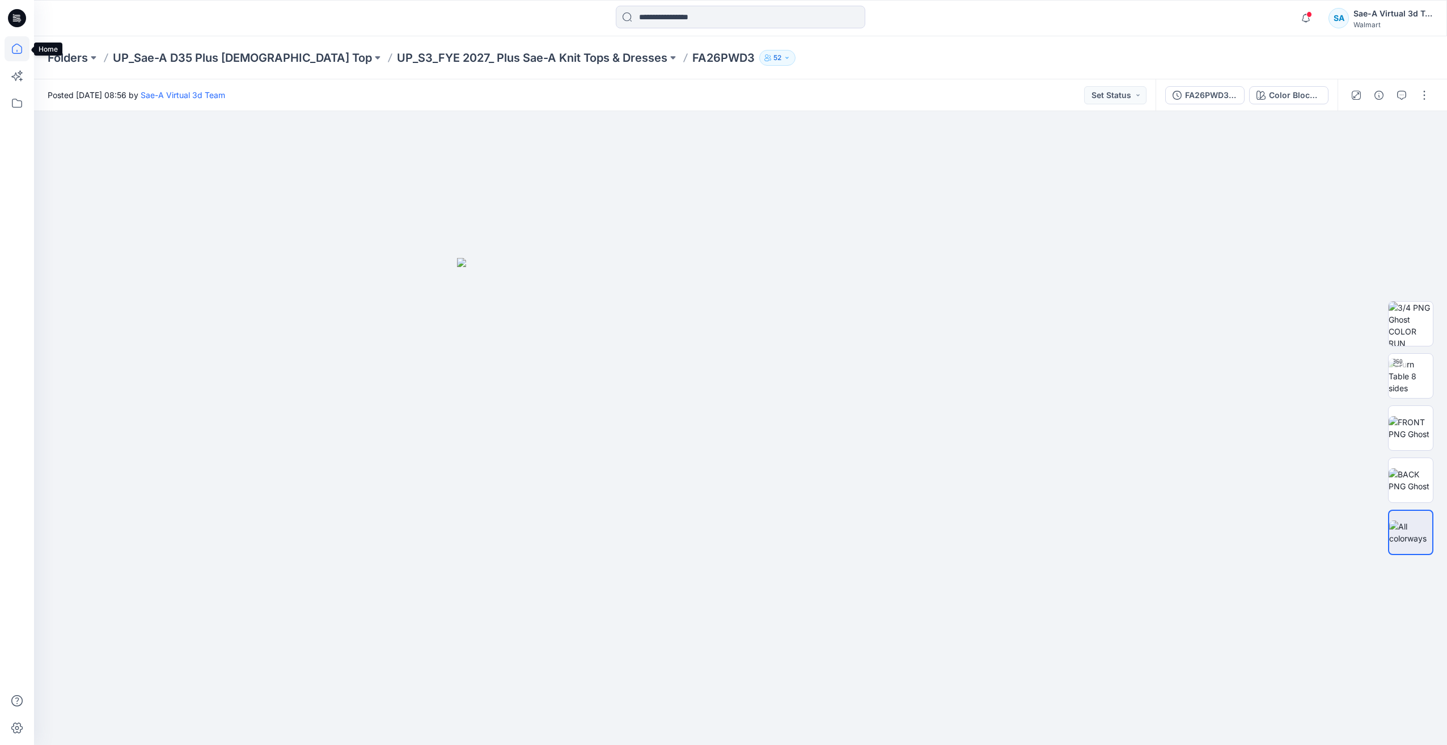
click at [18, 48] on icon at bounding box center [17, 48] width 25 height 25
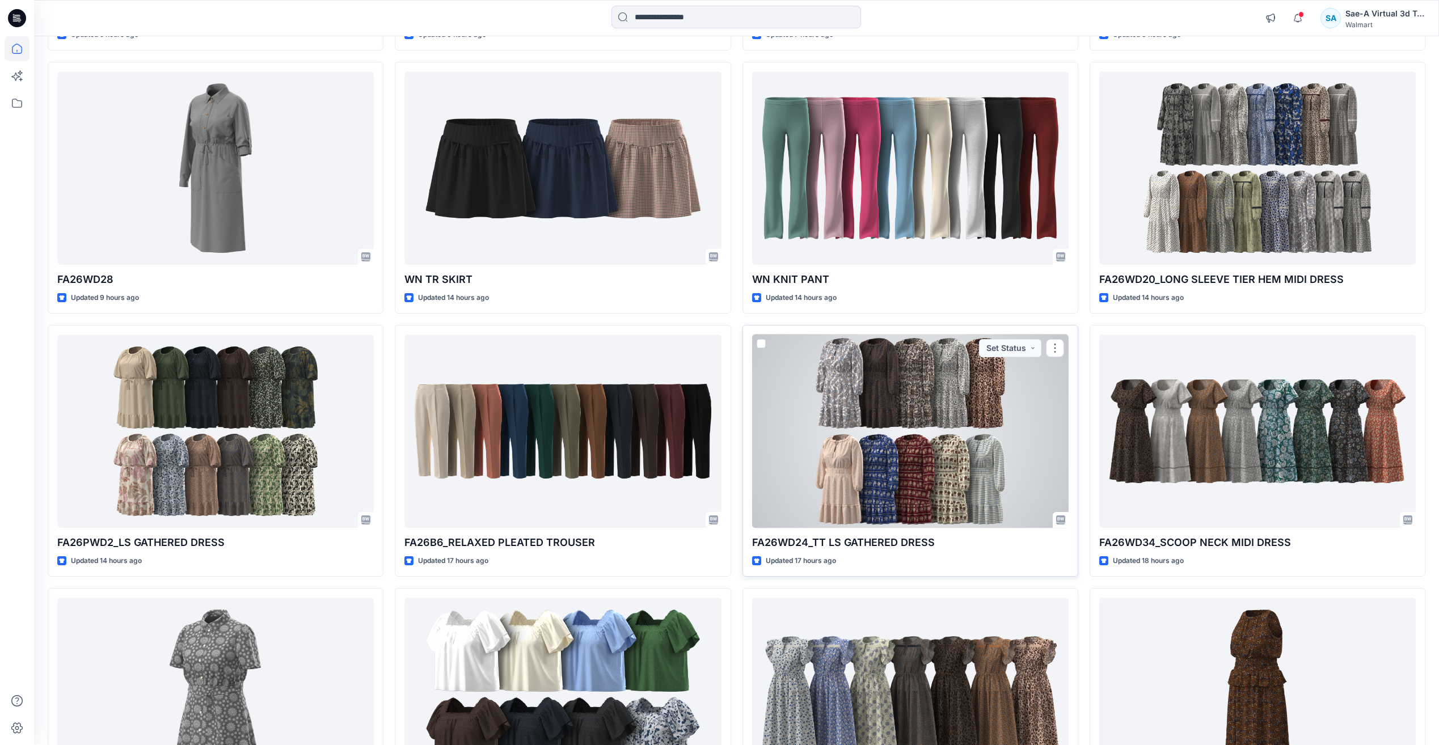
scroll to position [1475, 0]
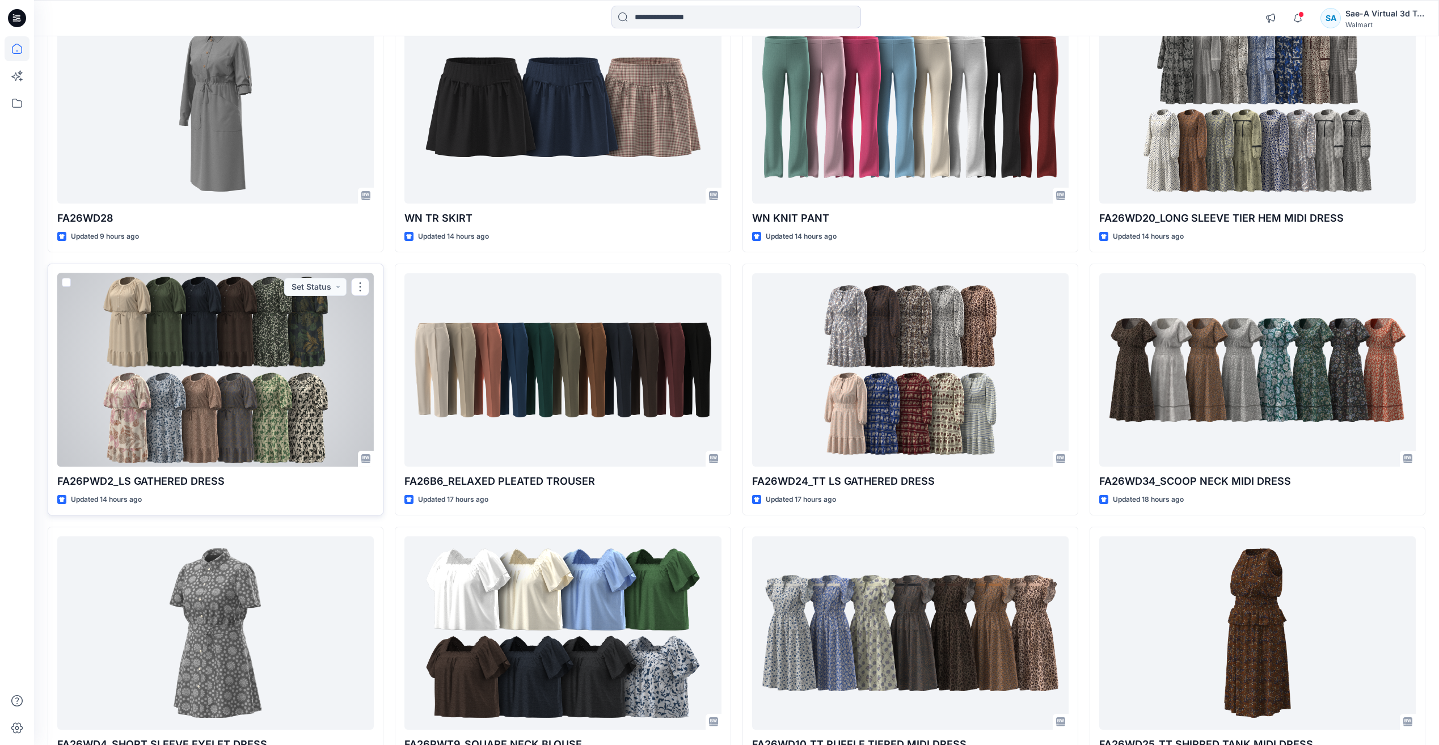
click at [275, 388] on div at bounding box center [215, 369] width 316 height 193
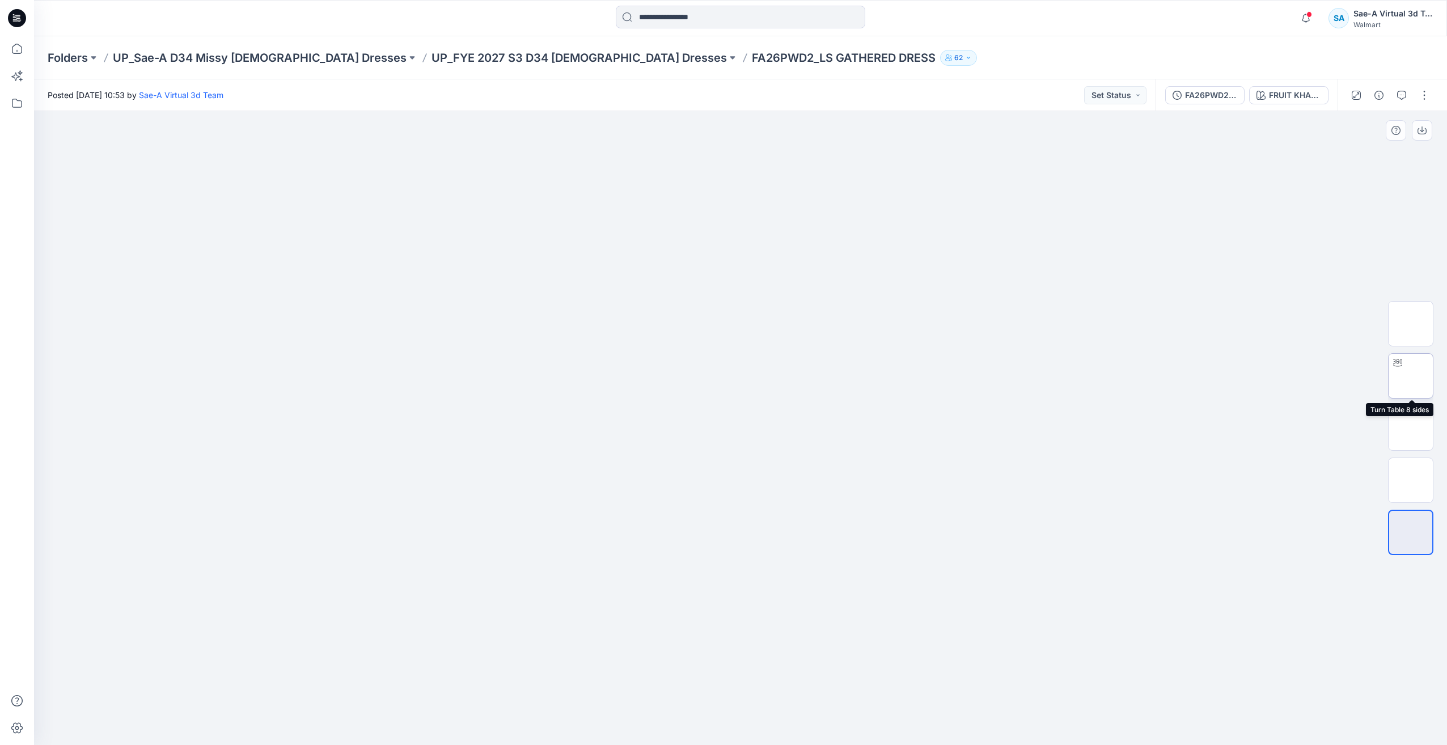
click at [1421, 378] on img at bounding box center [1411, 376] width 44 height 36
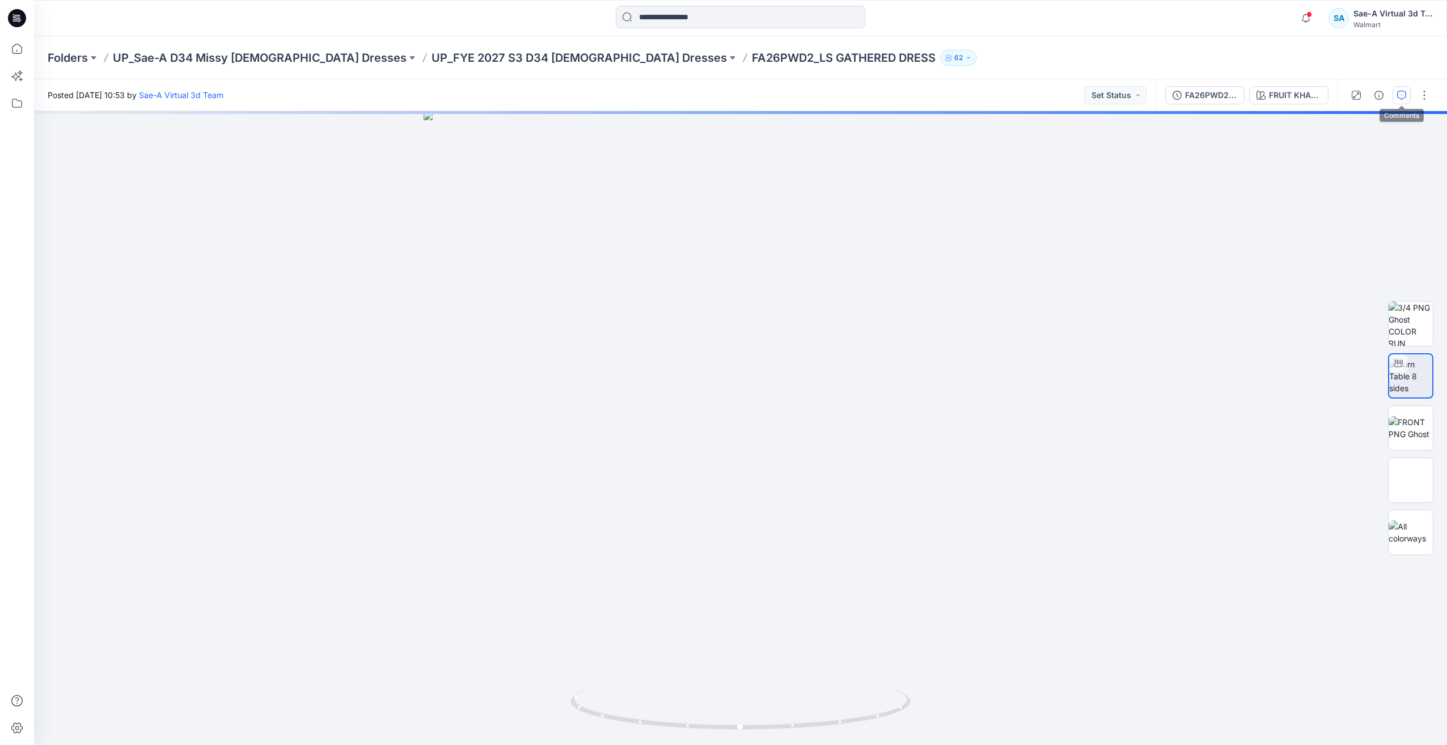
click at [1405, 99] on icon "button" at bounding box center [1402, 95] width 9 height 9
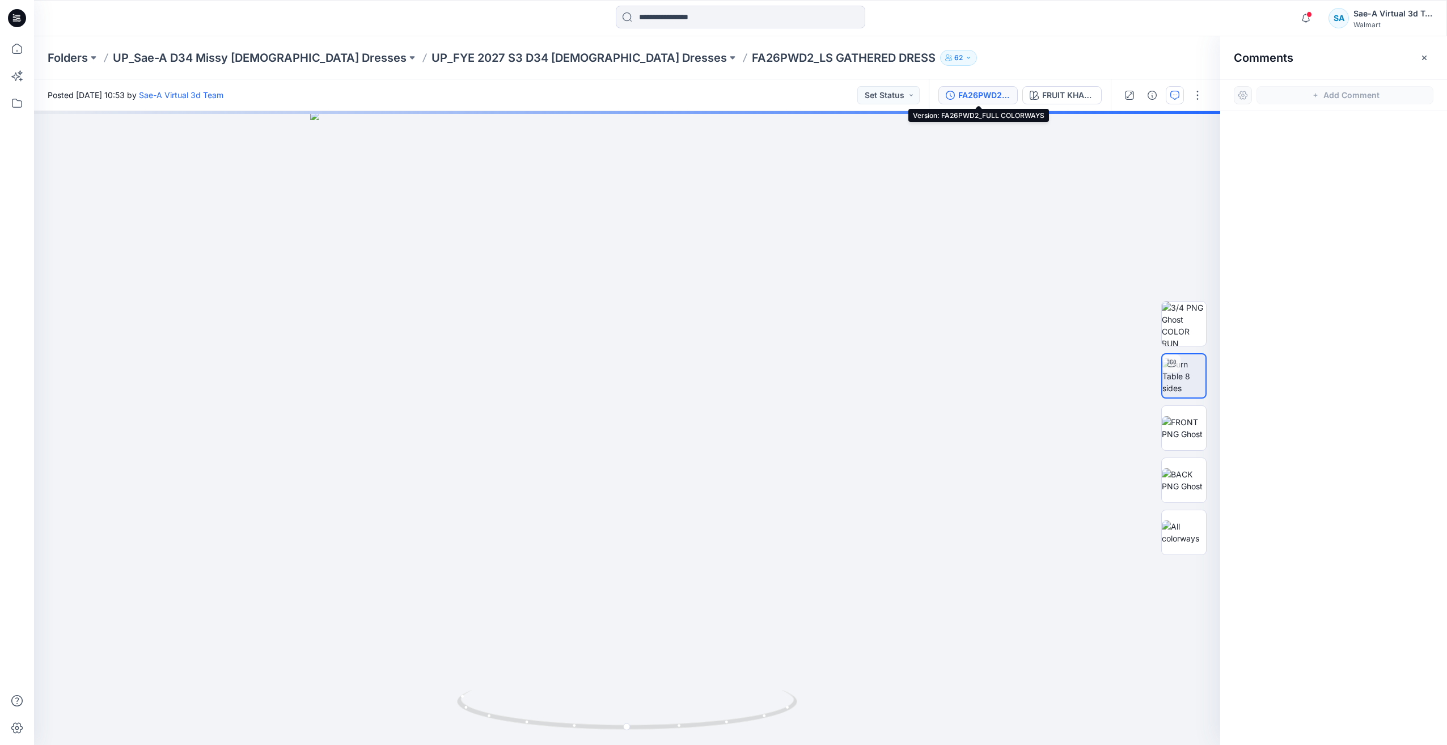
click at [958, 86] on button "FA26PWD2_FULL COLORWAYS" at bounding box center [978, 95] width 79 height 18
